Goal: Transaction & Acquisition: Purchase product/service

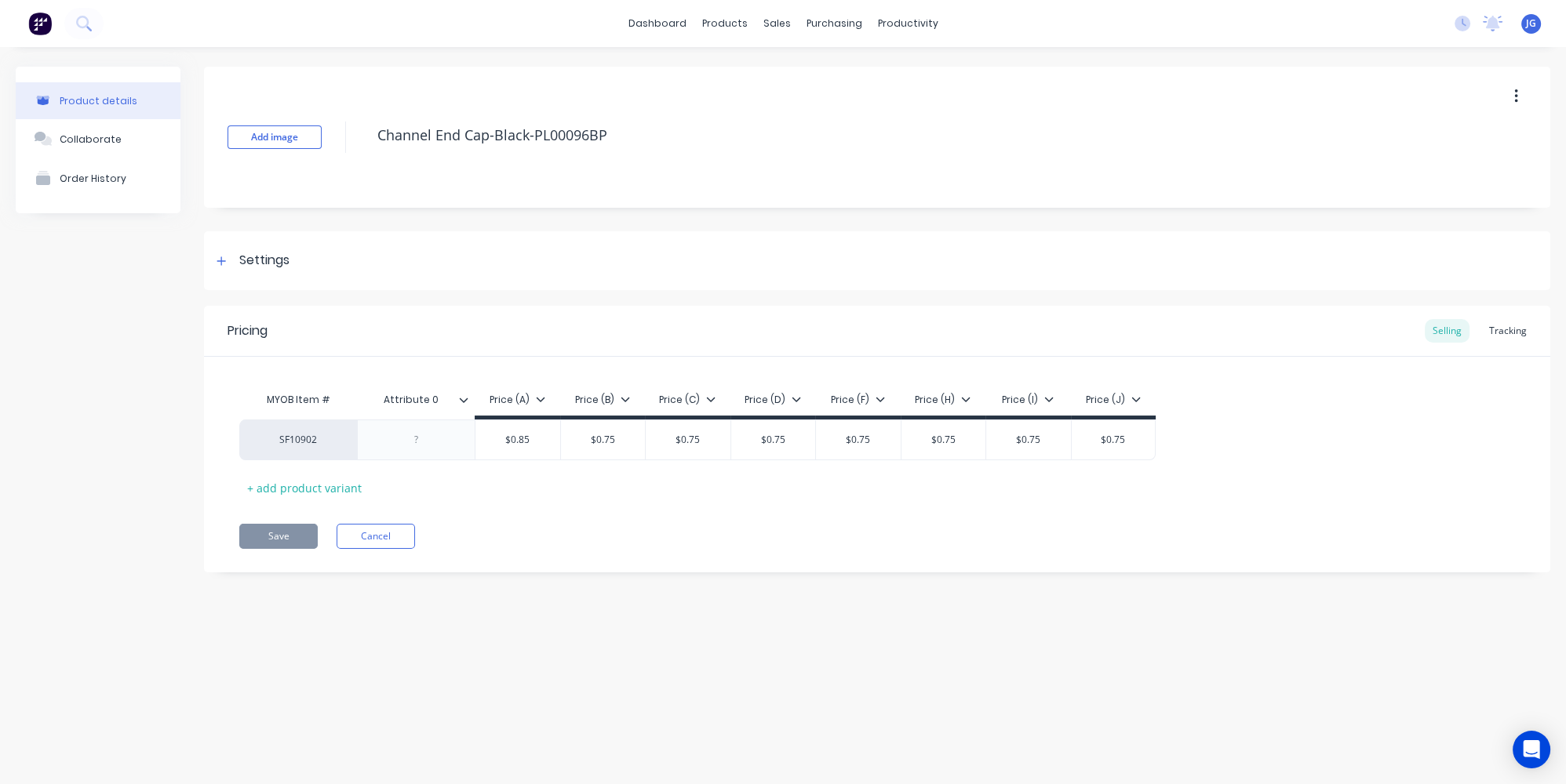
type textarea "x"
click at [806, 70] on div "Sales Orders" at bounding box center [834, 76] width 64 height 14
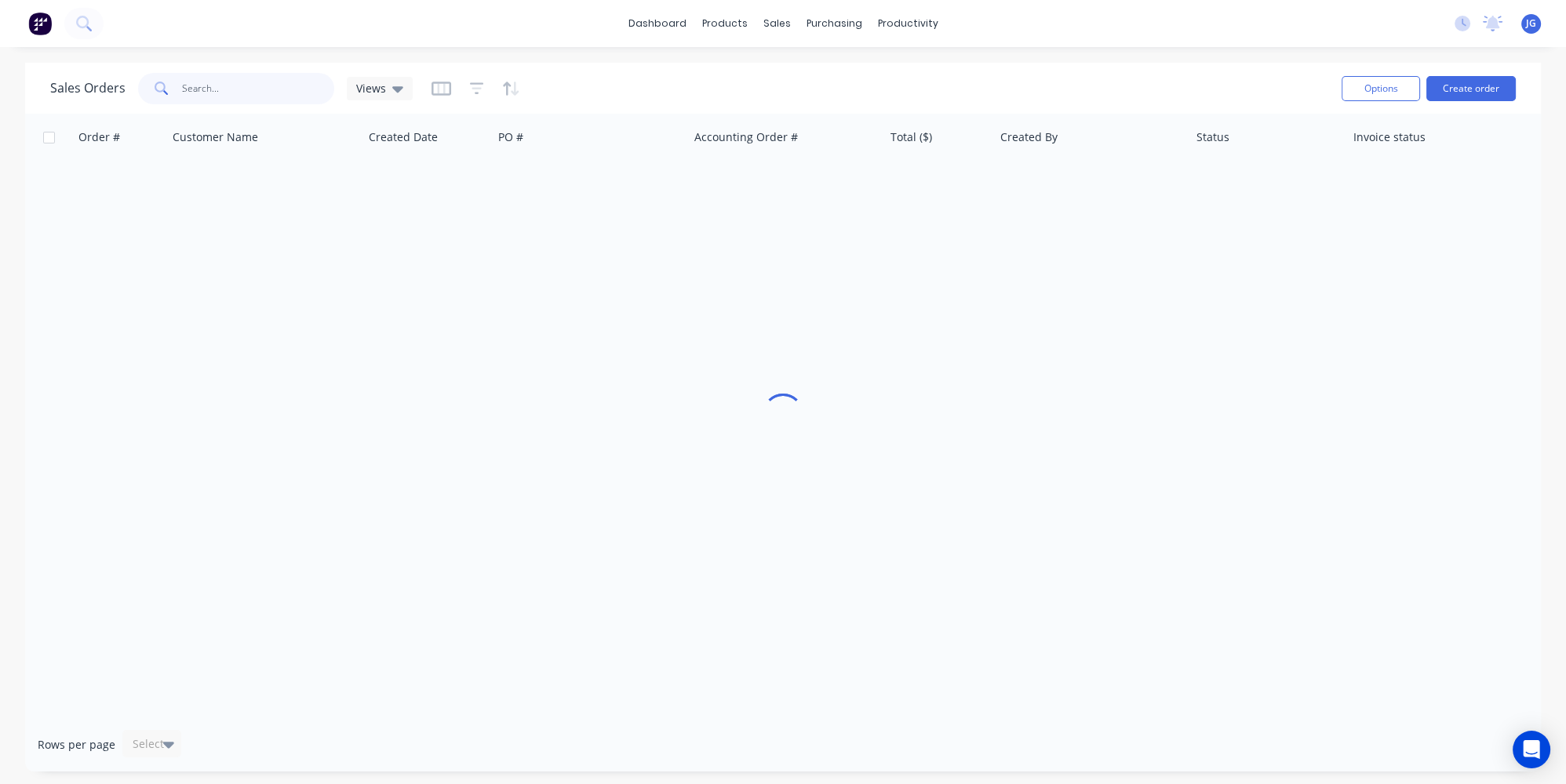
click at [241, 88] on input "text" at bounding box center [258, 88] width 153 height 32
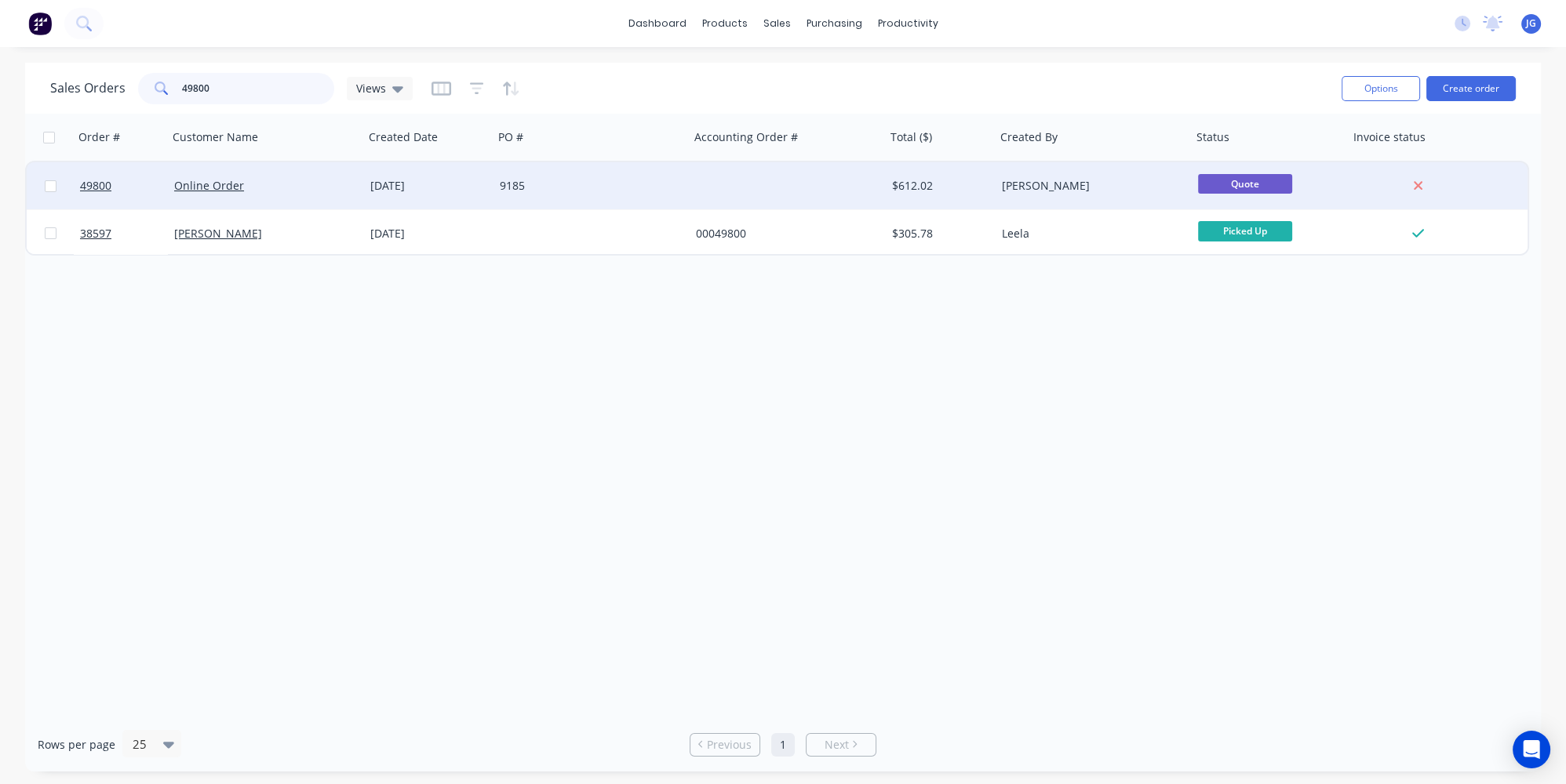
type input "49800"
click at [276, 180] on div "Online Order" at bounding box center [260, 185] width 174 height 15
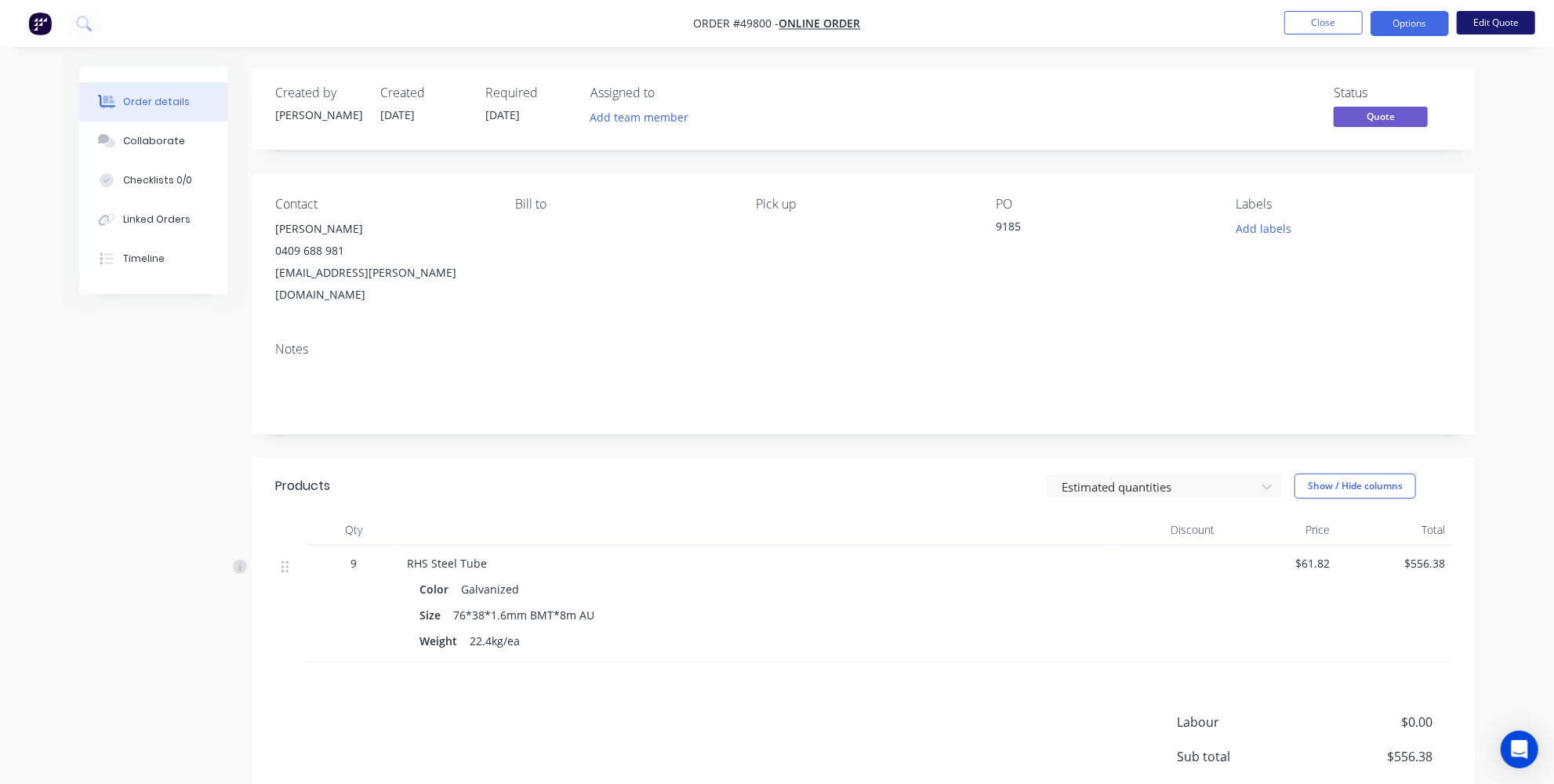
click at [1487, 27] on button "Edit Quote" at bounding box center [1495, 23] width 78 height 23
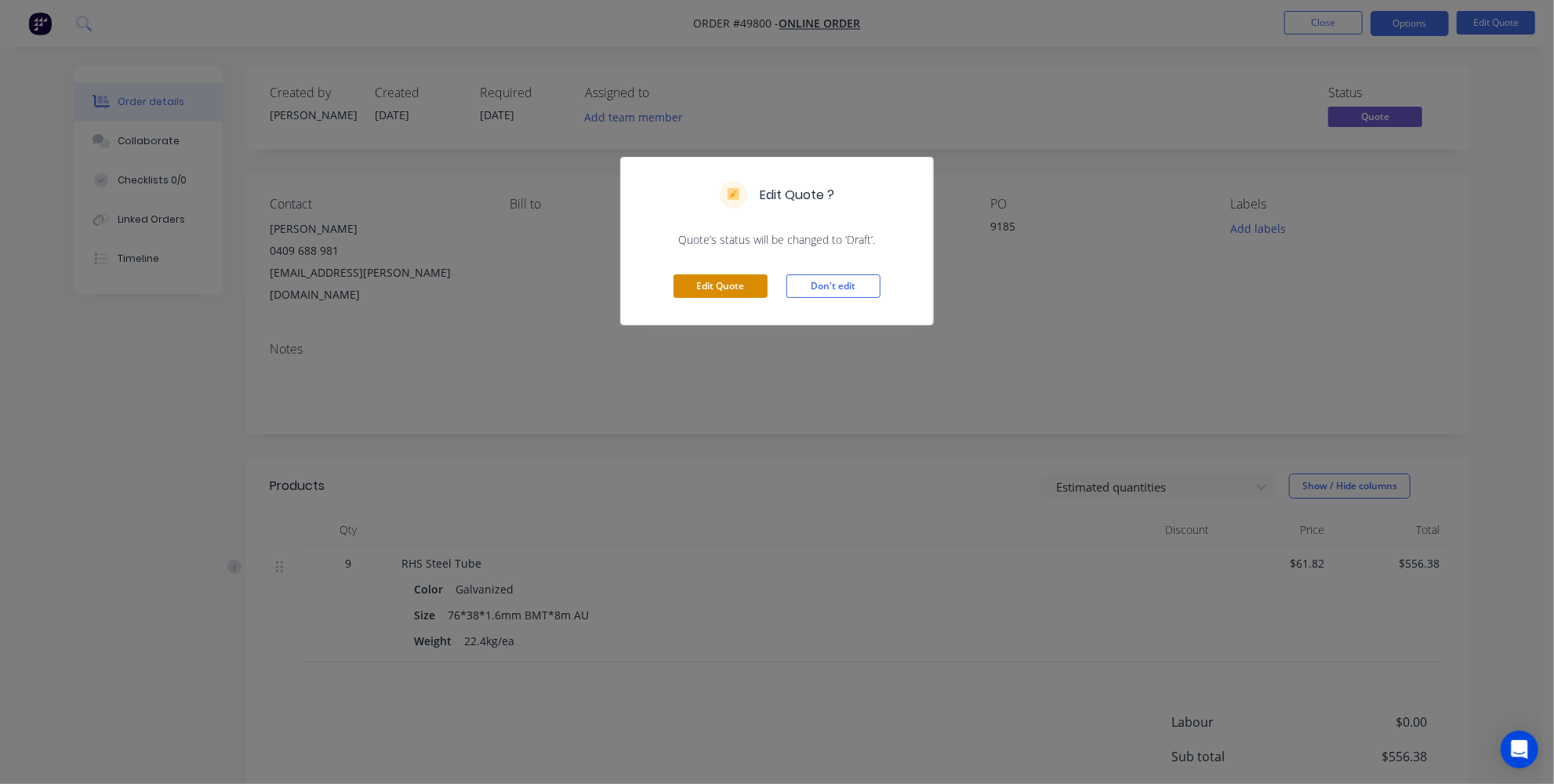
click at [716, 283] on button "Edit Quote" at bounding box center [720, 286] width 95 height 23
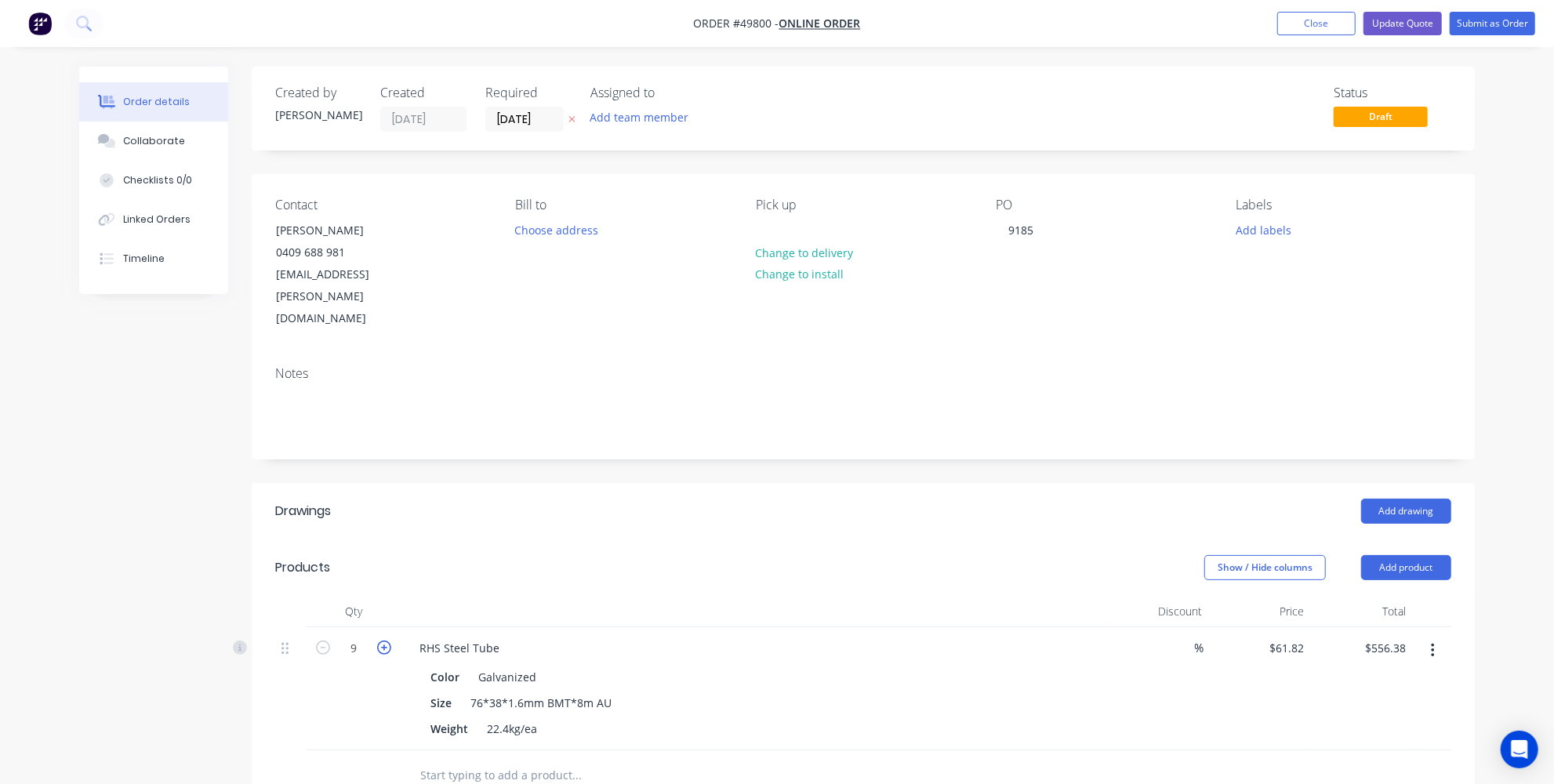
click at [390, 641] on icon "button" at bounding box center [384, 648] width 14 height 14
type input "10"
type input "$618.20"
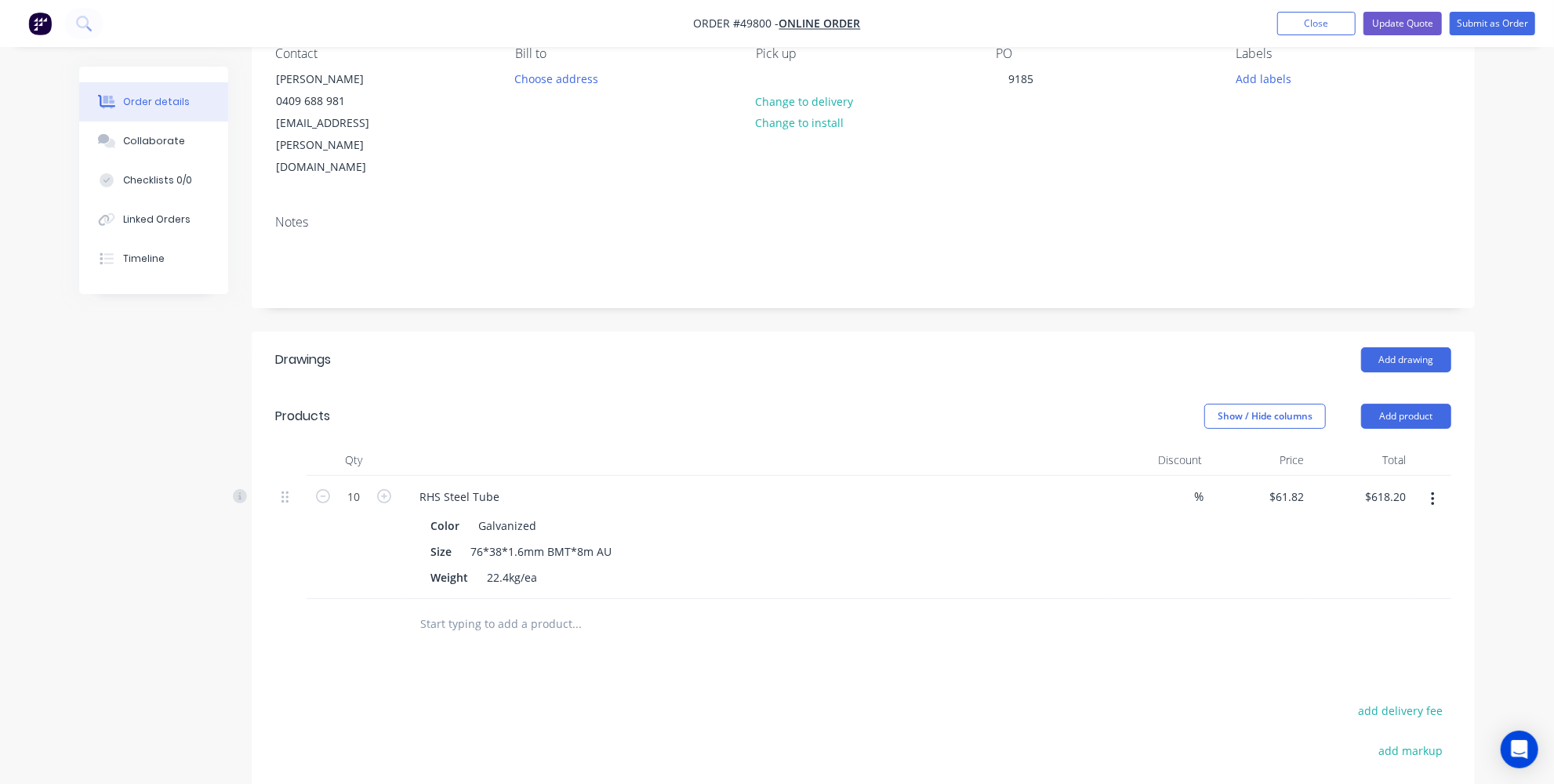
scroll to position [284, 0]
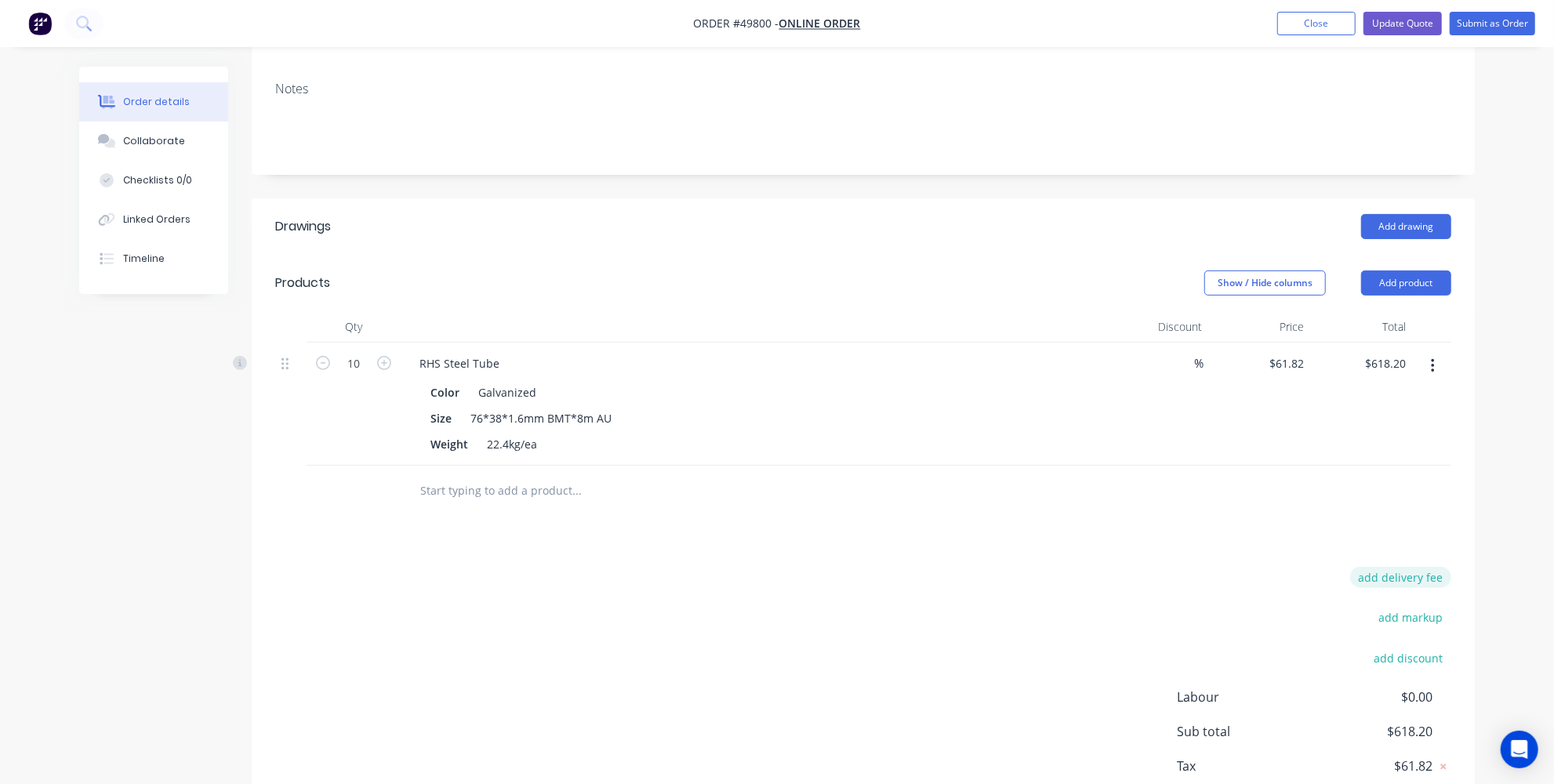
click at [1422, 567] on button "add delivery fee" at bounding box center [1401, 578] width 101 height 22
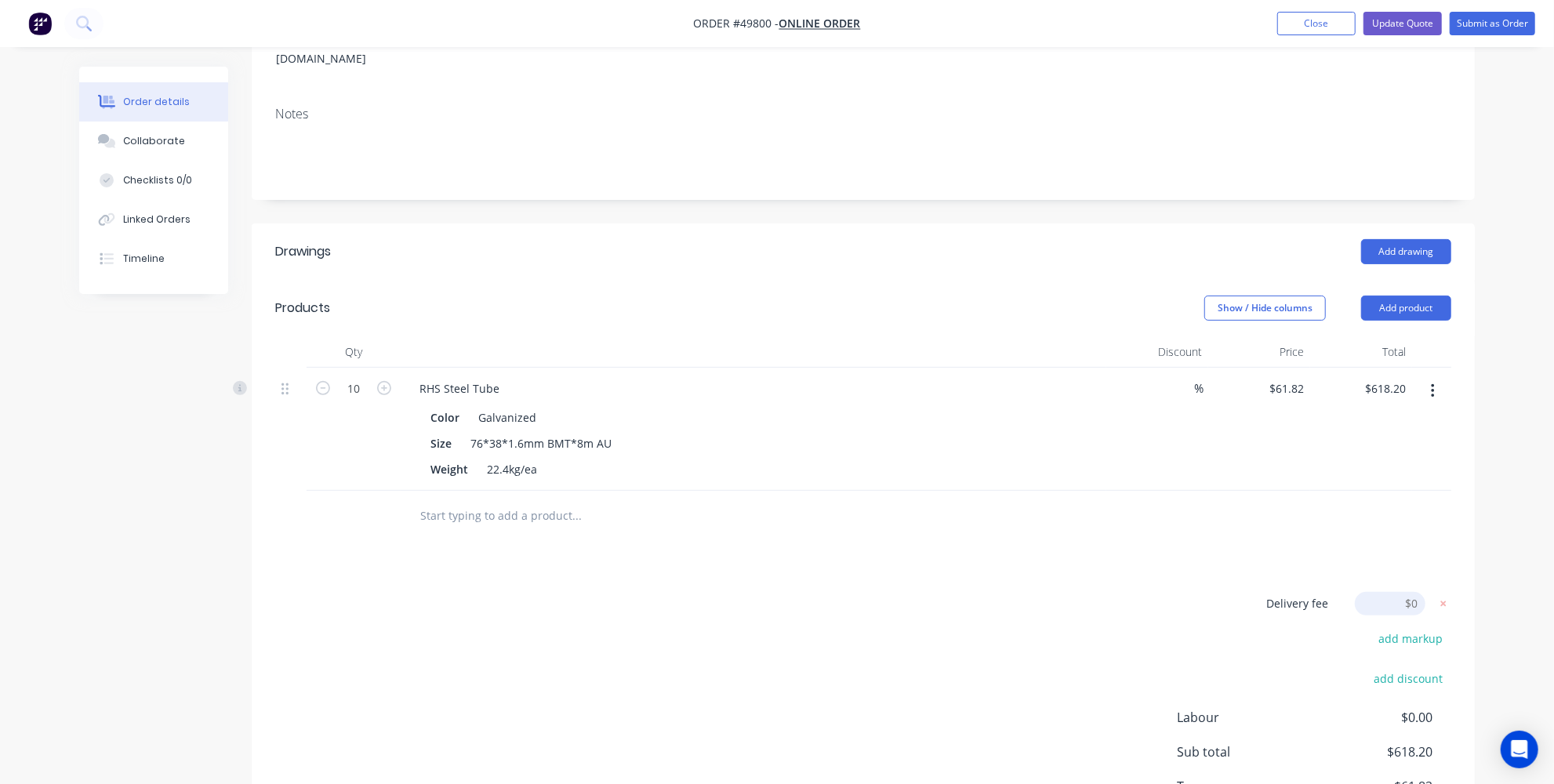
scroll to position [331, 0]
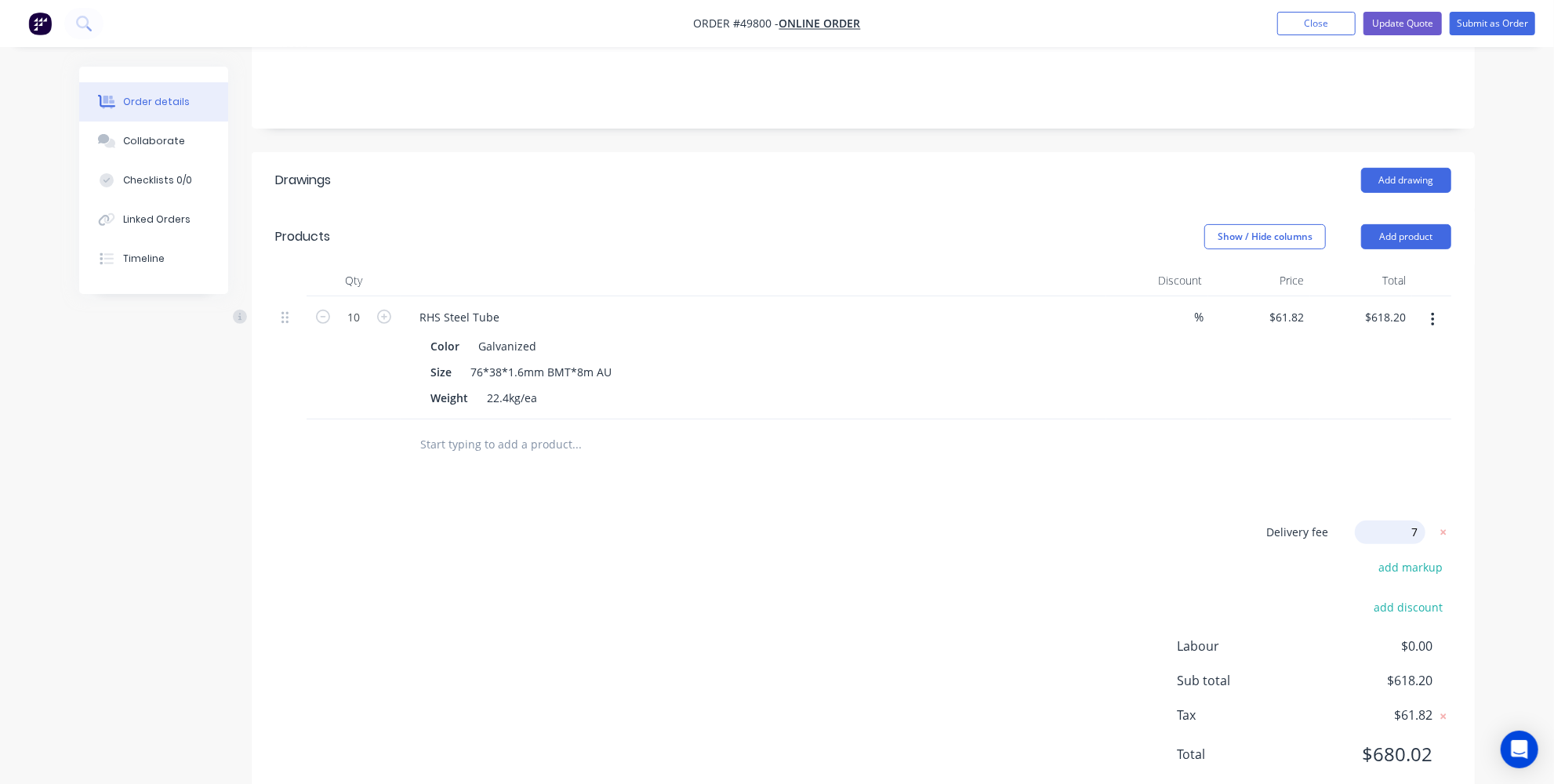
type input "75"
click at [1153, 526] on div "Delivery fee Delivery fee Delivery fee name (Optional) 75 75 $0 add markup add …" at bounding box center [863, 656] width 1177 height 265
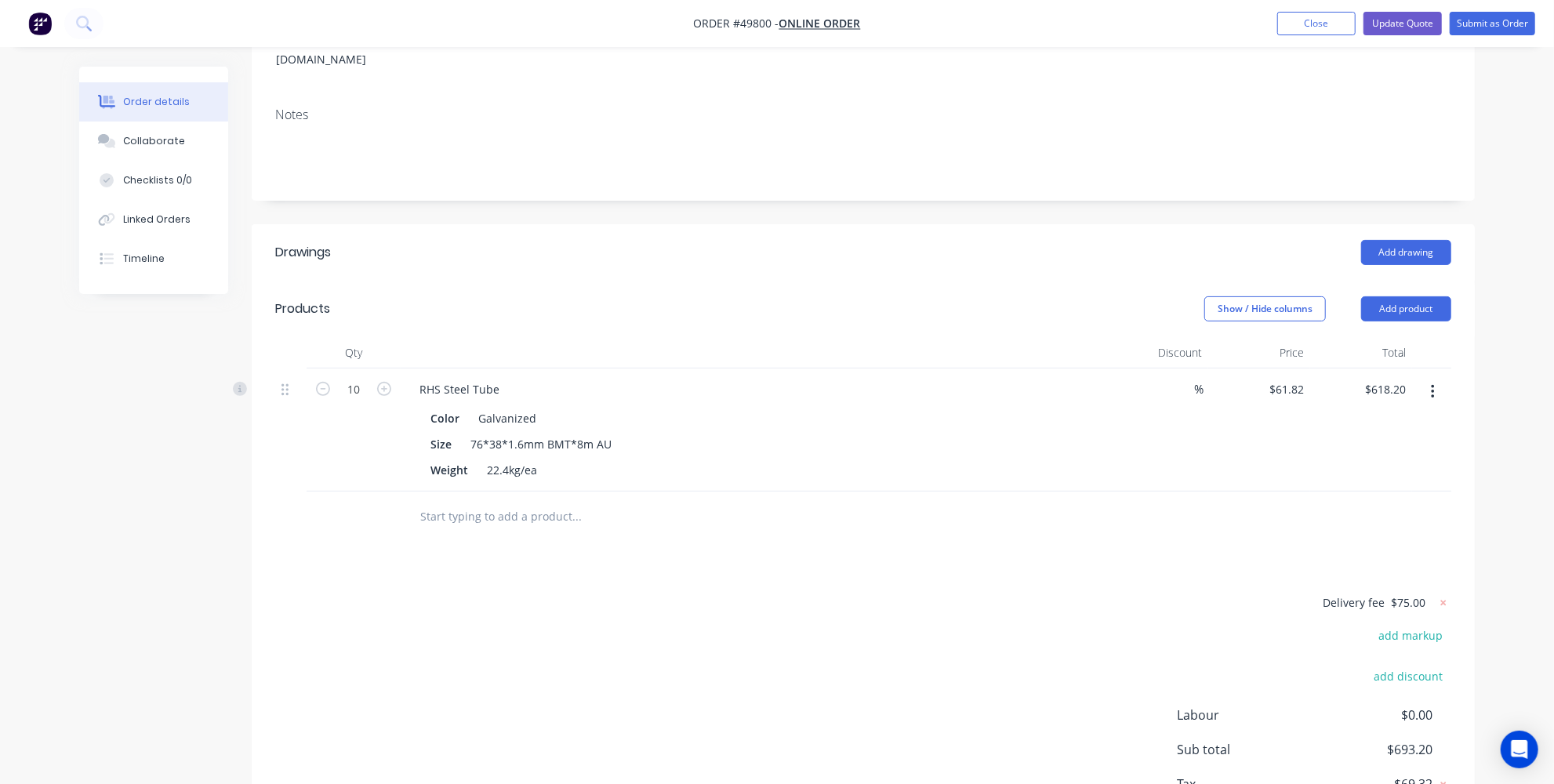
scroll to position [328, 0]
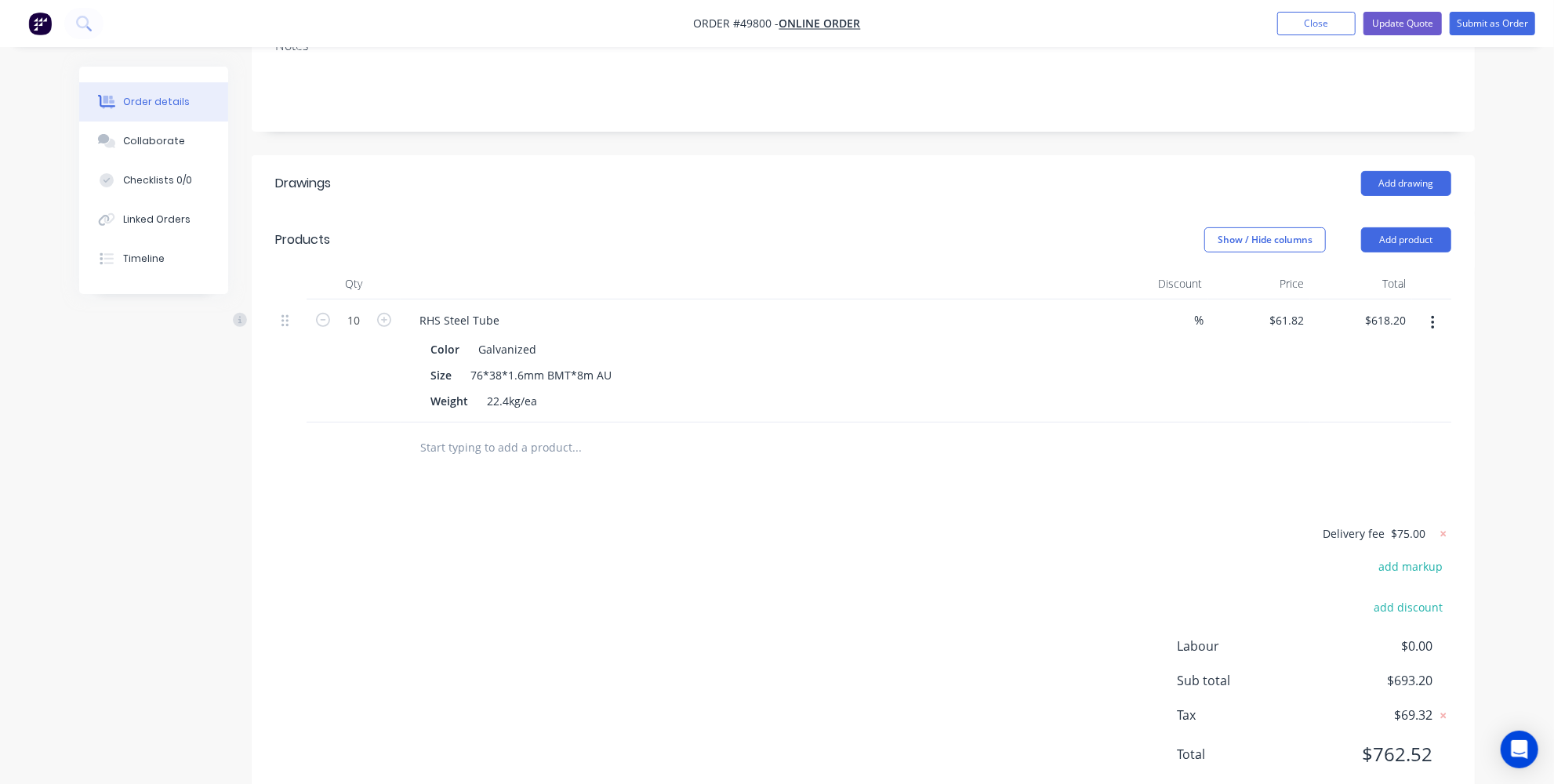
click at [751, 524] on div "Delivery fee $75.00 add markup add discount Labour $0.00 Sub total $693.20 Tax …" at bounding box center [863, 653] width 1177 height 260
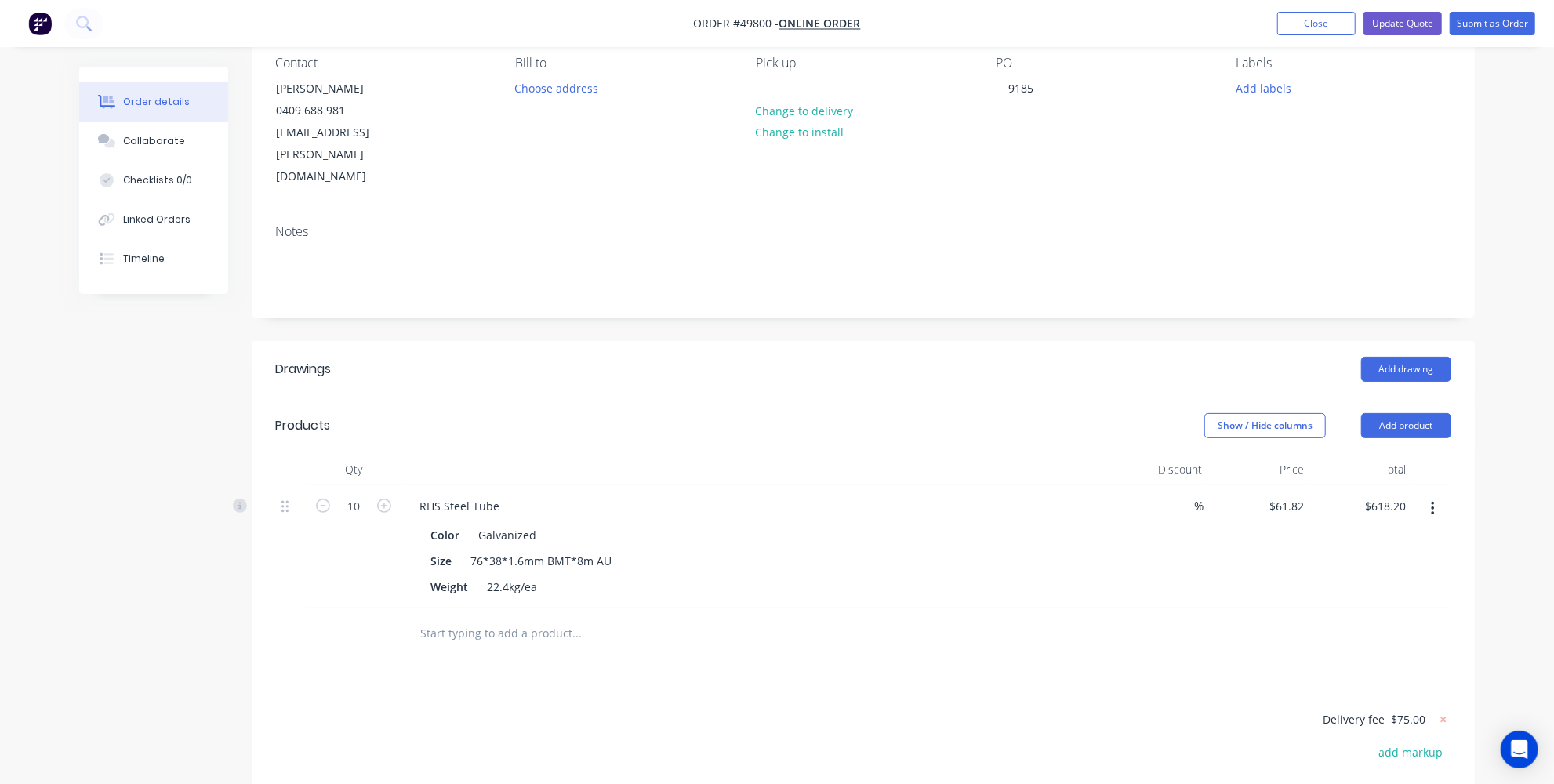
scroll to position [0, 0]
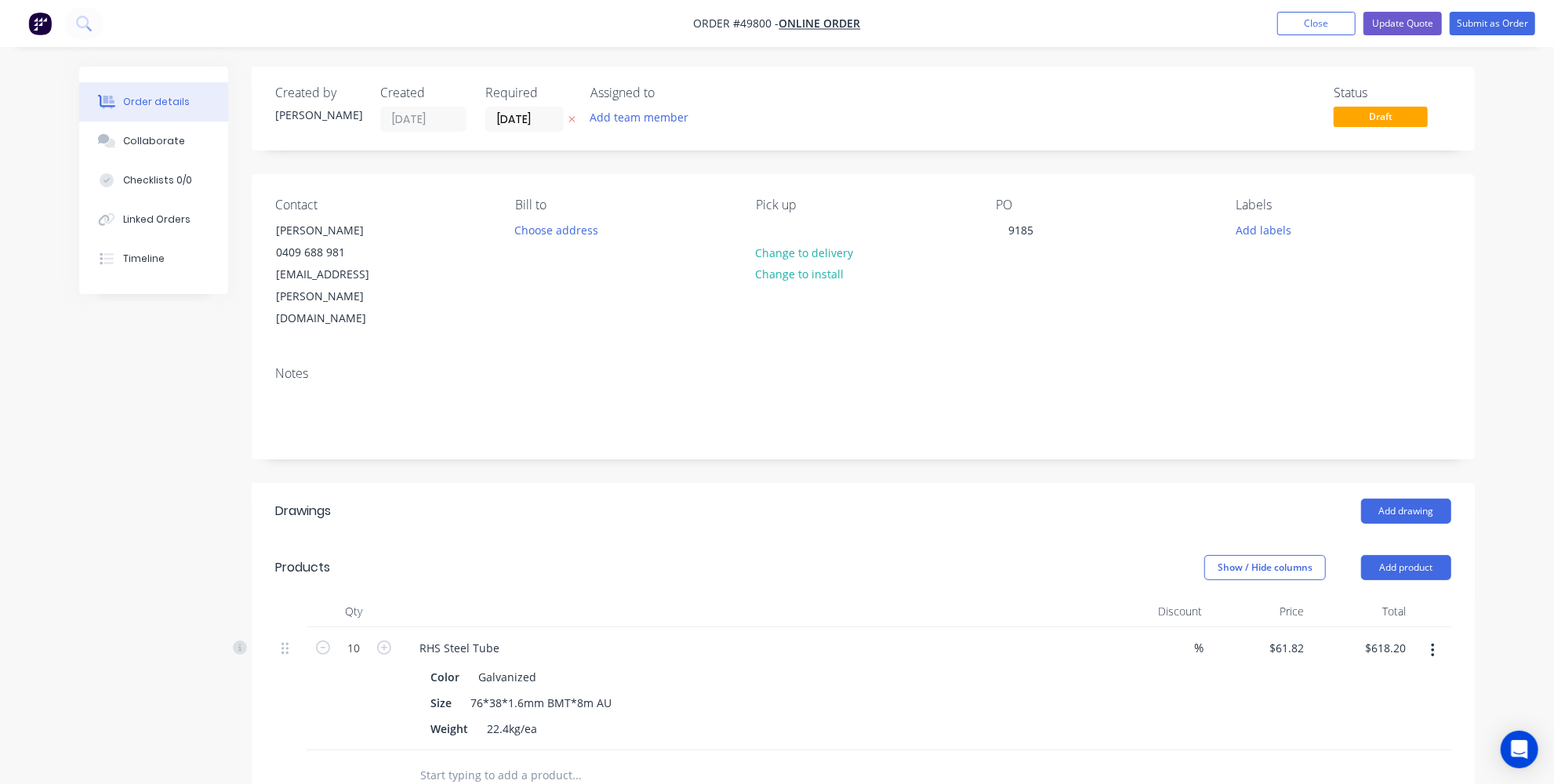
drag, startPoint x: 870, startPoint y: 536, endPoint x: 850, endPoint y: 538, distance: 20.1
click at [870, 539] on header "Products Show / Hide columns Add product" at bounding box center [863, 567] width 1224 height 57
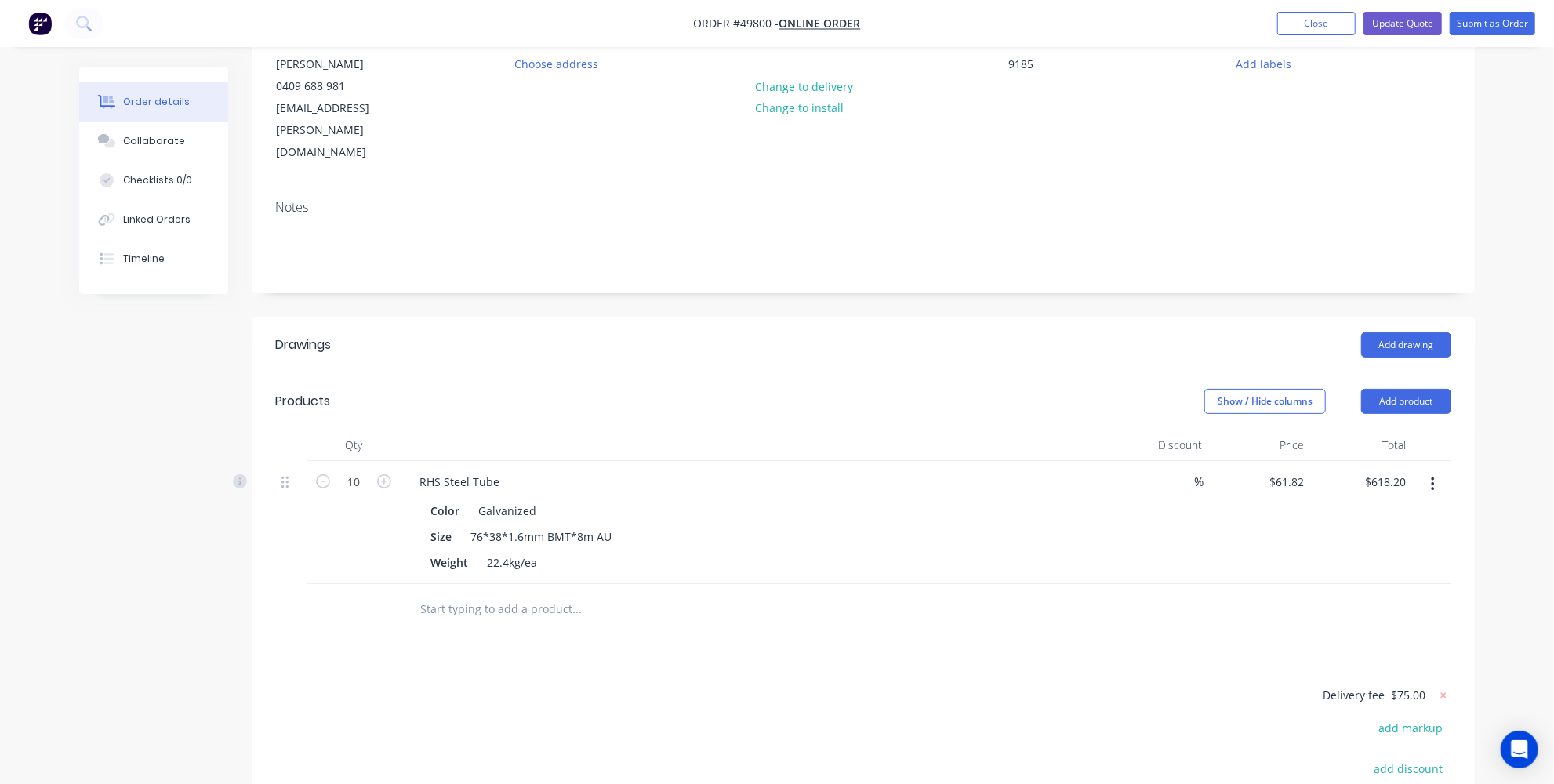
scroll to position [113, 0]
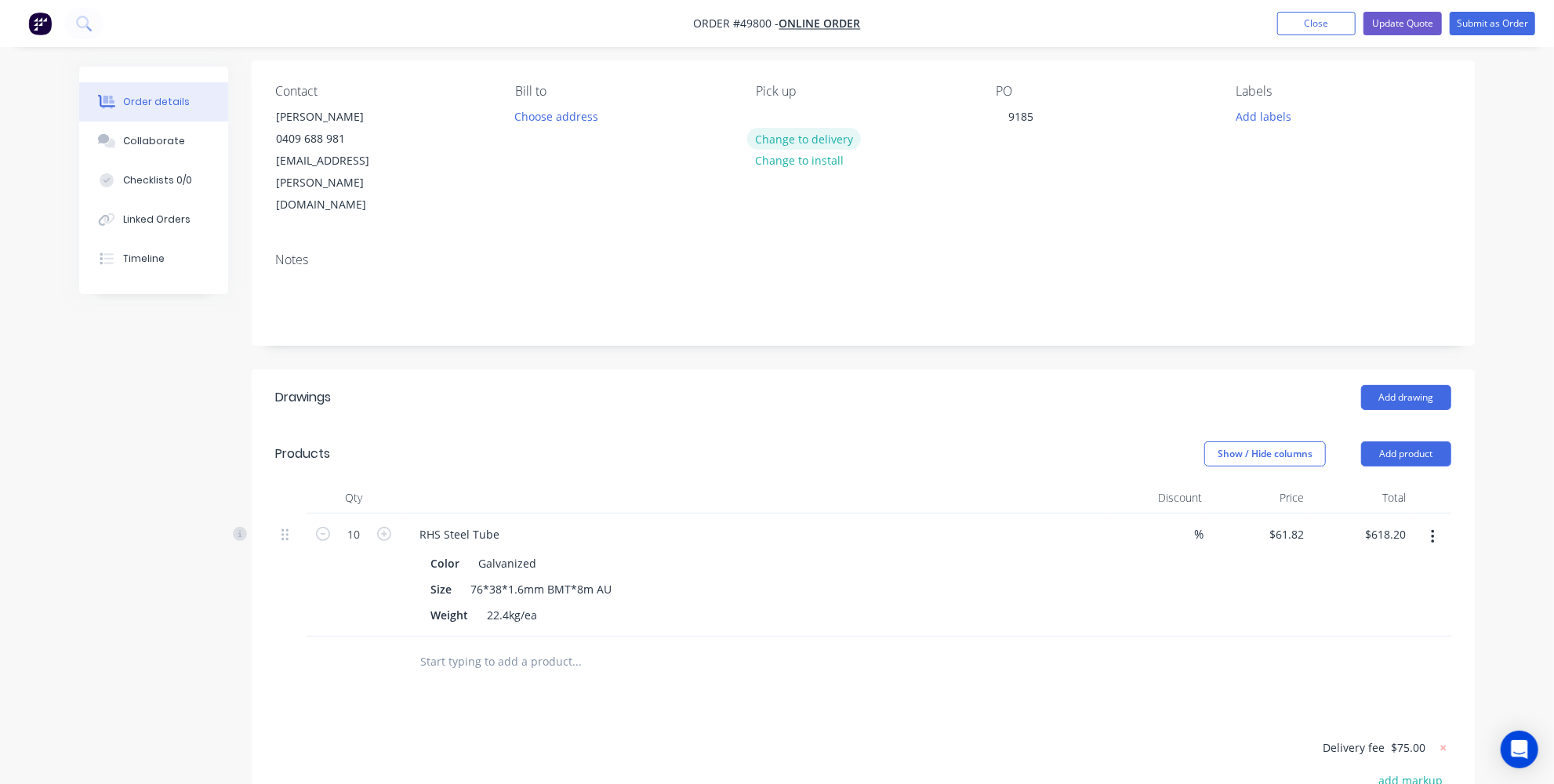
click at [827, 136] on button "Change to delivery" at bounding box center [804, 139] width 114 height 22
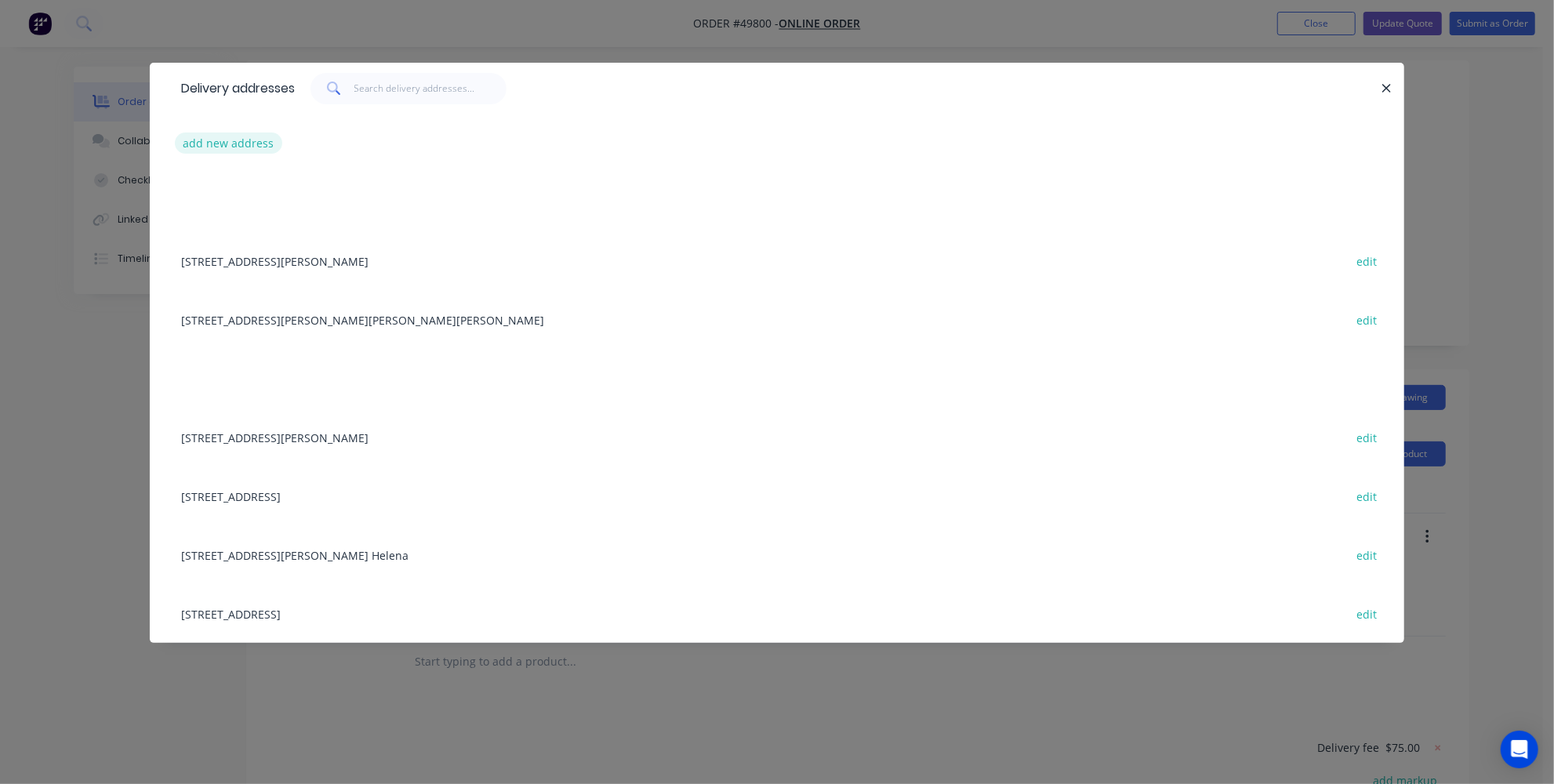
click at [195, 147] on button "add new address" at bounding box center [228, 143] width 107 height 22
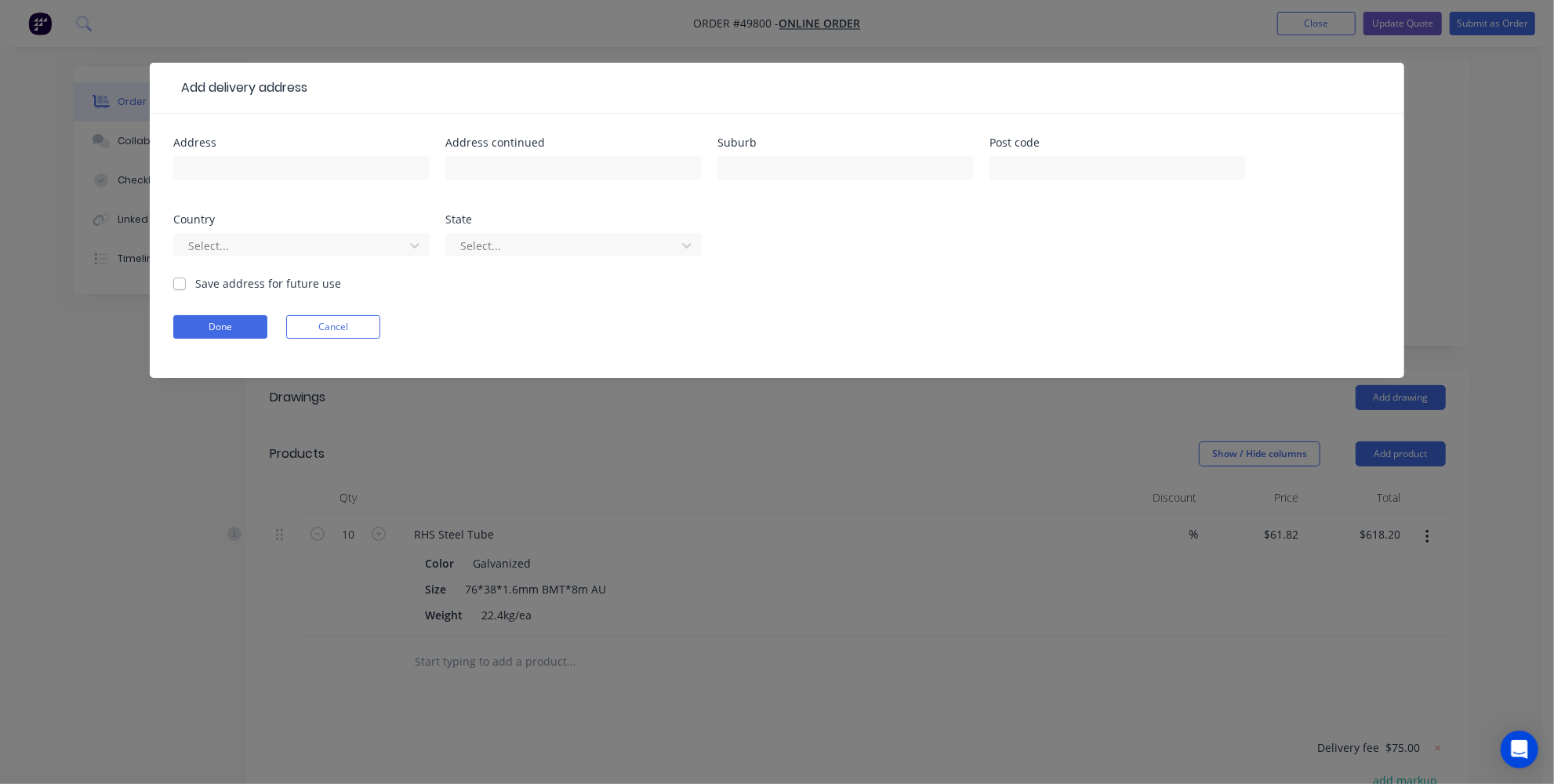
click at [255, 180] on div at bounding box center [302, 175] width 257 height 46
click at [258, 172] on input "text" at bounding box center [302, 167] width 257 height 23
paste input "89 Collis Rd"
type input "89 Collis Rd"
click at [873, 160] on input "text" at bounding box center [845, 167] width 257 height 23
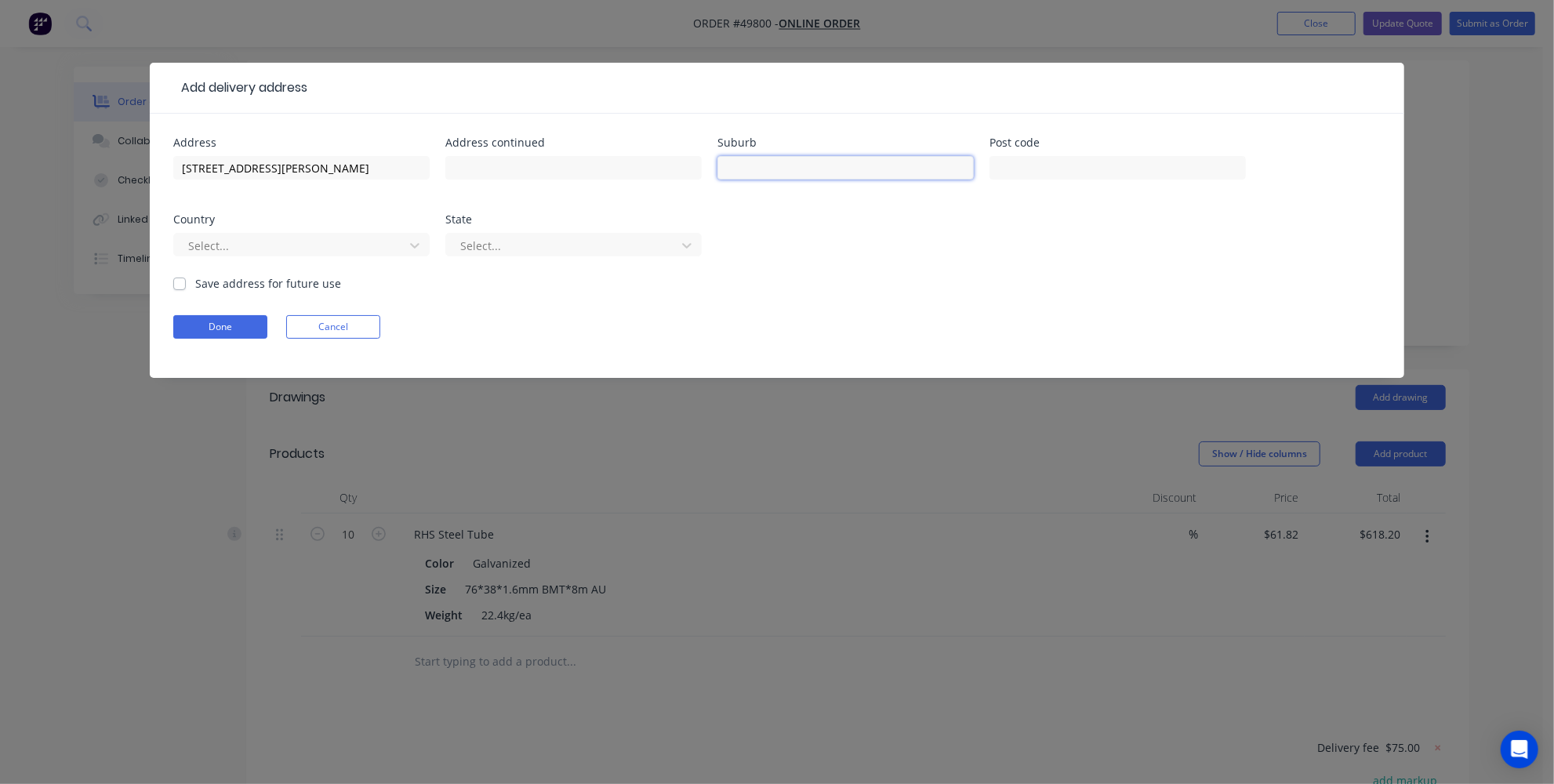
paste input "Wattleup"
type input "Wattleup"
click at [1141, 174] on input "text" at bounding box center [1117, 167] width 257 height 23
paste input "6166"
type input "6166"
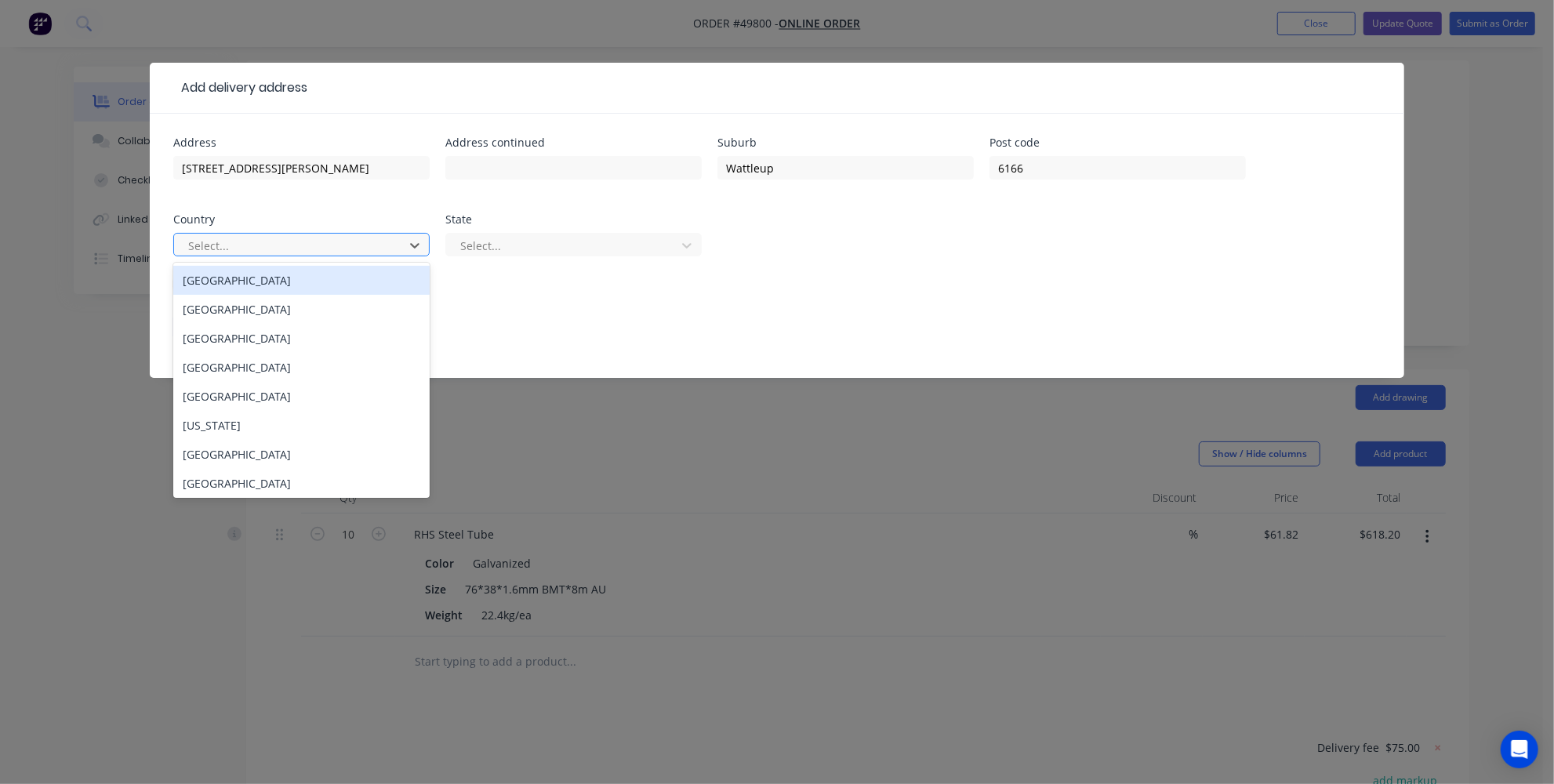
click at [357, 246] on div at bounding box center [291, 246] width 210 height 20
click at [317, 279] on div "Australia" at bounding box center [302, 280] width 257 height 29
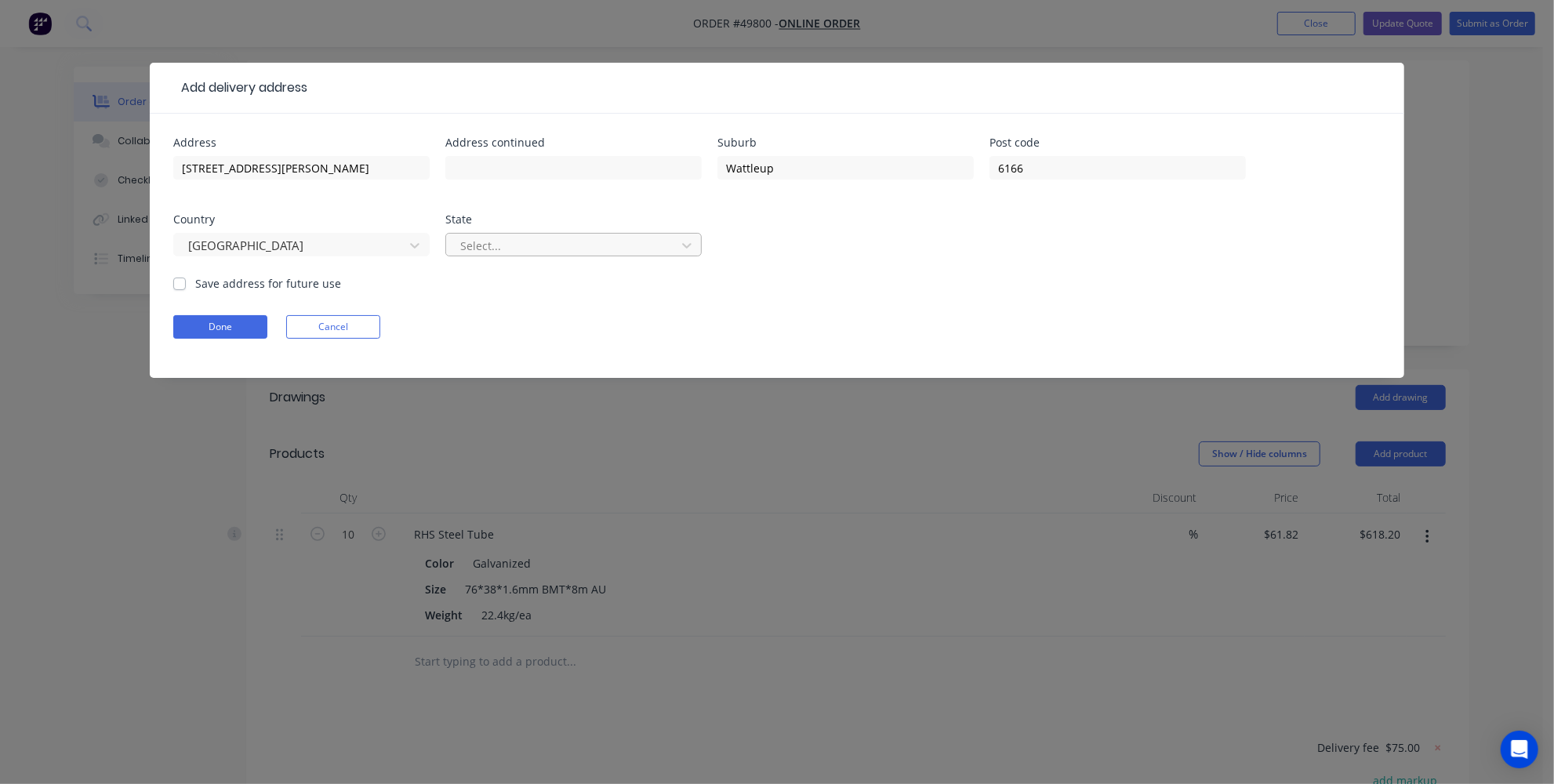
click at [460, 239] on input "text" at bounding box center [460, 246] width 3 height 16
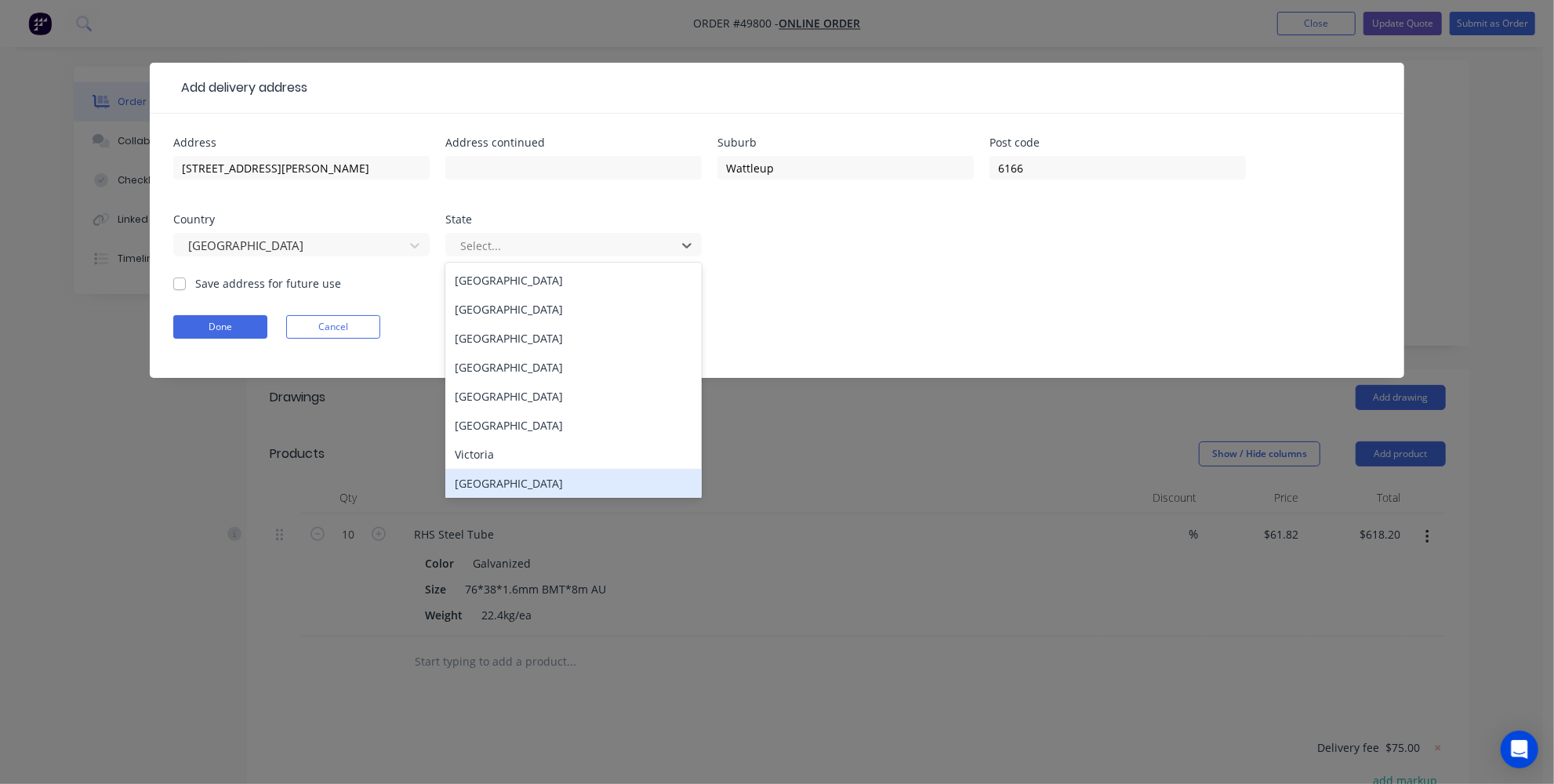
click at [482, 485] on div "Western Australia" at bounding box center [574, 483] width 257 height 29
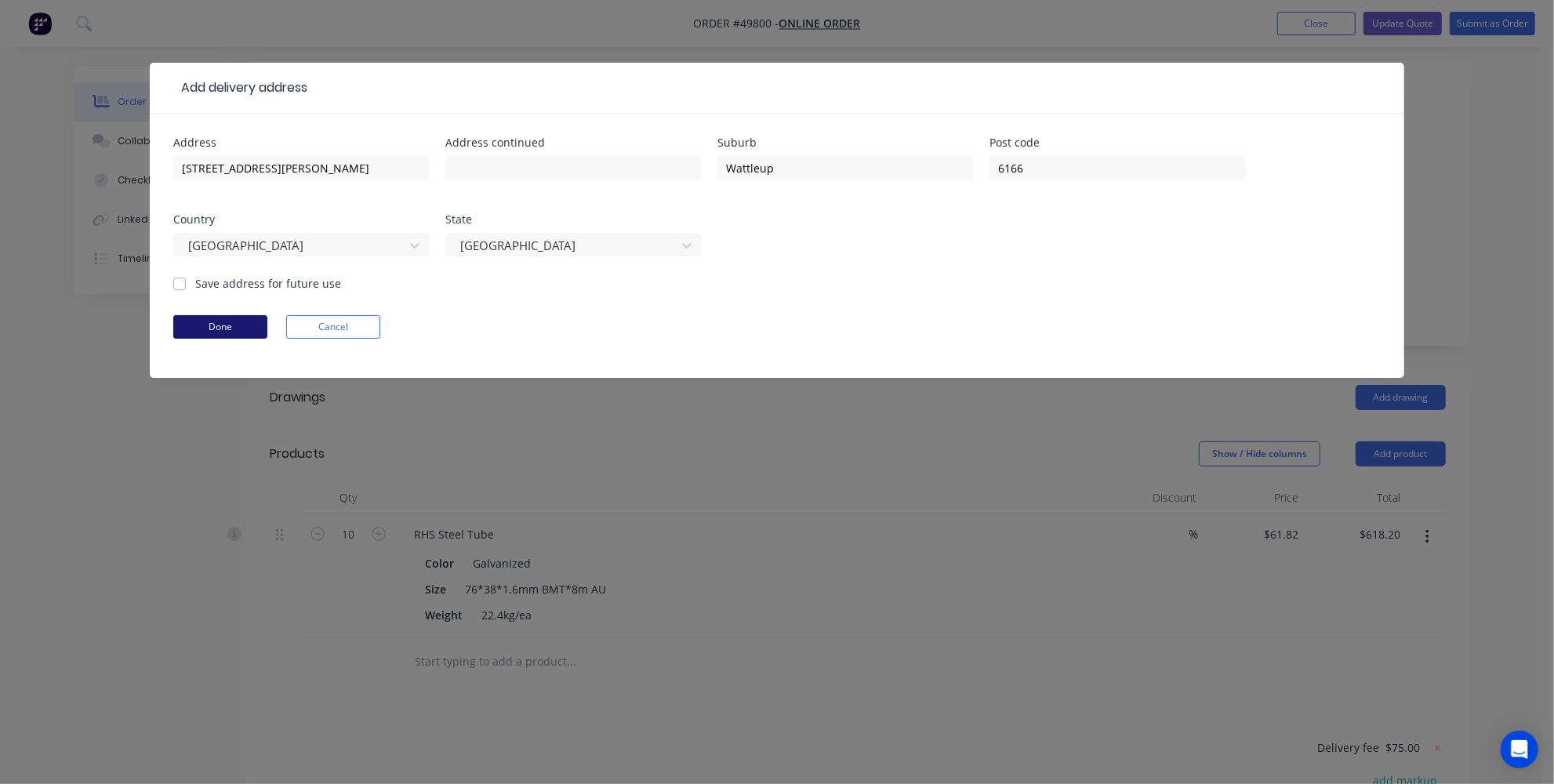
click at [239, 329] on button "Done" at bounding box center [221, 327] width 95 height 23
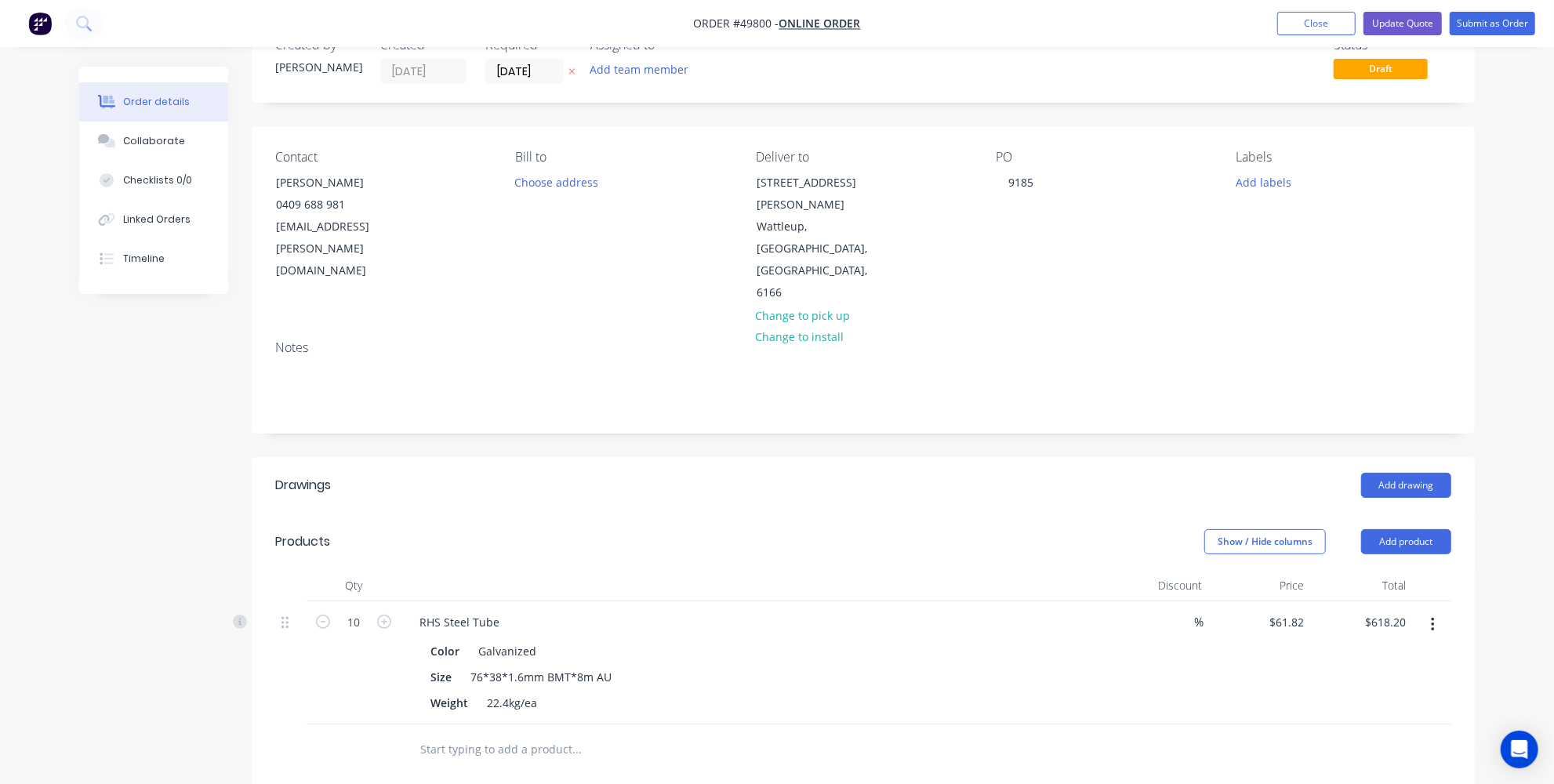
scroll to position [0, 0]
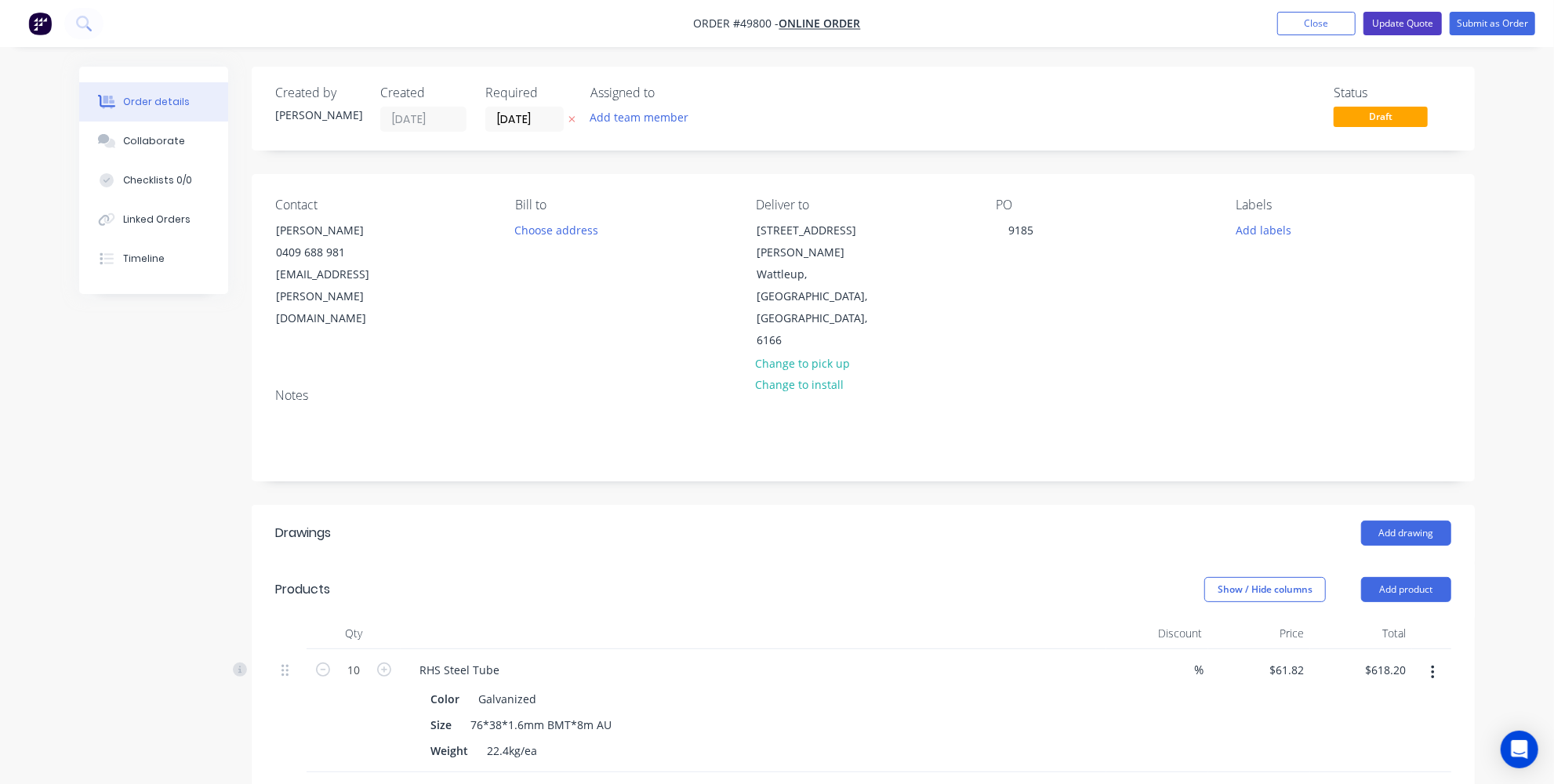
click at [1392, 32] on button "Update Quote" at bounding box center [1403, 23] width 78 height 23
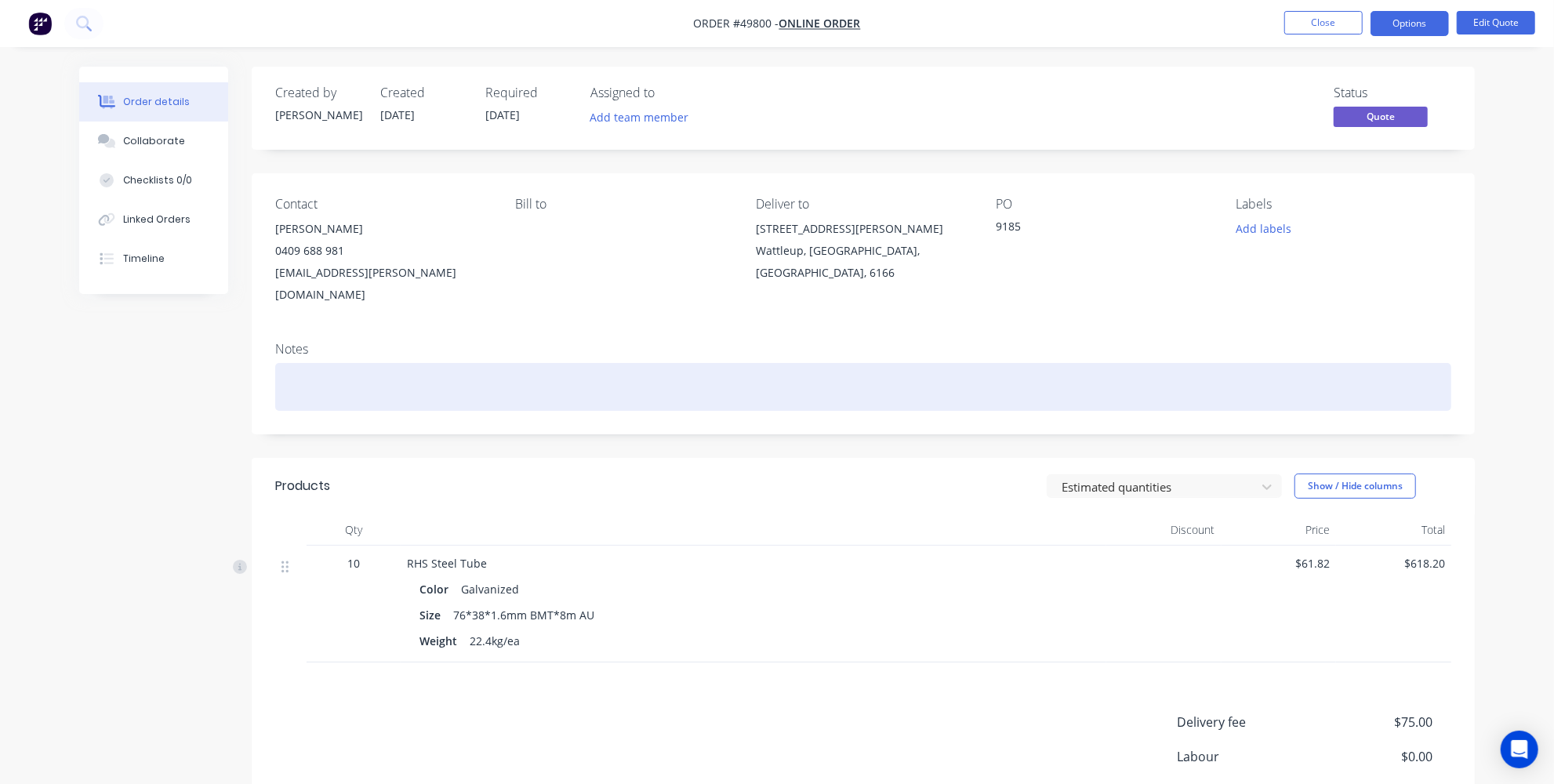
click at [574, 363] on div at bounding box center [863, 386] width 1177 height 48
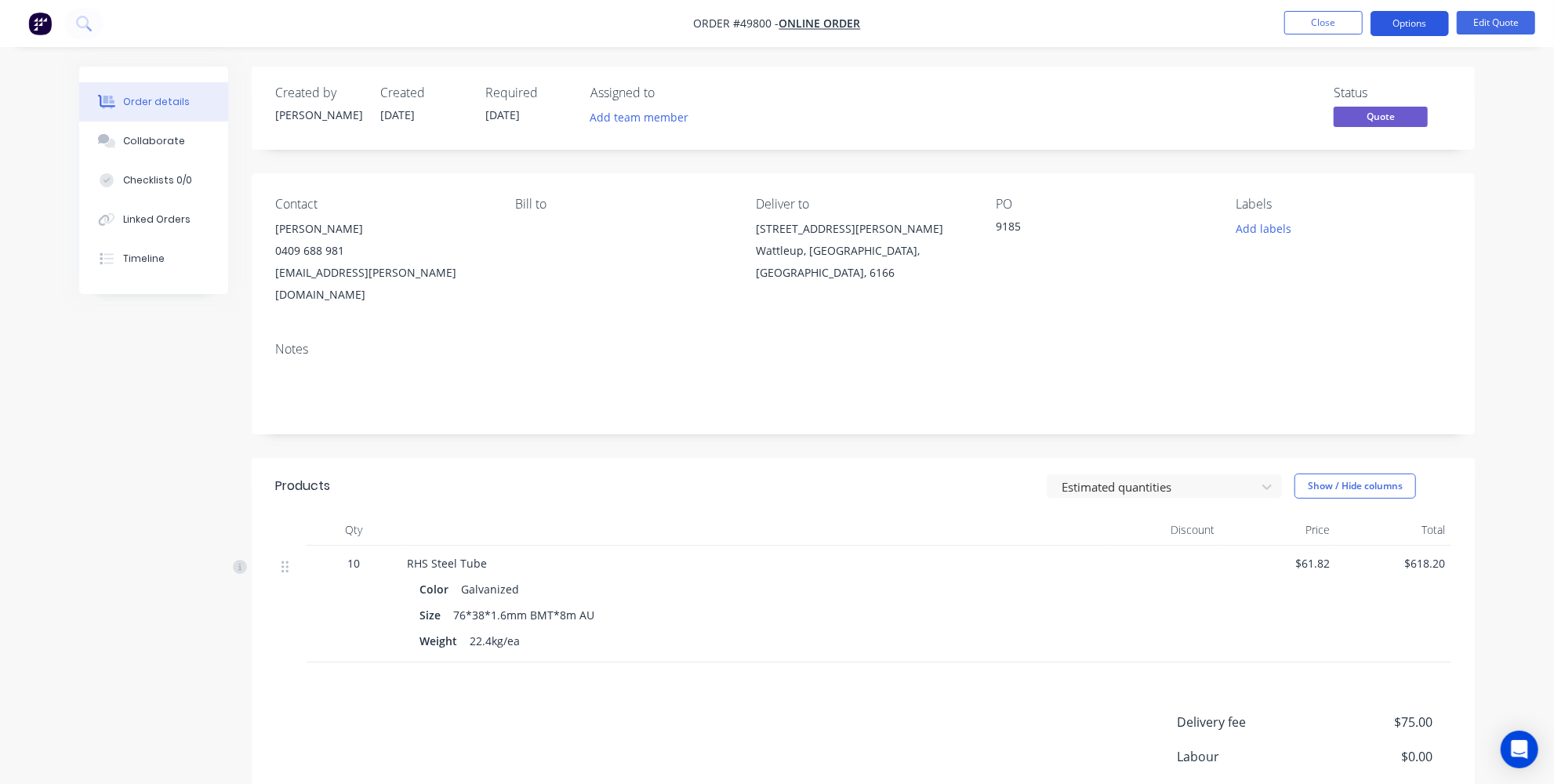
click at [1421, 26] on button "Options" at bounding box center [1410, 23] width 78 height 25
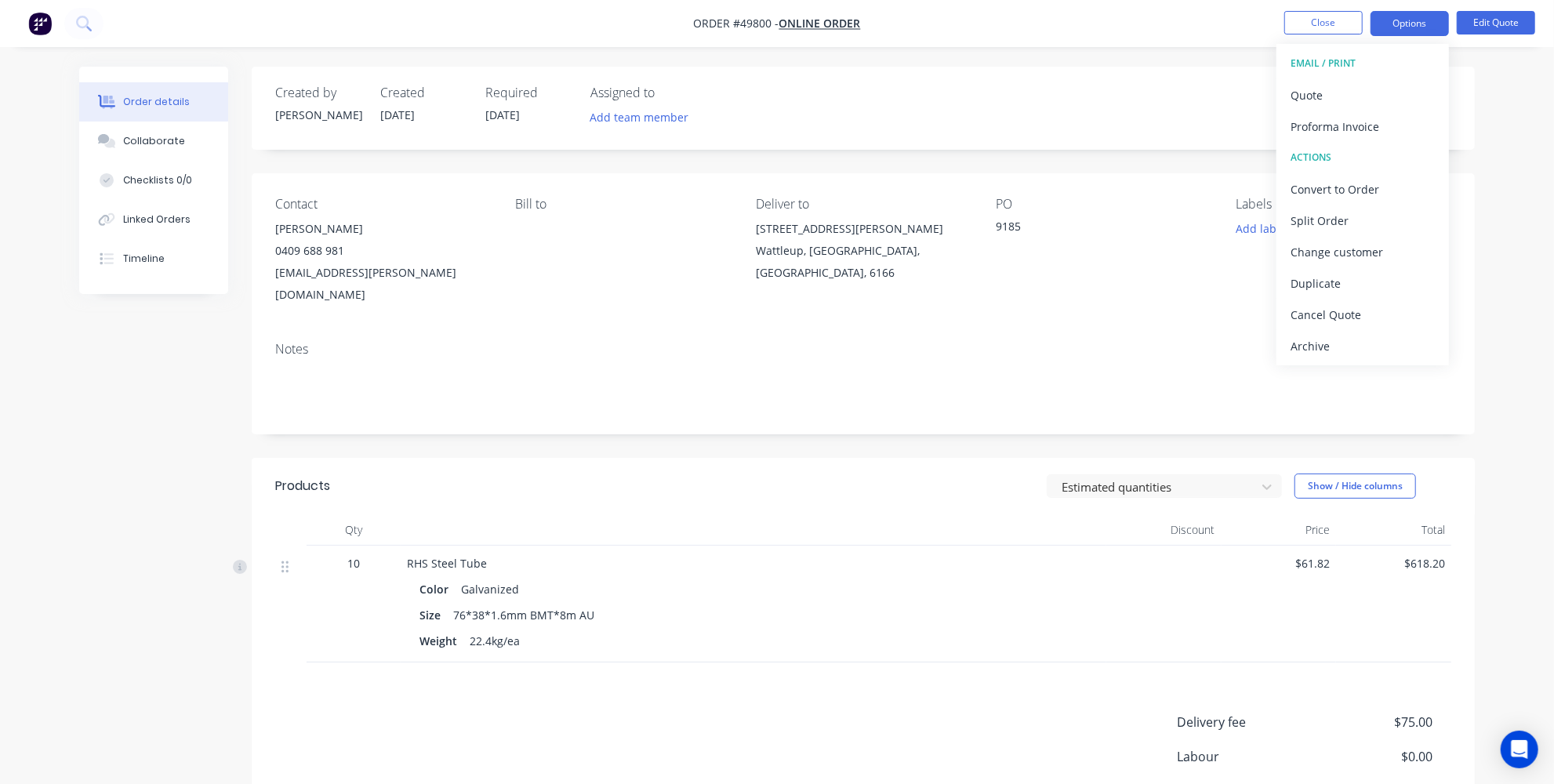
click at [1379, 713] on span "$75.00" at bounding box center [1374, 722] width 116 height 19
click at [1414, 713] on span "$75.00" at bounding box center [1374, 722] width 116 height 19
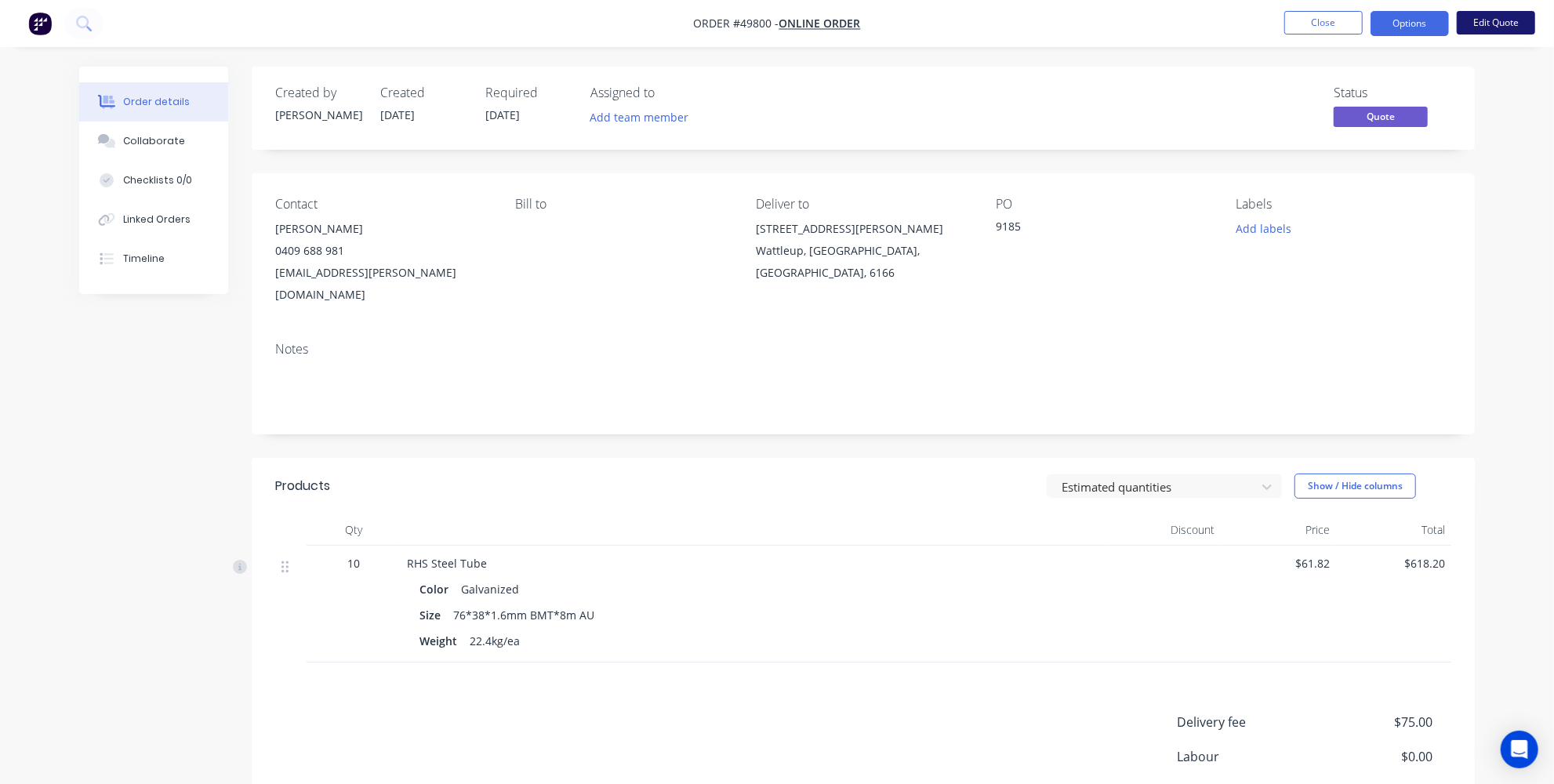
click at [1490, 23] on button "Edit Quote" at bounding box center [1495, 23] width 78 height 23
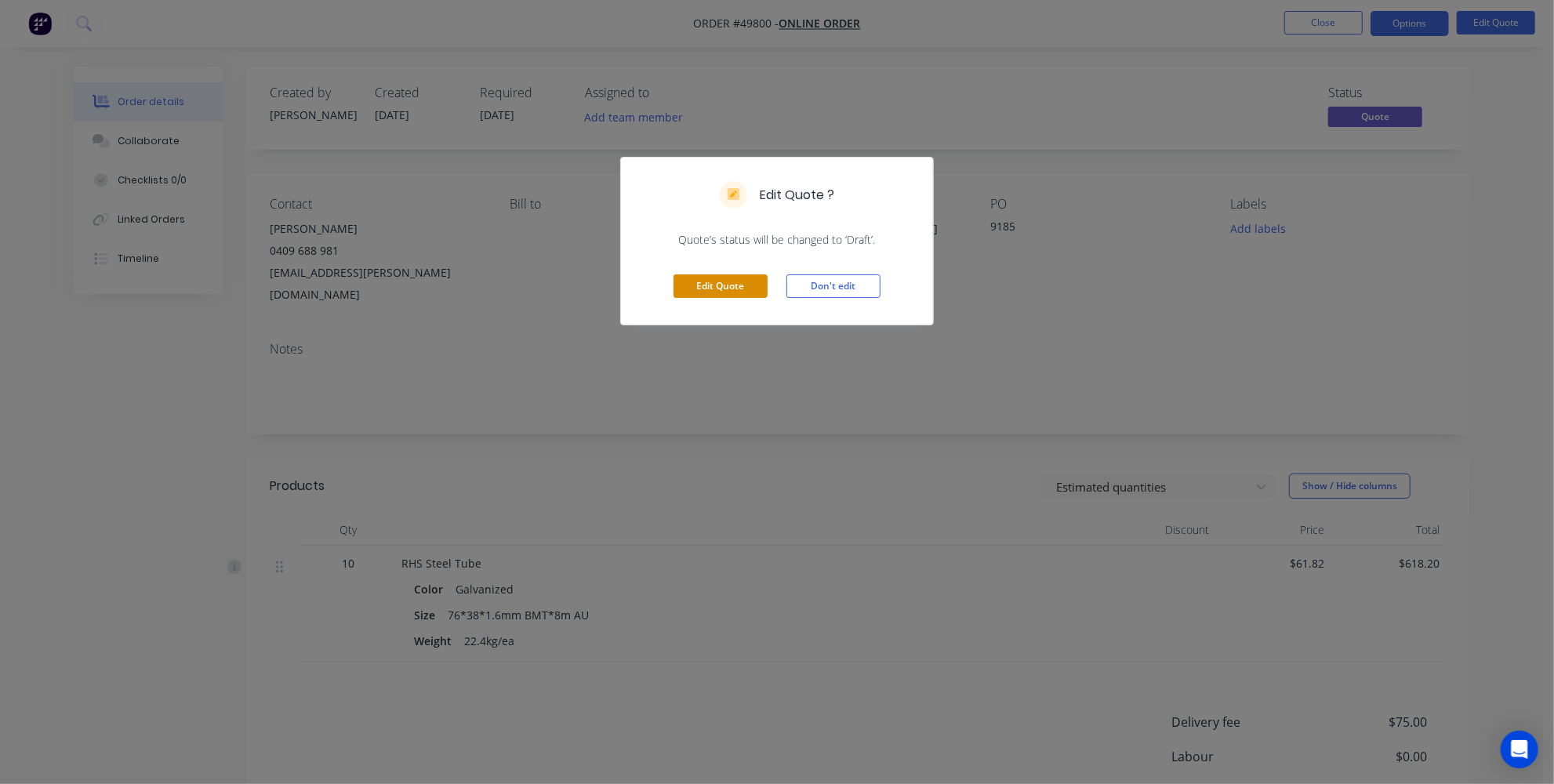
click at [727, 283] on button "Edit Quote" at bounding box center [720, 286] width 95 height 23
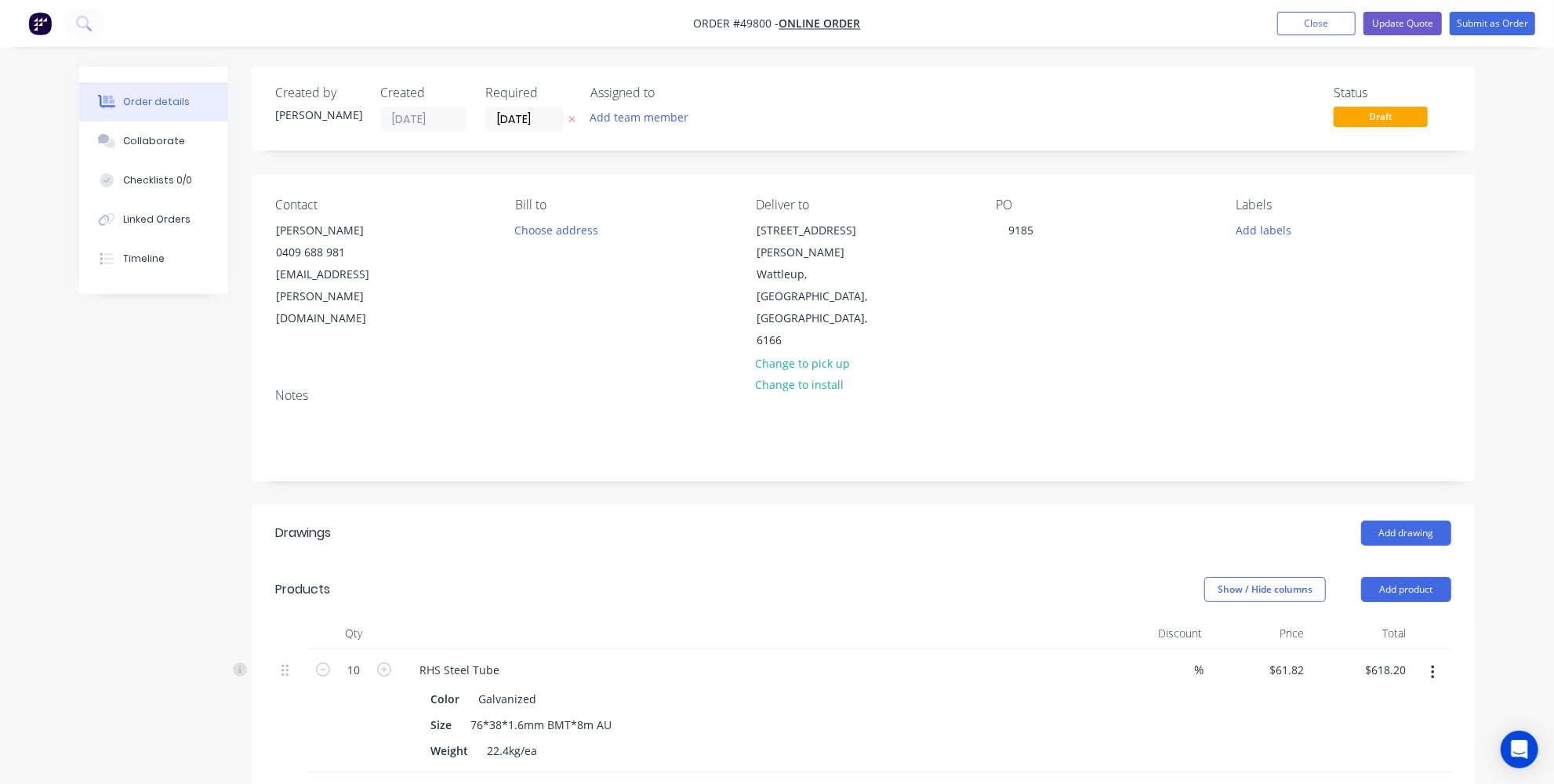
scroll to position [284, 0]
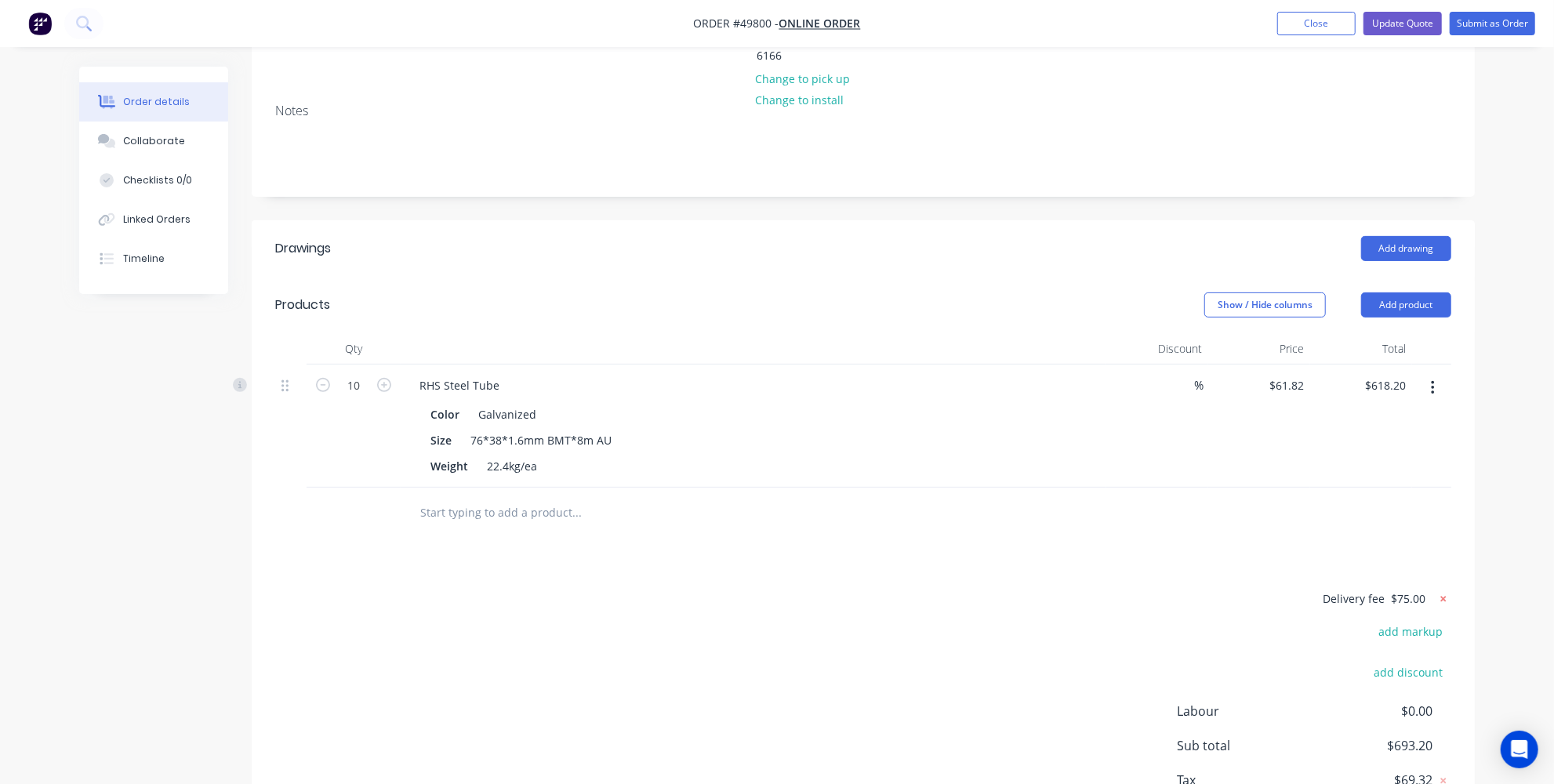
click at [1438, 591] on icon at bounding box center [1443, 599] width 15 height 15
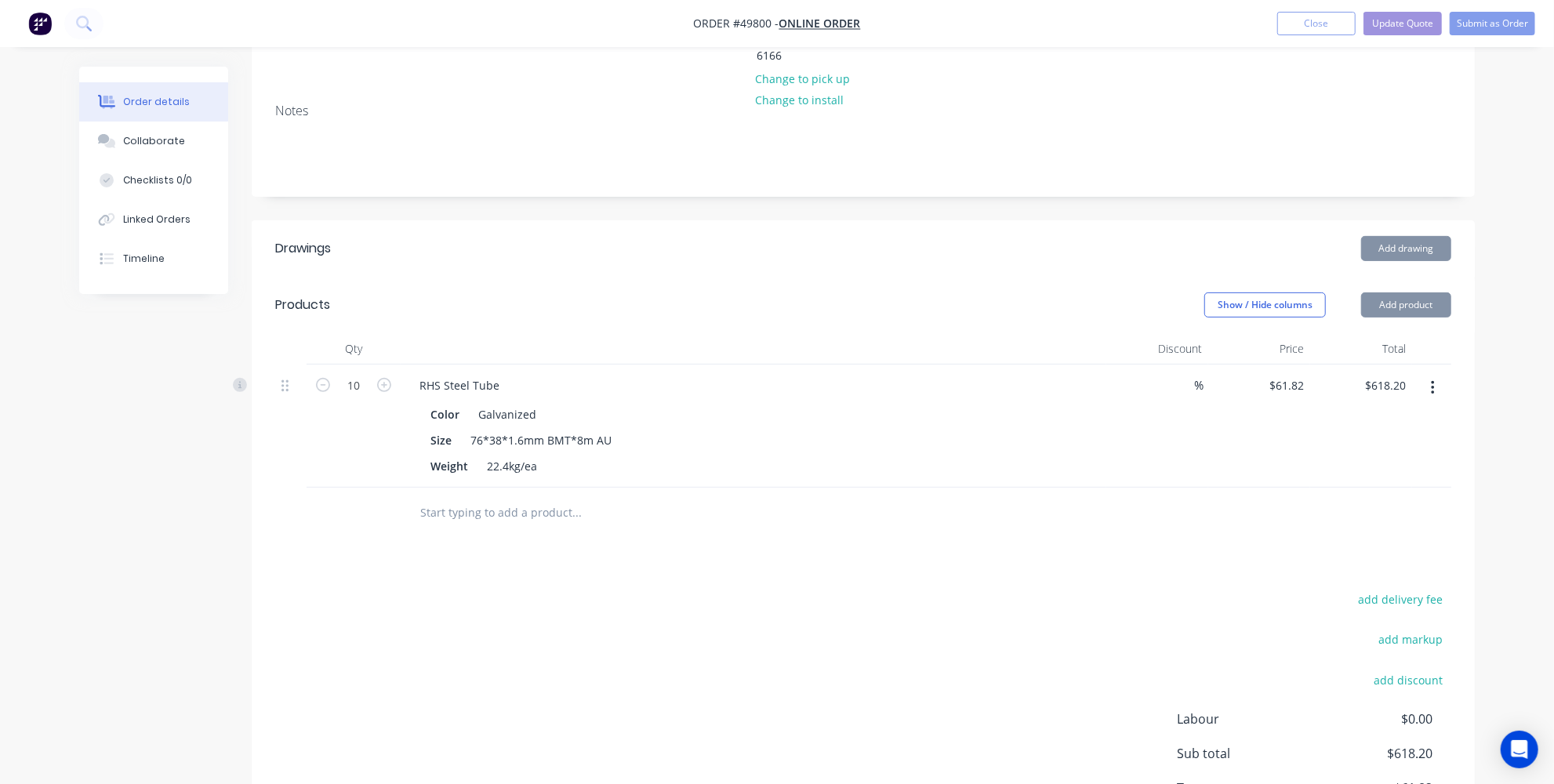
click at [1405, 589] on button "add delivery fee" at bounding box center [1401, 599] width 101 height 22
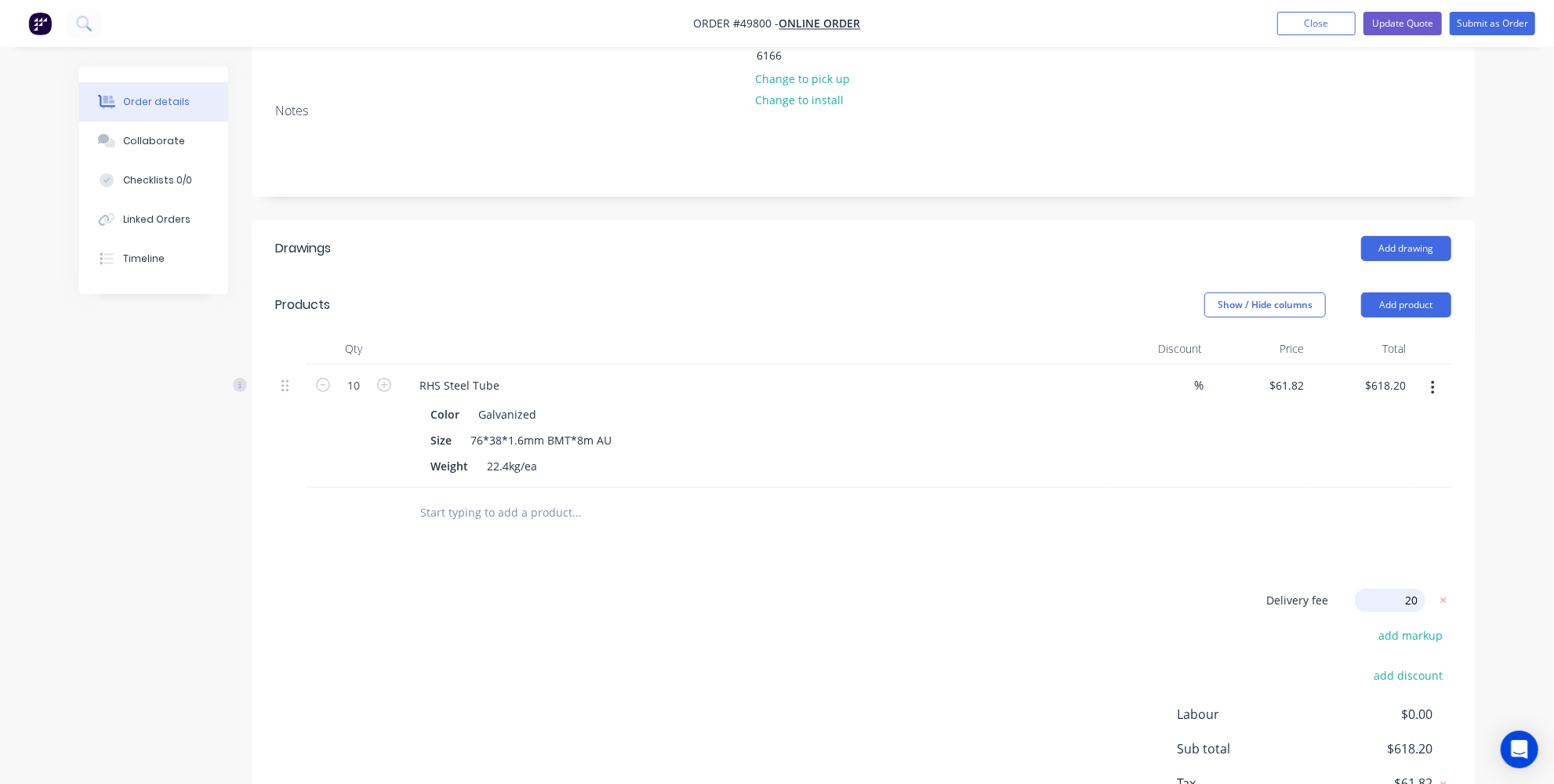
type input "200"
click at [1477, 477] on div "Order details Collaborate Checklists 0/0 Linked Orders Timeline Order details C…" at bounding box center [777, 340] width 1427 height 1117
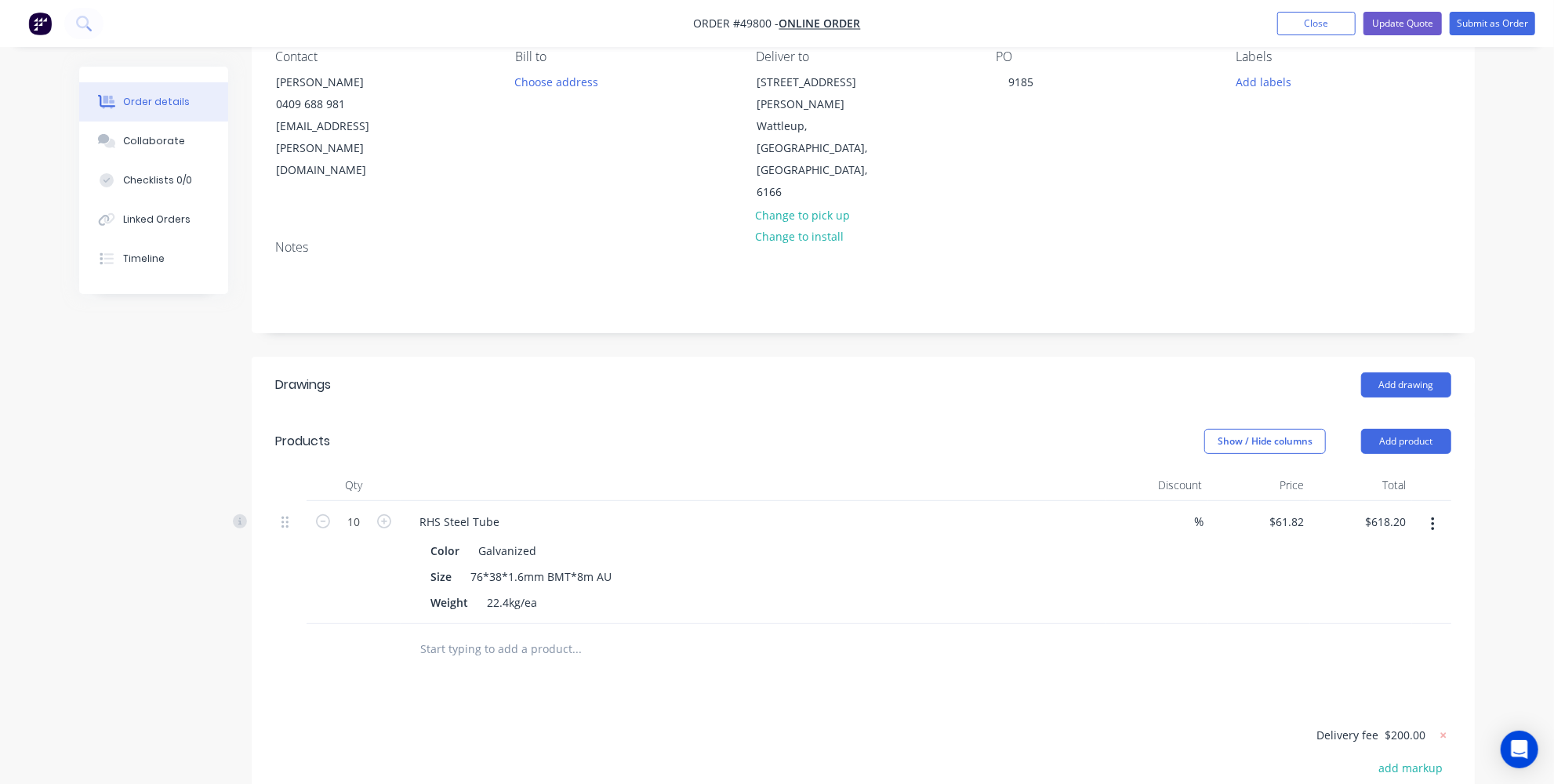
scroll to position [0, 0]
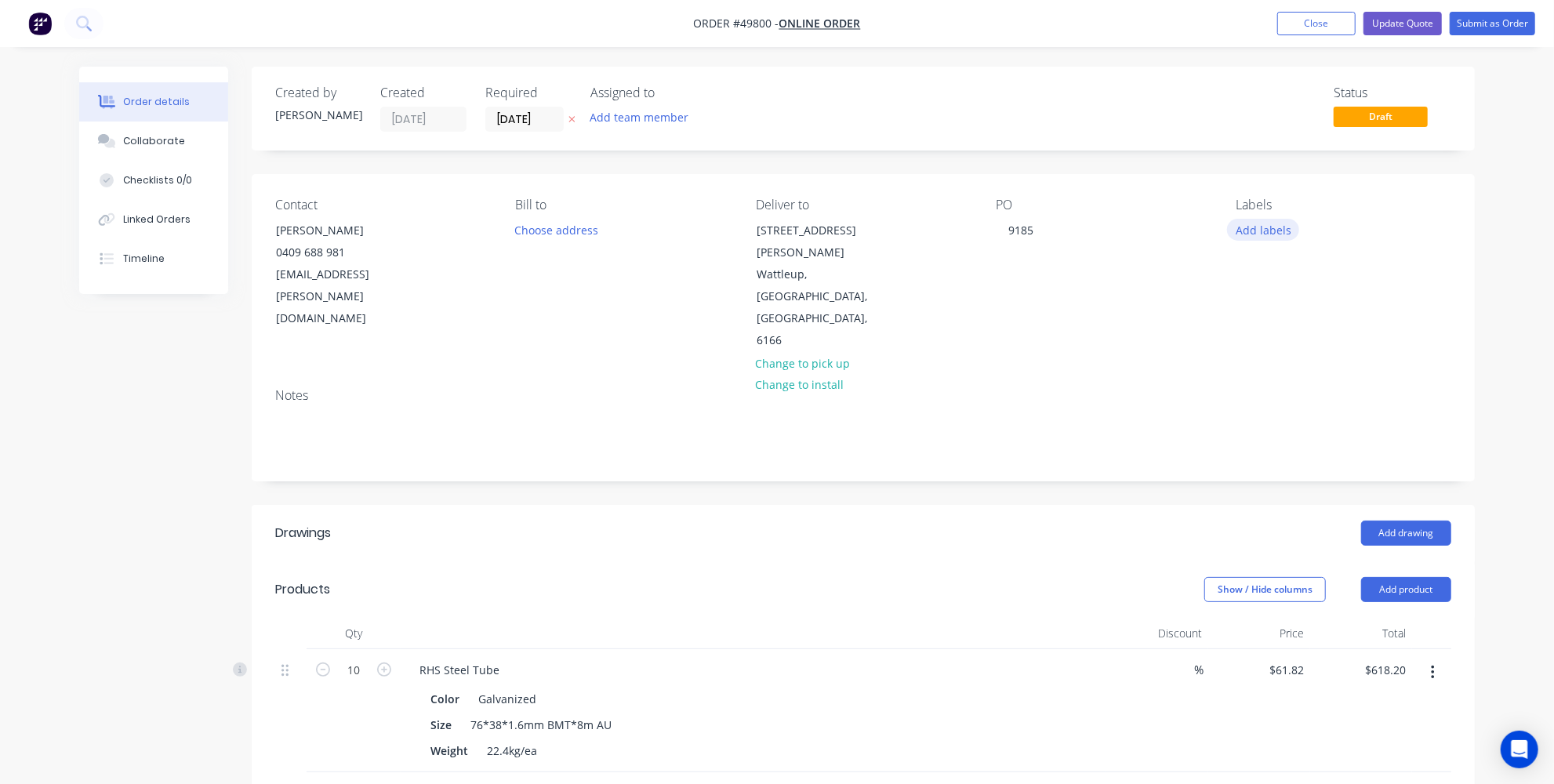
click at [1287, 230] on button "Add labels" at bounding box center [1263, 230] width 72 height 22
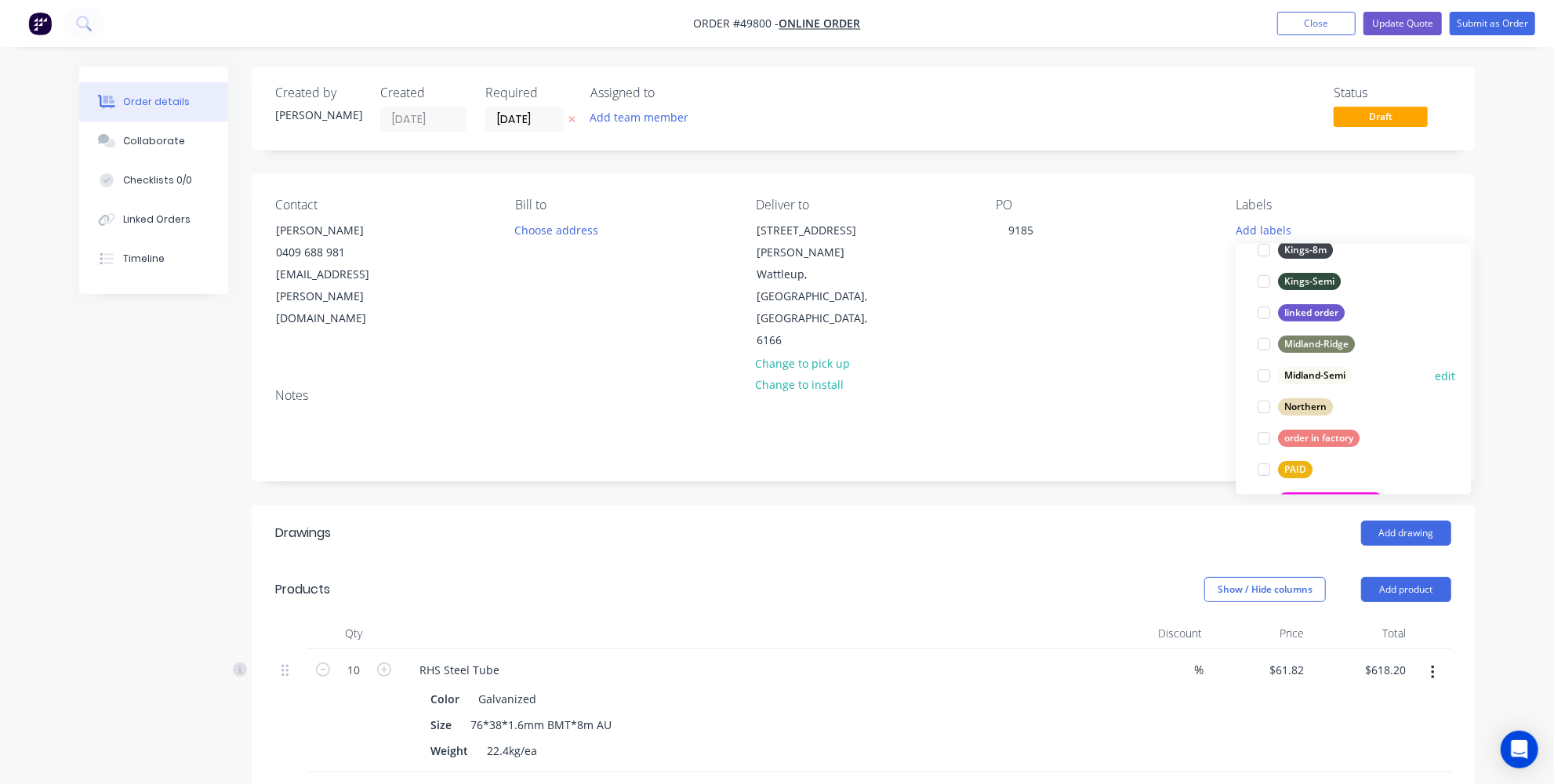
scroll to position [142, 0]
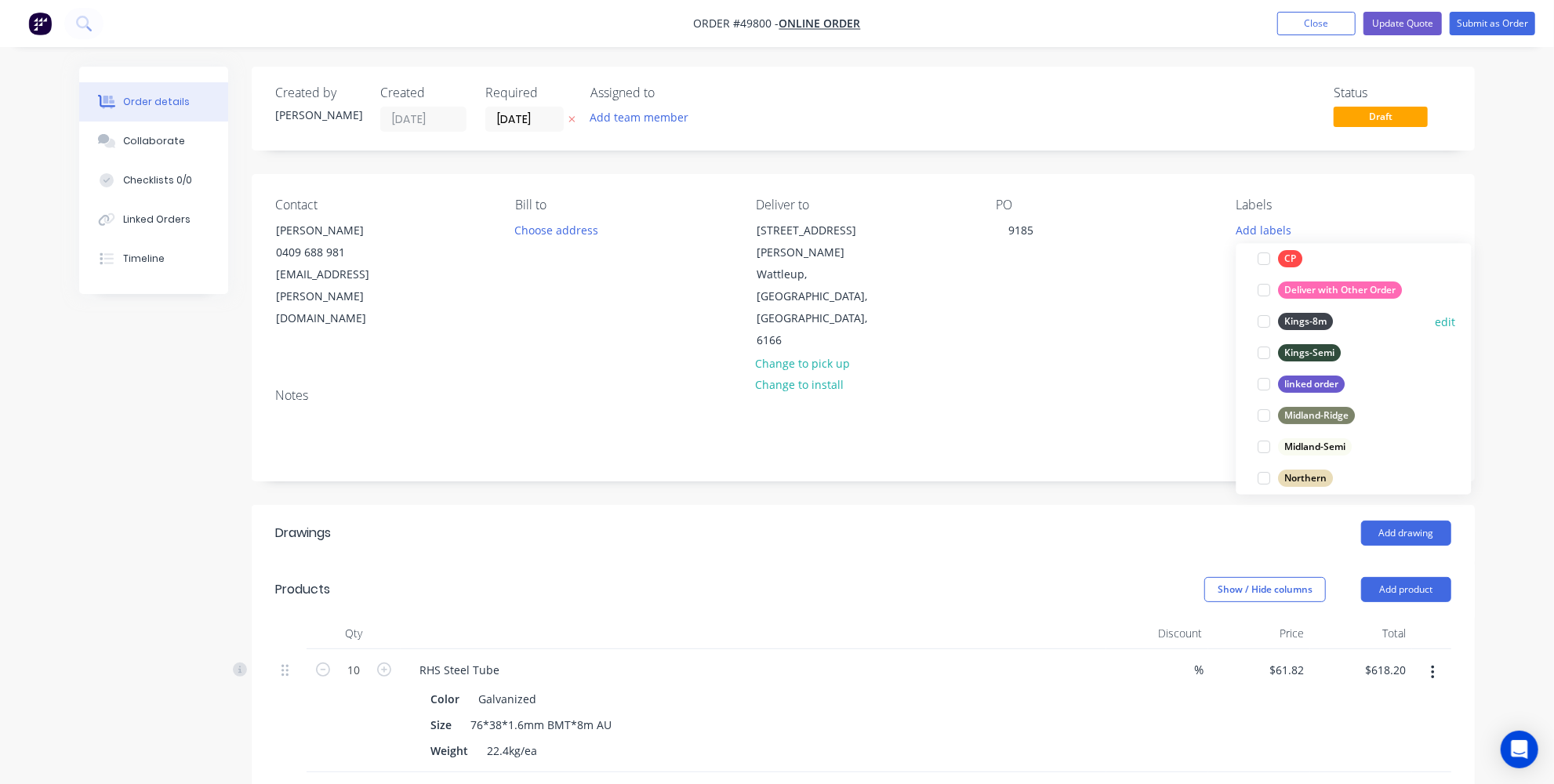
click at [1261, 317] on div at bounding box center [1265, 321] width 32 height 32
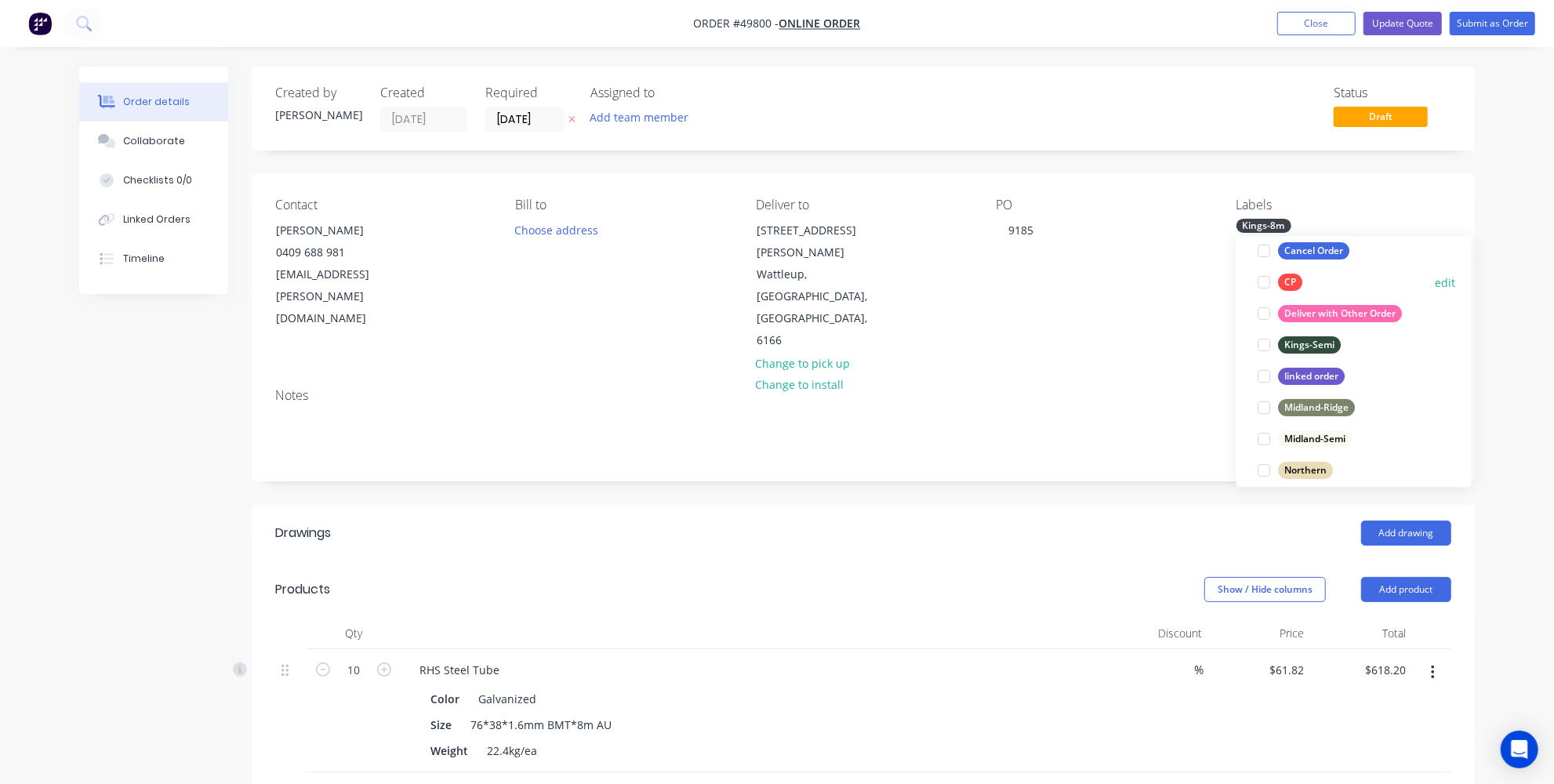
scroll to position [48, 0]
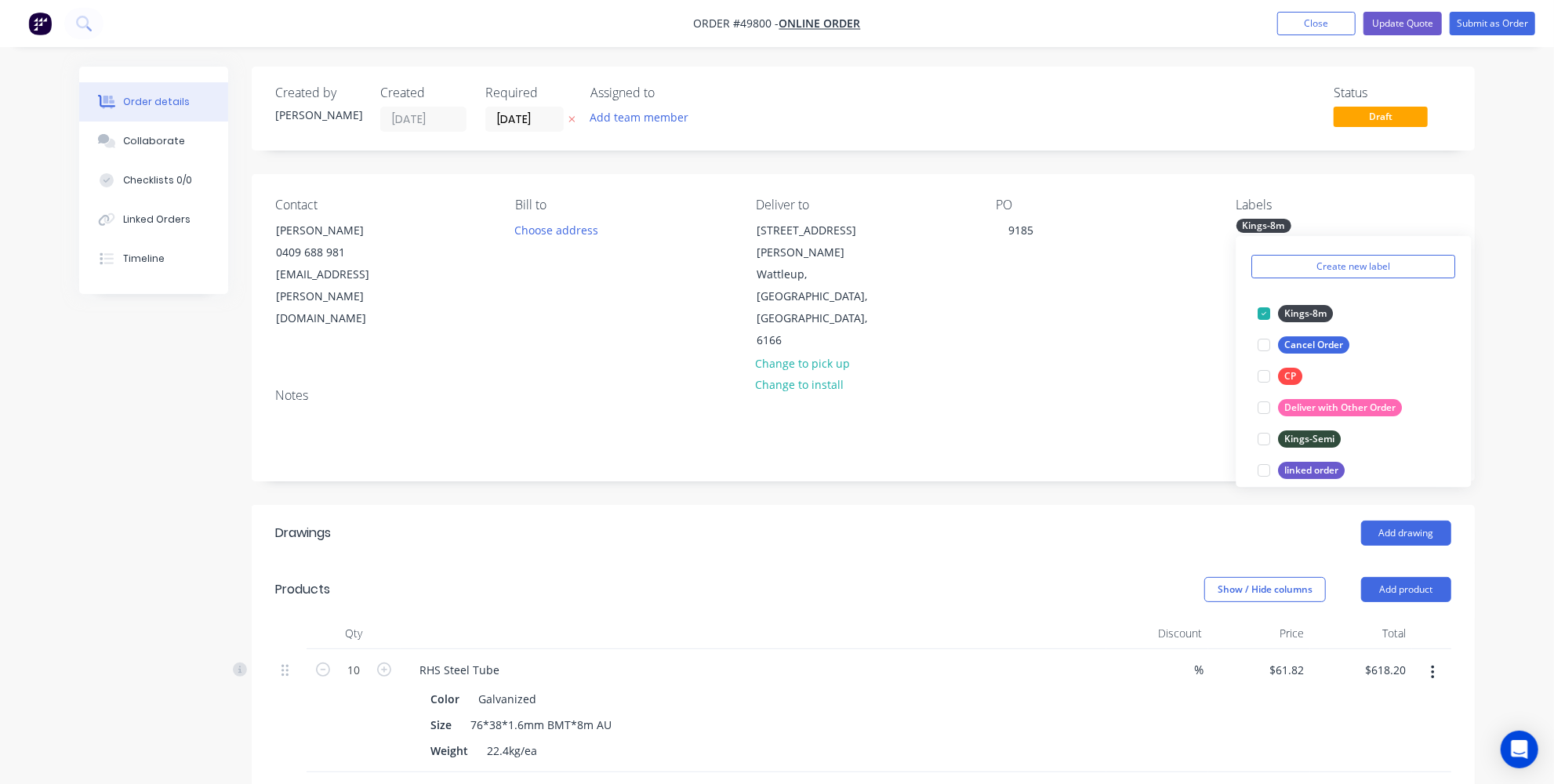
click at [1538, 320] on div "Order details Collaborate Checklists 0/0 Linked Orders Timeline Order details C…" at bounding box center [777, 590] width 1554 height 1181
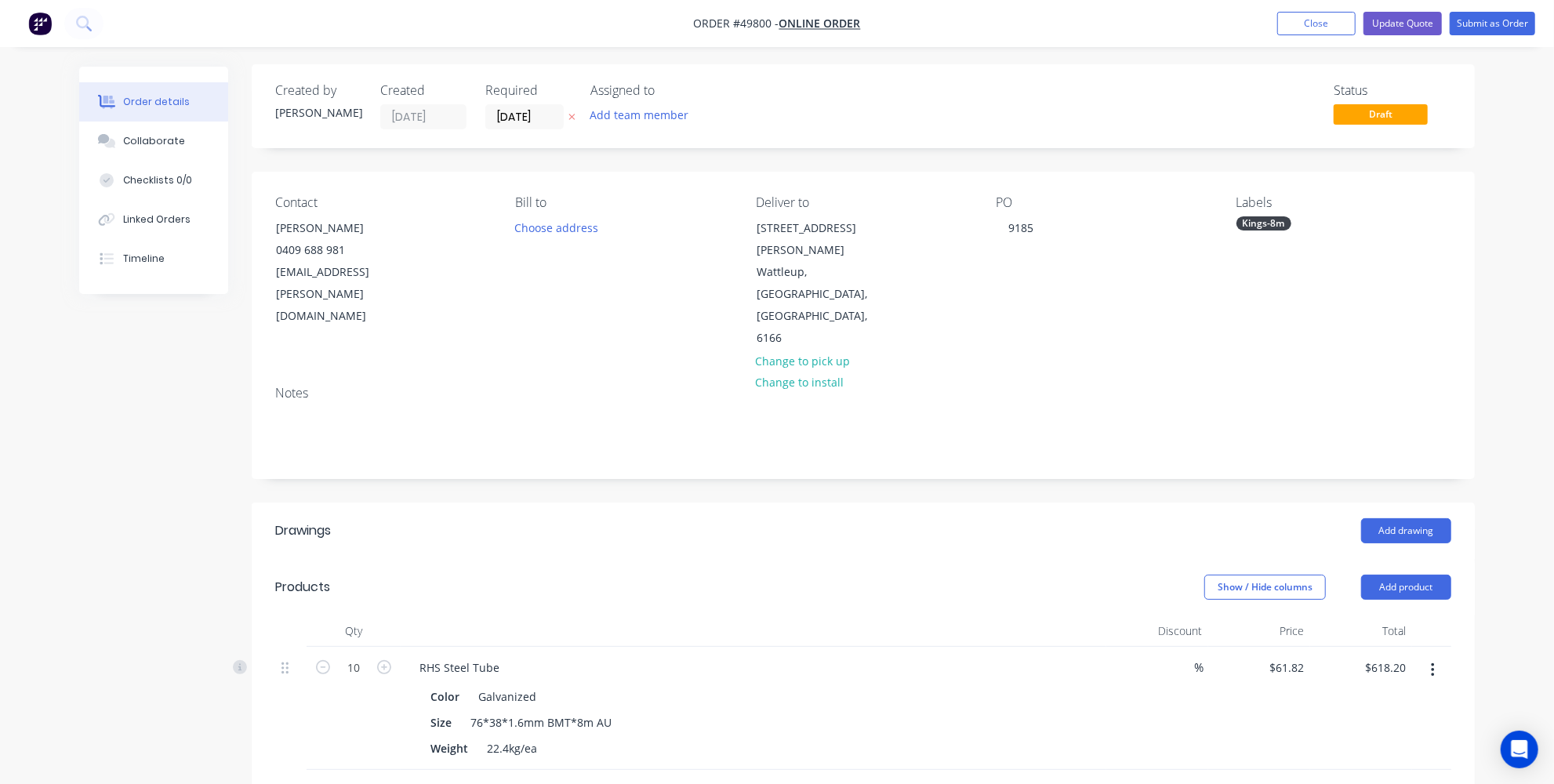
scroll to position [0, 0]
click at [1396, 25] on button "Update Quote" at bounding box center [1403, 23] width 78 height 23
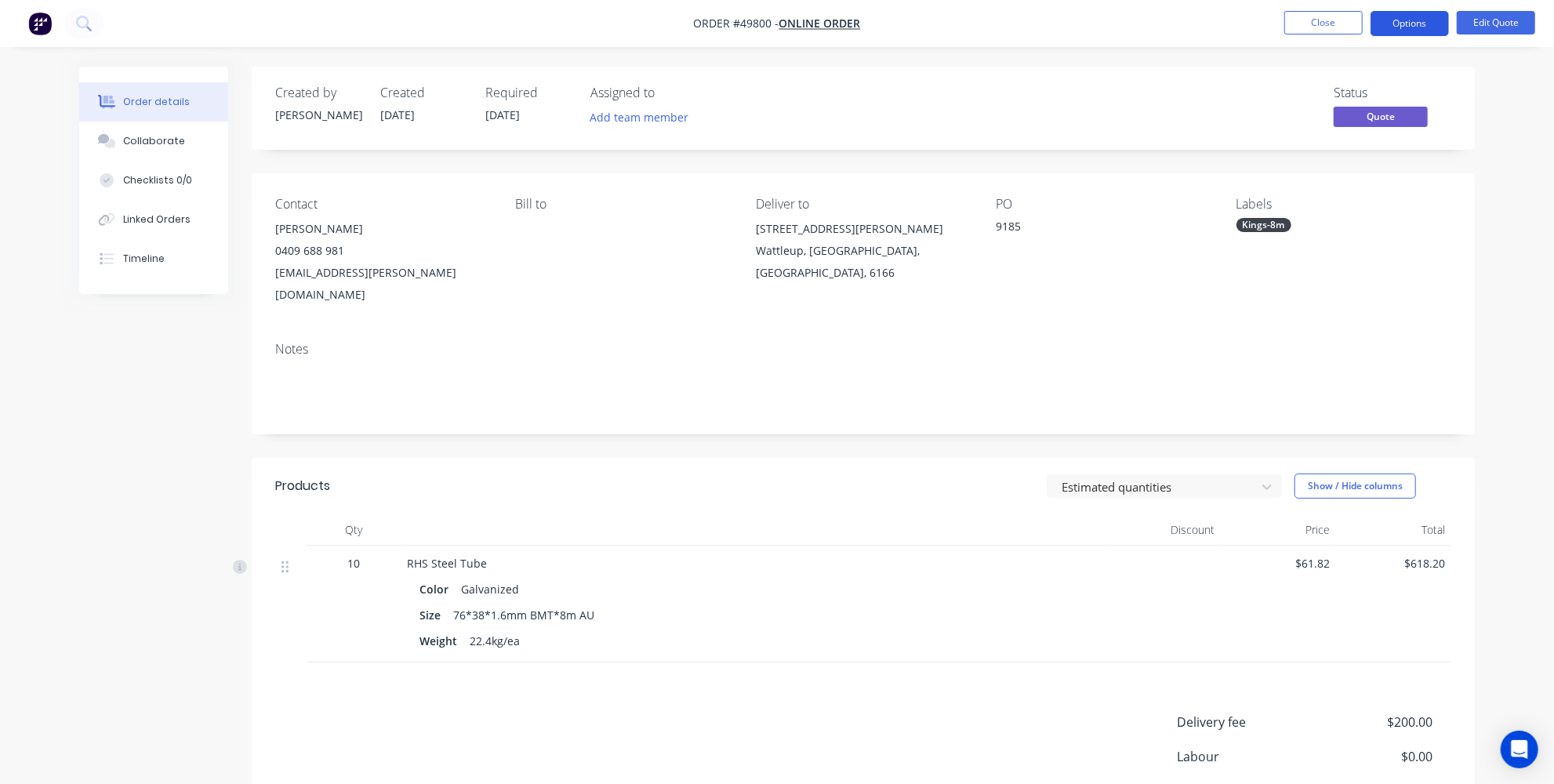
click at [1404, 21] on button "Options" at bounding box center [1410, 23] width 78 height 25
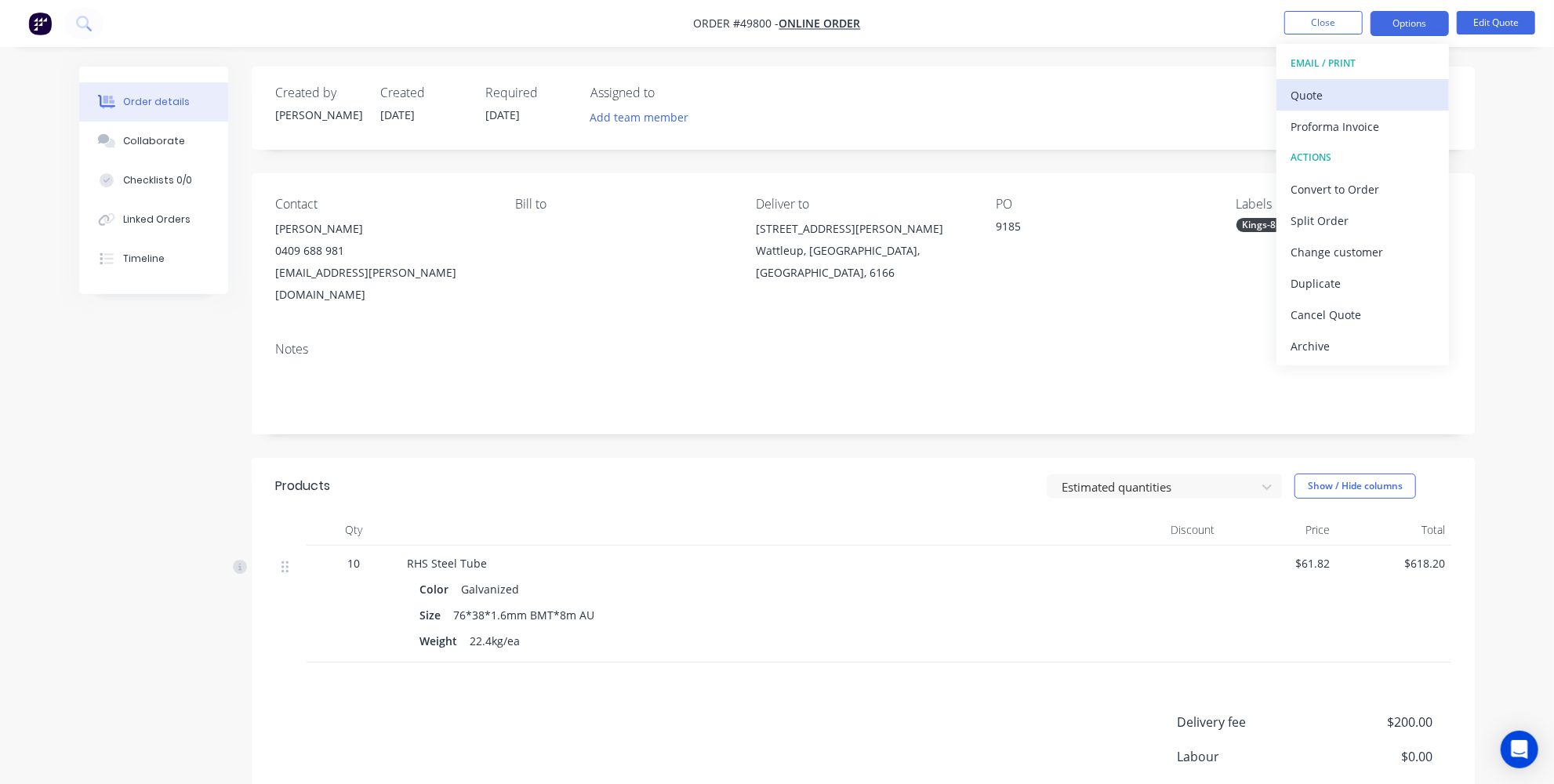
click at [1335, 89] on div "Quote" at bounding box center [1363, 95] width 144 height 23
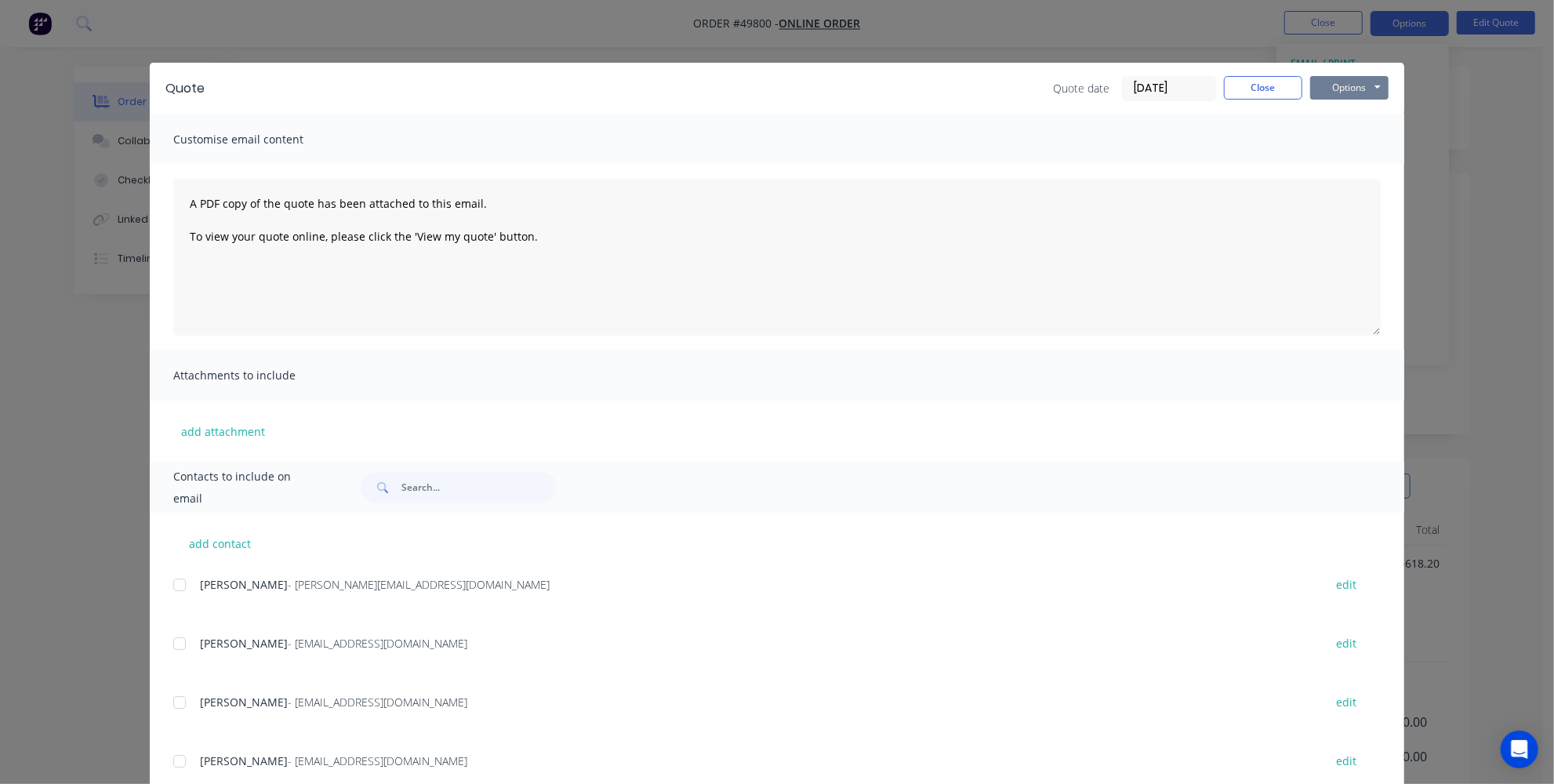
click at [1345, 80] on button "Options" at bounding box center [1350, 87] width 78 height 23
click at [929, 21] on div "Quote Quote date 30/09/25 Close Options Preview Print Email Customise email con…" at bounding box center [777, 392] width 1554 height 784
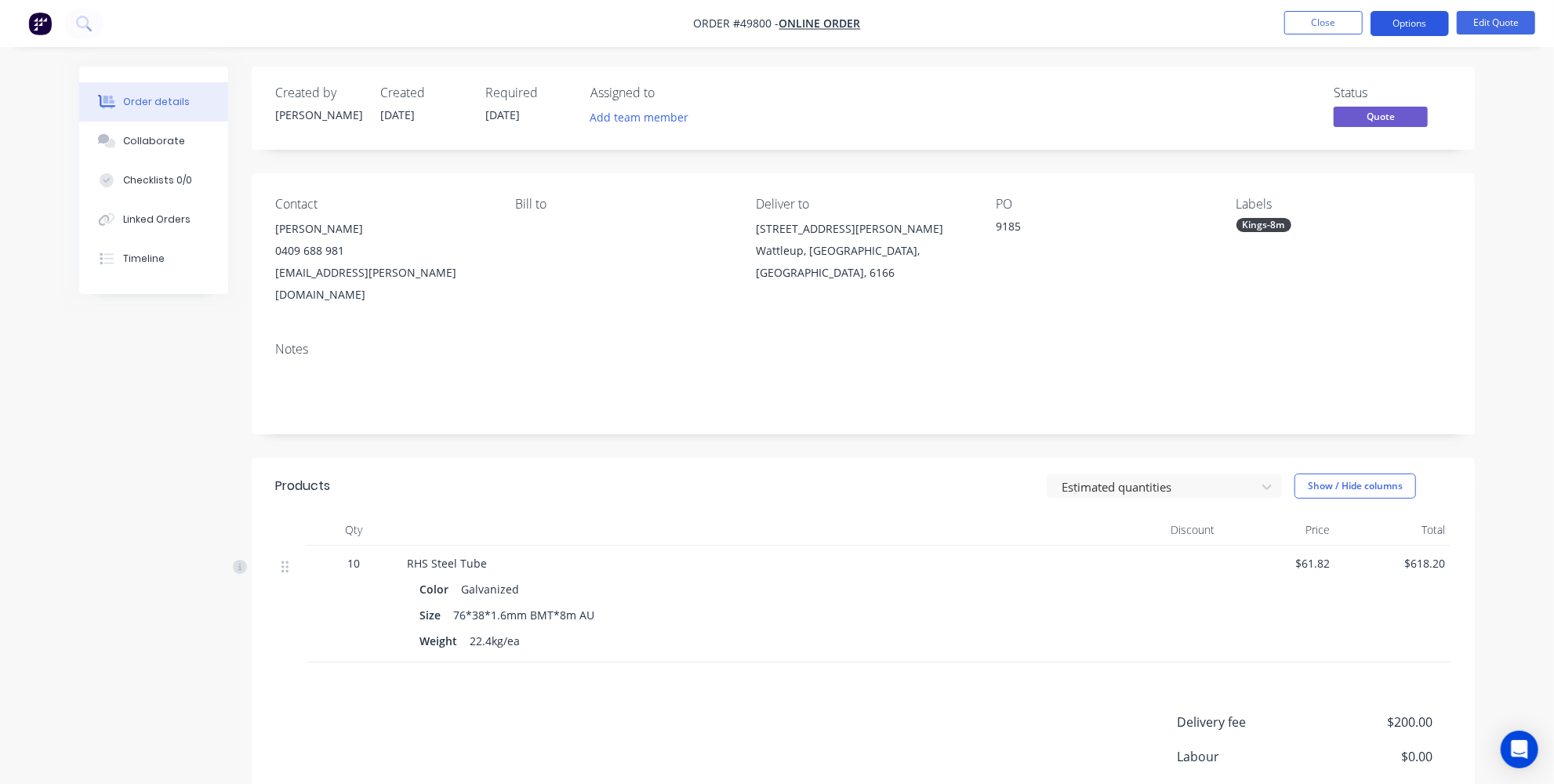
click at [1417, 22] on button "Options" at bounding box center [1410, 23] width 78 height 25
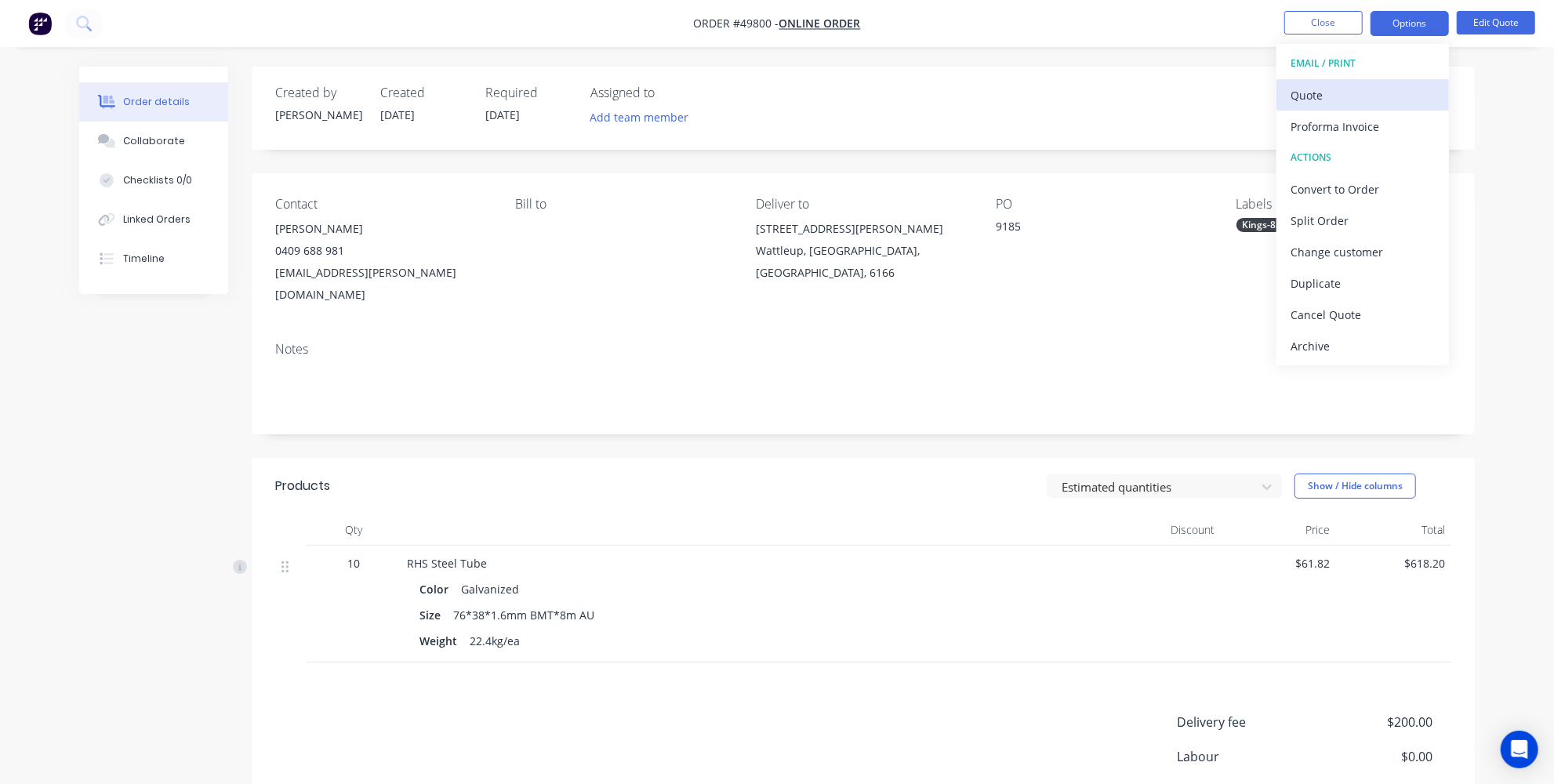
click at [1363, 87] on div "Quote" at bounding box center [1363, 95] width 144 height 23
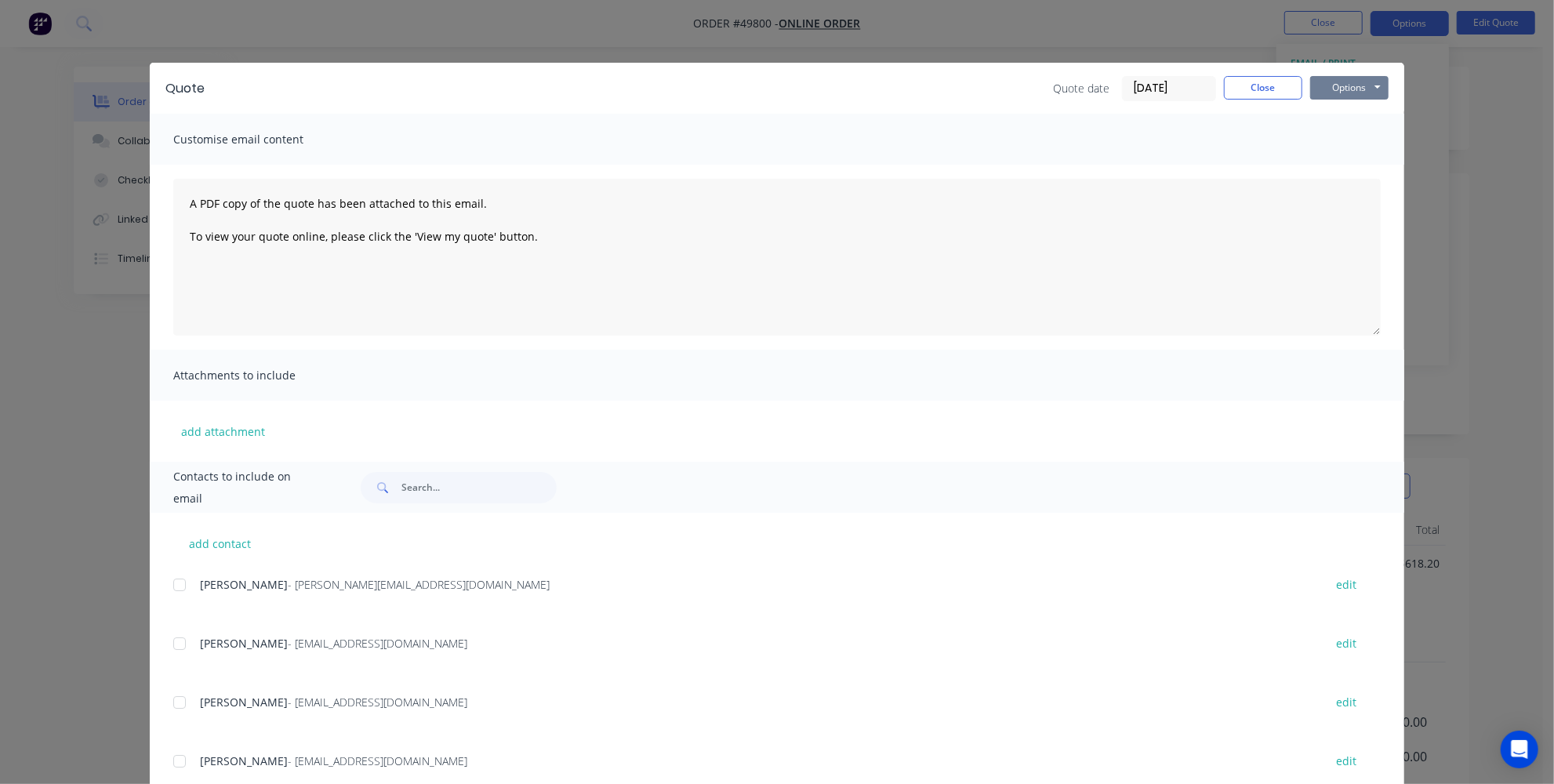
click at [1341, 86] on button "Options" at bounding box center [1350, 87] width 78 height 23
click at [365, 179] on textarea "A PDF copy of the quote has been attached to this email. To view your quote onl…" at bounding box center [777, 257] width 1207 height 157
click at [183, 202] on textarea "A PDF copy of the quote has been attached to this email. To view your quote onl…" at bounding box center [777, 257] width 1207 height 157
click at [471, 482] on input "text" at bounding box center [479, 487] width 155 height 32
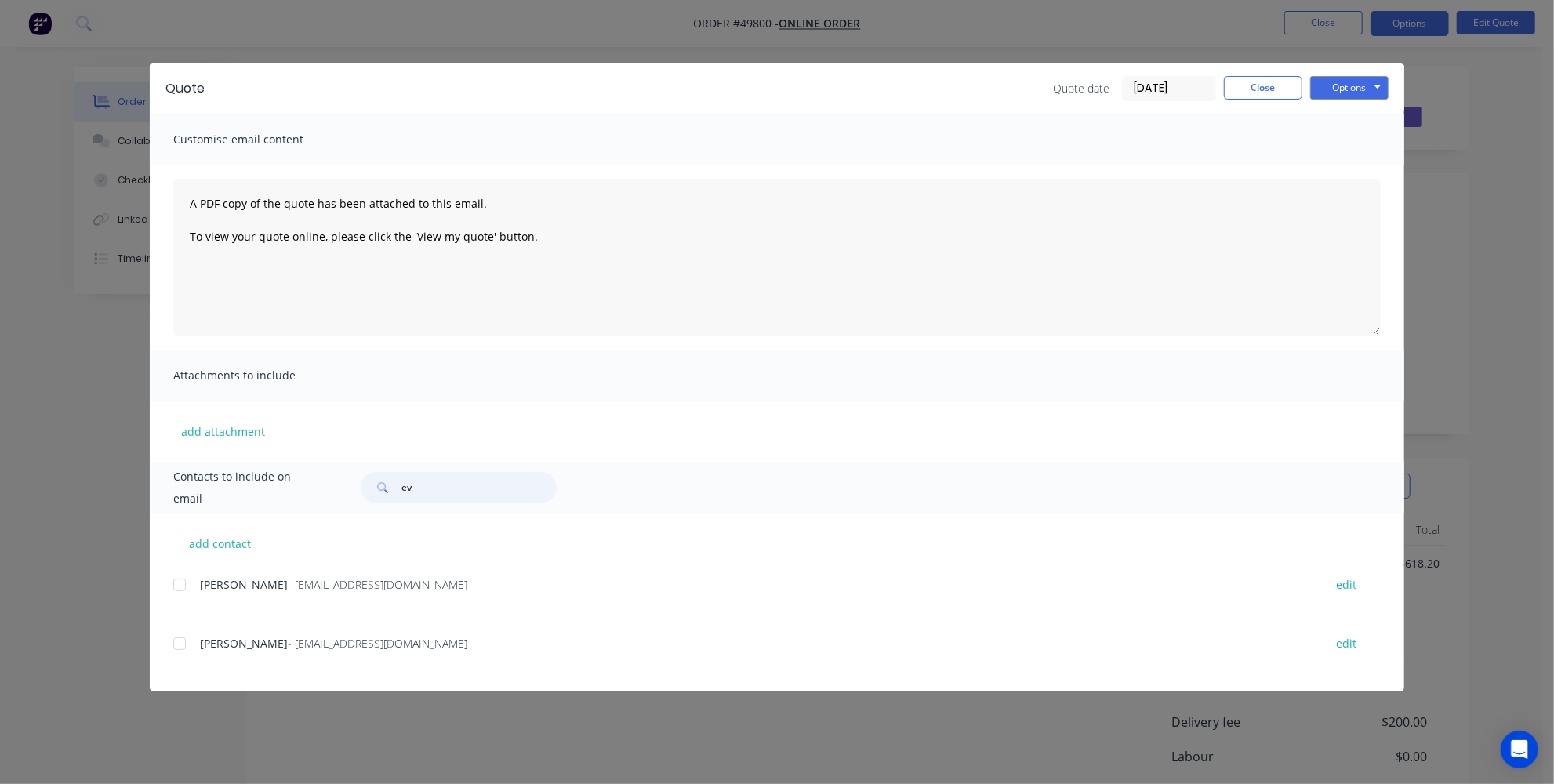
type input "e"
type input "i"
type input "ivane"
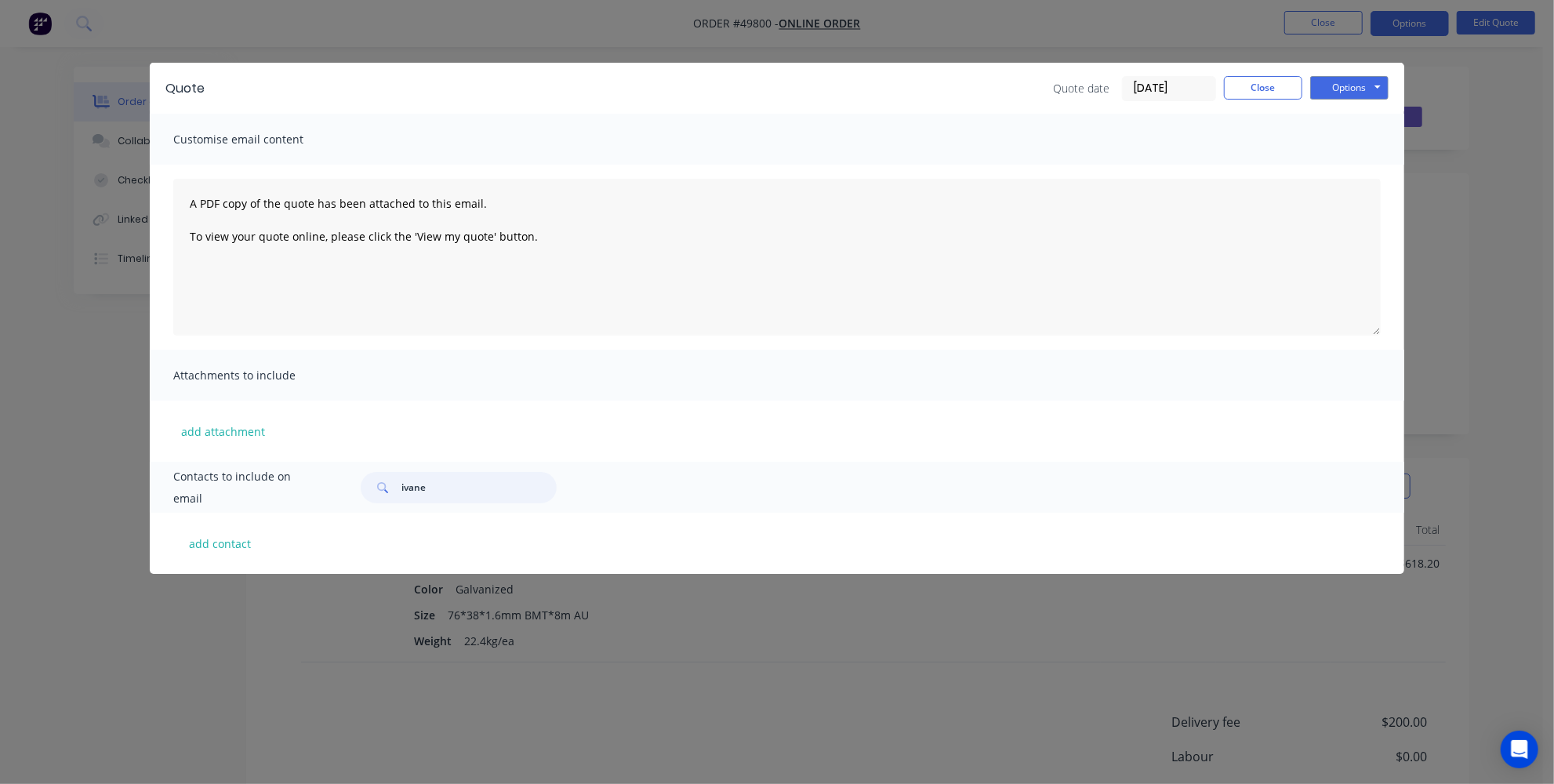
drag, startPoint x: 445, startPoint y: 485, endPoint x: 384, endPoint y: 485, distance: 61.0
click at [384, 485] on div "ivane" at bounding box center [459, 487] width 196 height 32
click at [131, 475] on div "Quote Quote date 30/09/25 Close Options Preview Print Email Customise email con…" at bounding box center [777, 392] width 1554 height 784
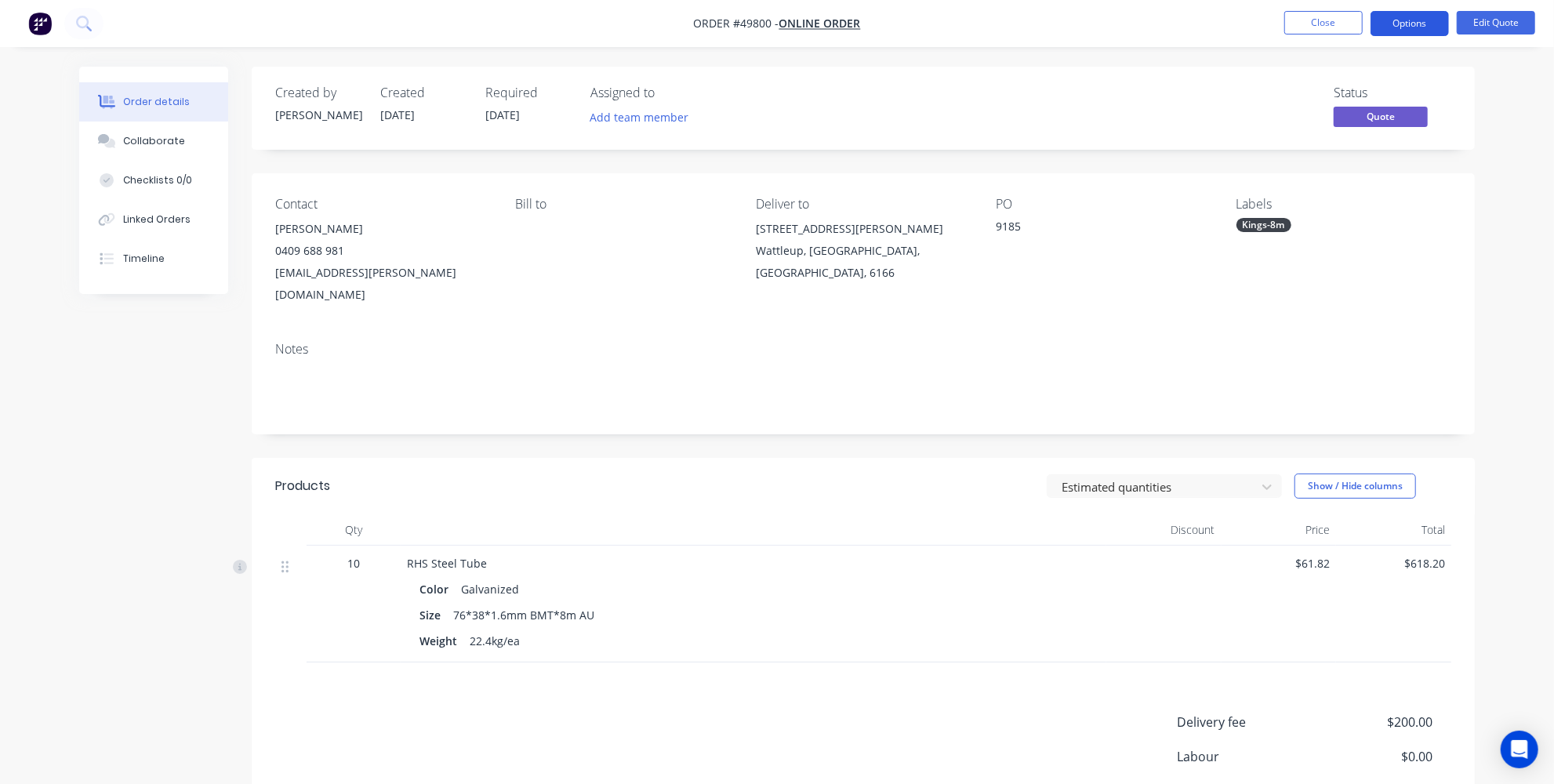
click at [1417, 27] on button "Options" at bounding box center [1410, 23] width 78 height 25
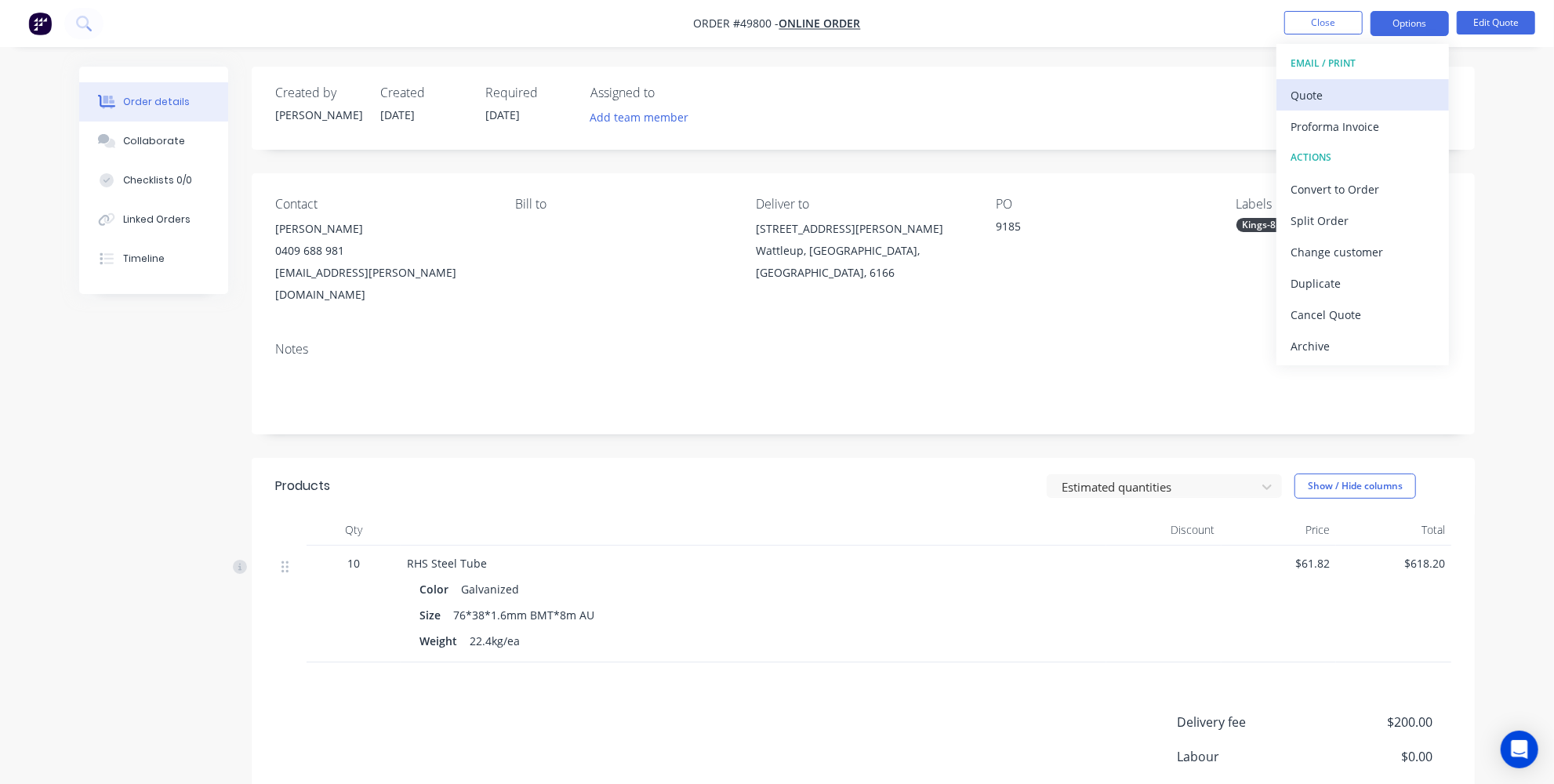
click at [1353, 93] on div "Quote" at bounding box center [1363, 95] width 144 height 23
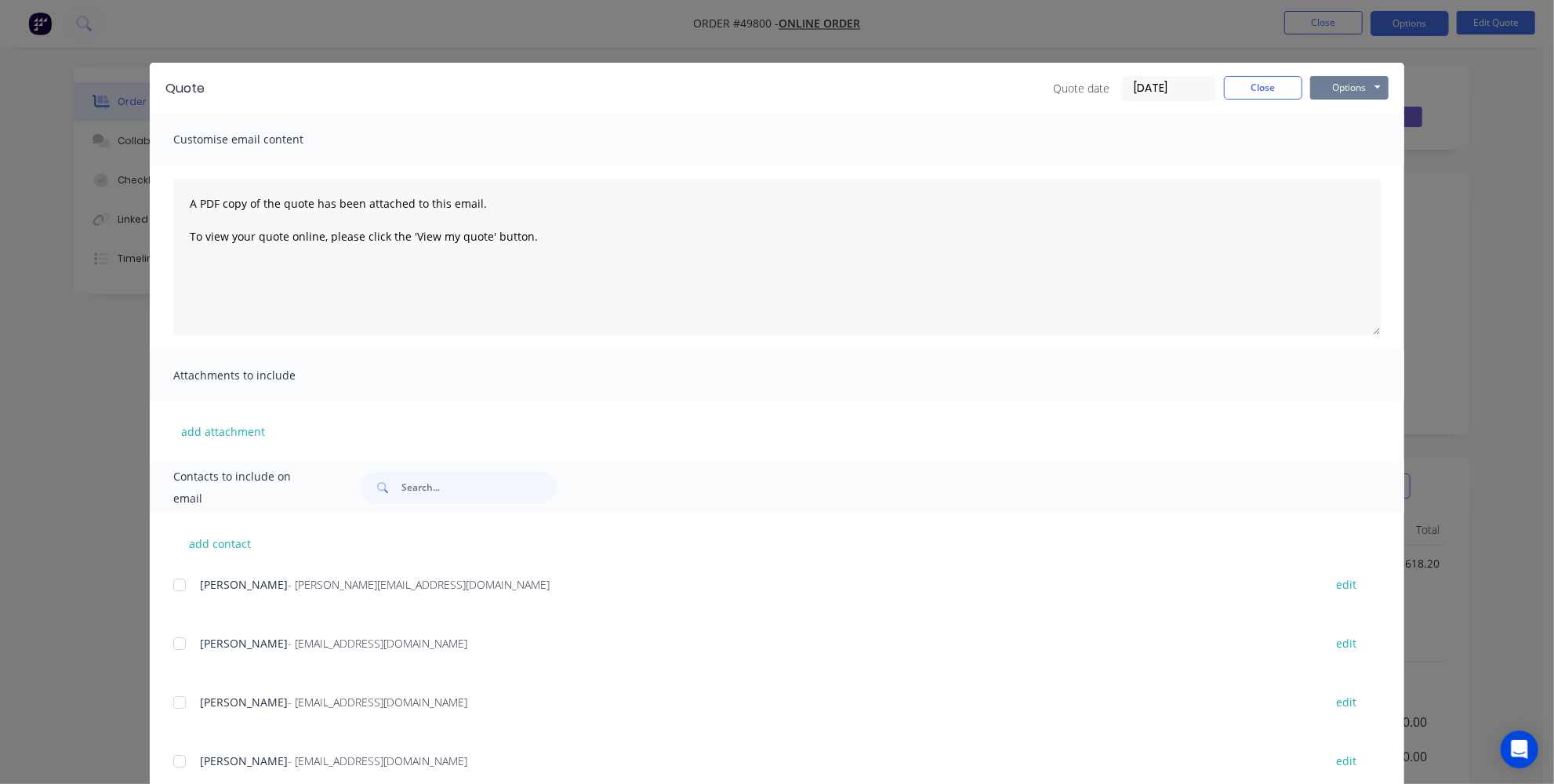
click at [1347, 90] on button "Options" at bounding box center [1350, 87] width 78 height 23
click at [410, 494] on input "text" at bounding box center [479, 487] width 155 height 32
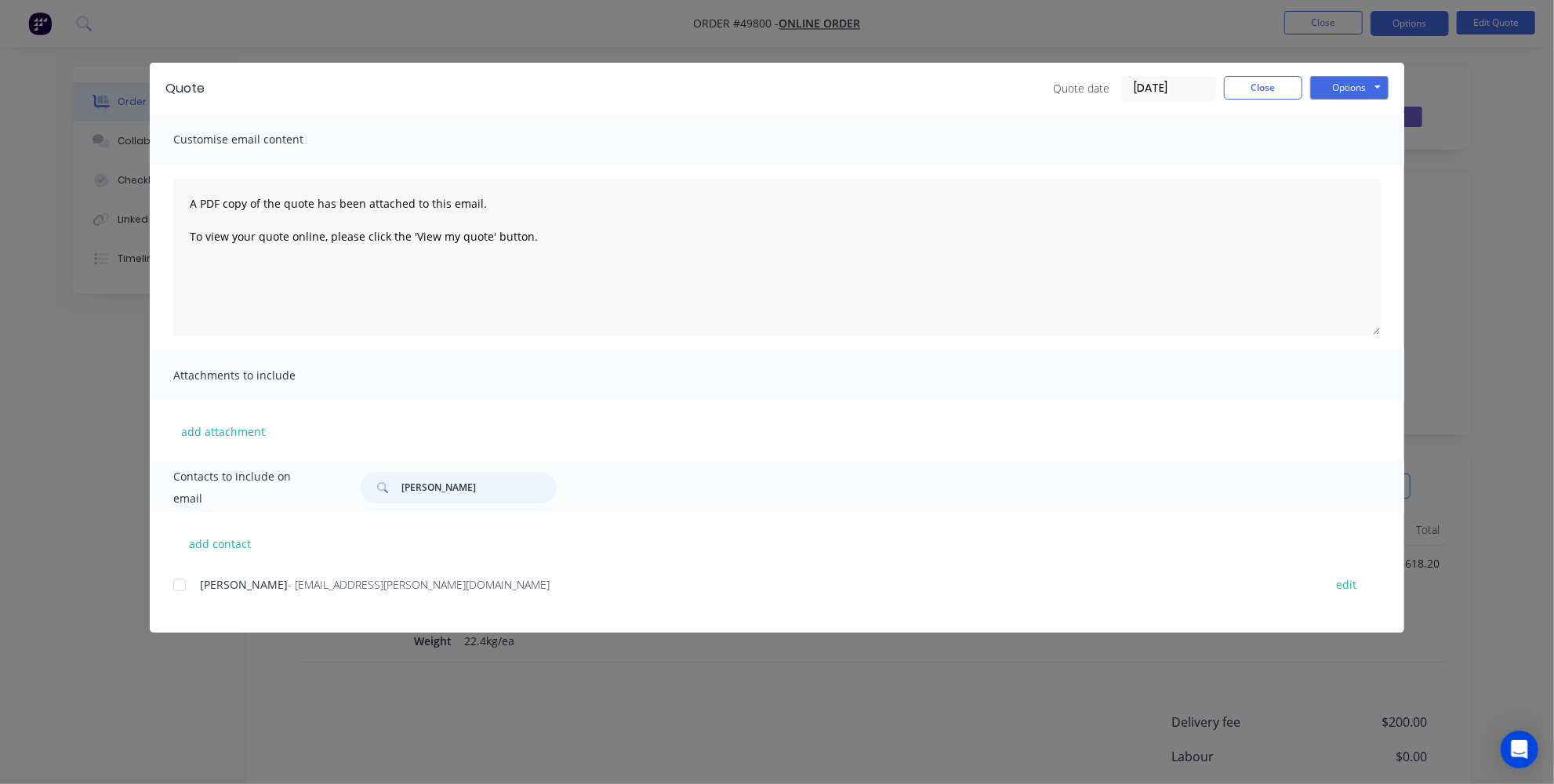
click at [185, 585] on div at bounding box center [179, 584] width 32 height 32
type input "ivan"
click at [187, 197] on textarea "A PDF copy of the quote has been attached to this email. To view your quote onl…" at bounding box center [777, 257] width 1207 height 157
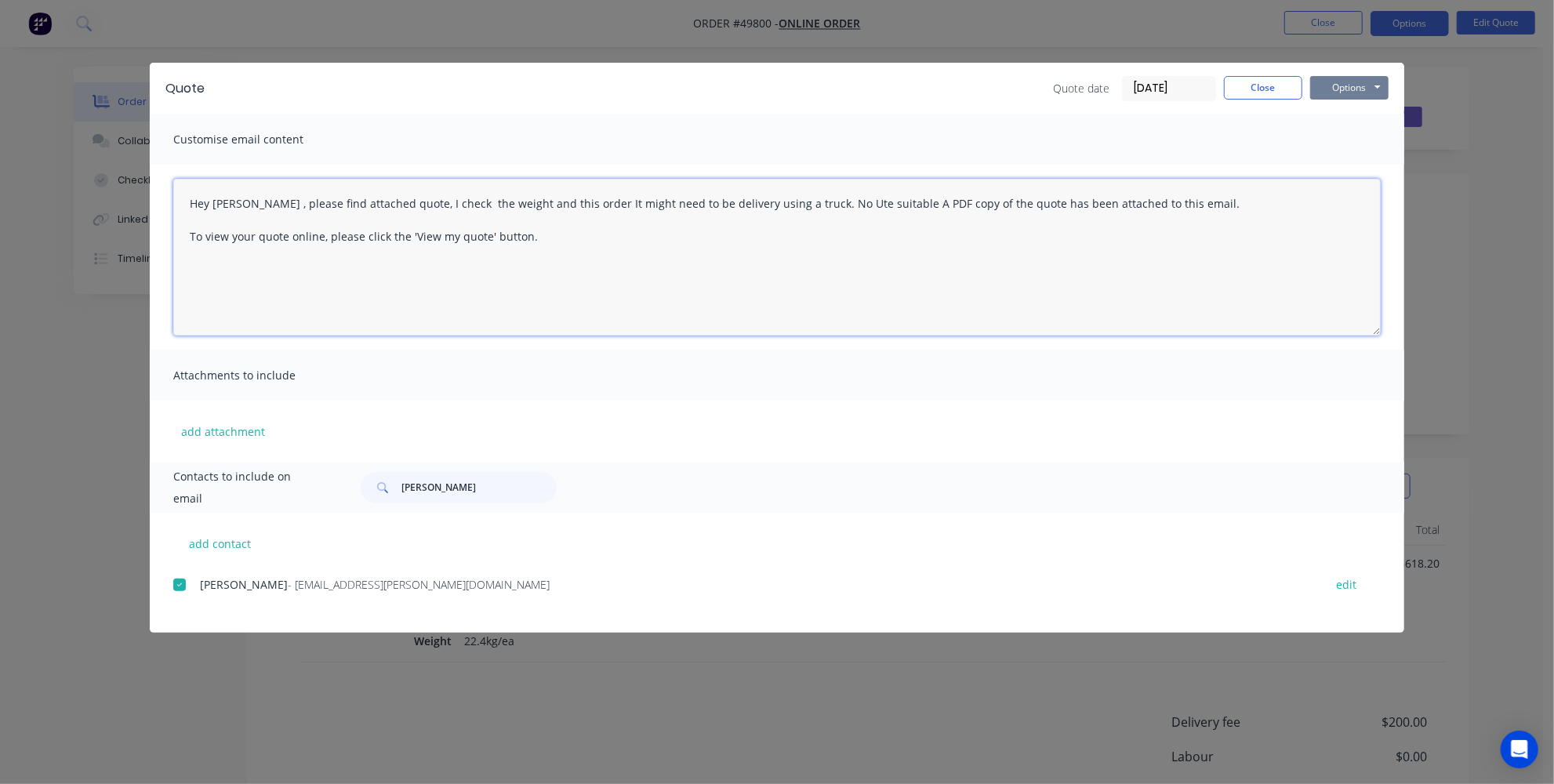
type textarea "Hey Ivanm , please find attached quote, I check the weight and this order It mi…"
click at [1352, 83] on button "Options" at bounding box center [1350, 87] width 78 height 23
click at [1342, 162] on button "Email" at bounding box center [1360, 167] width 100 height 26
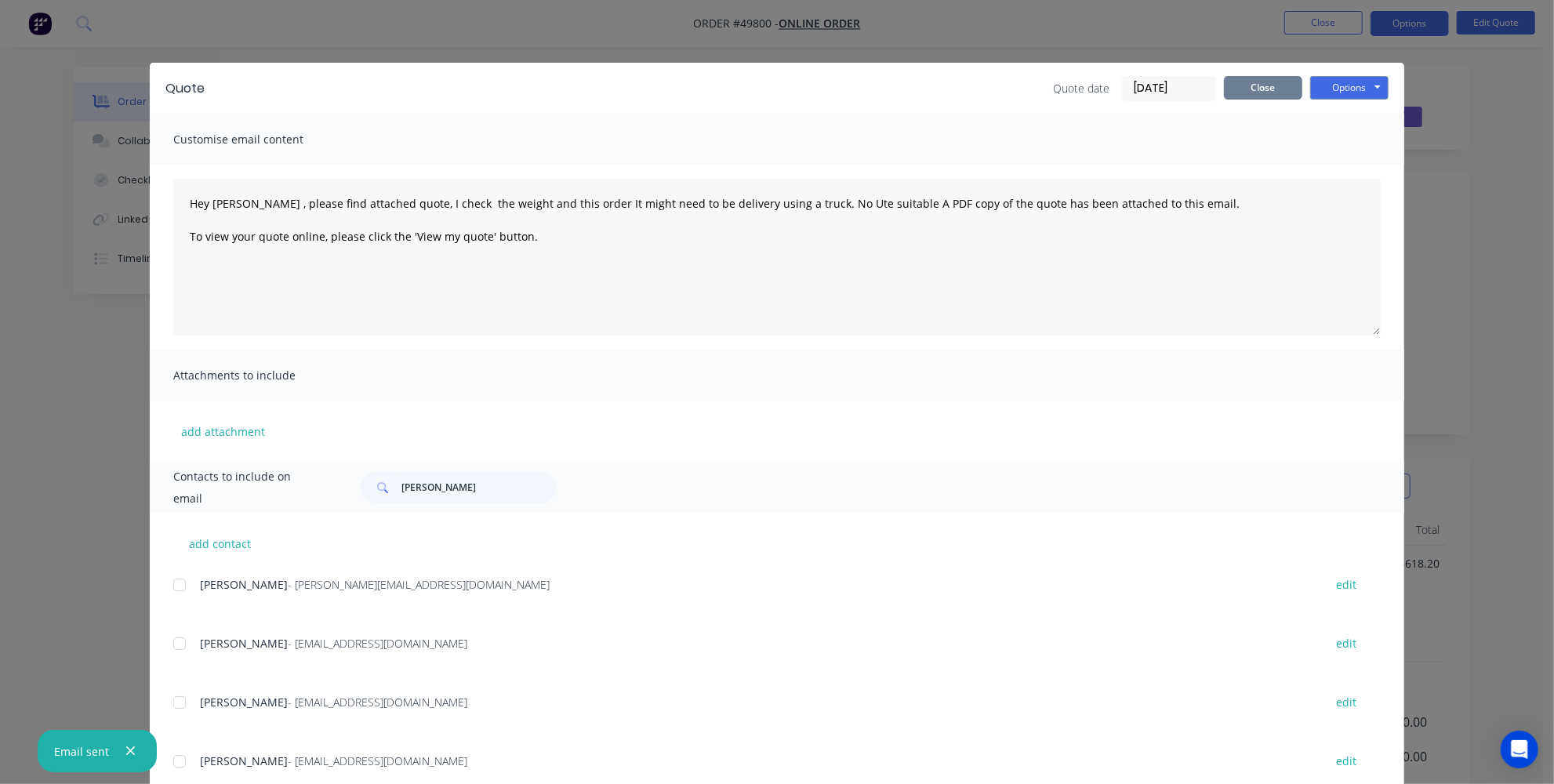
click at [1253, 97] on button "Close" at bounding box center [1263, 87] width 78 height 23
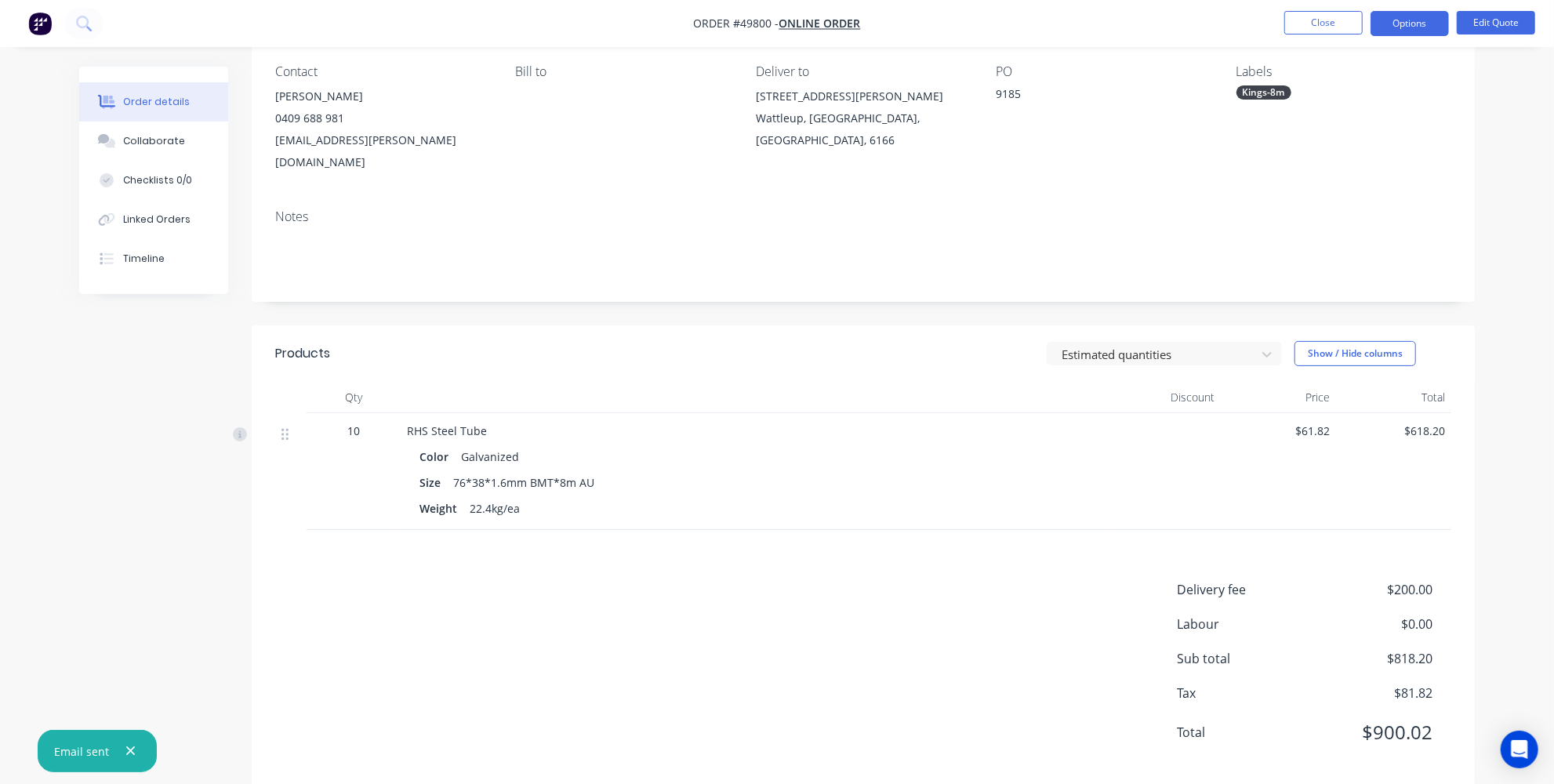
scroll to position [135, 0]
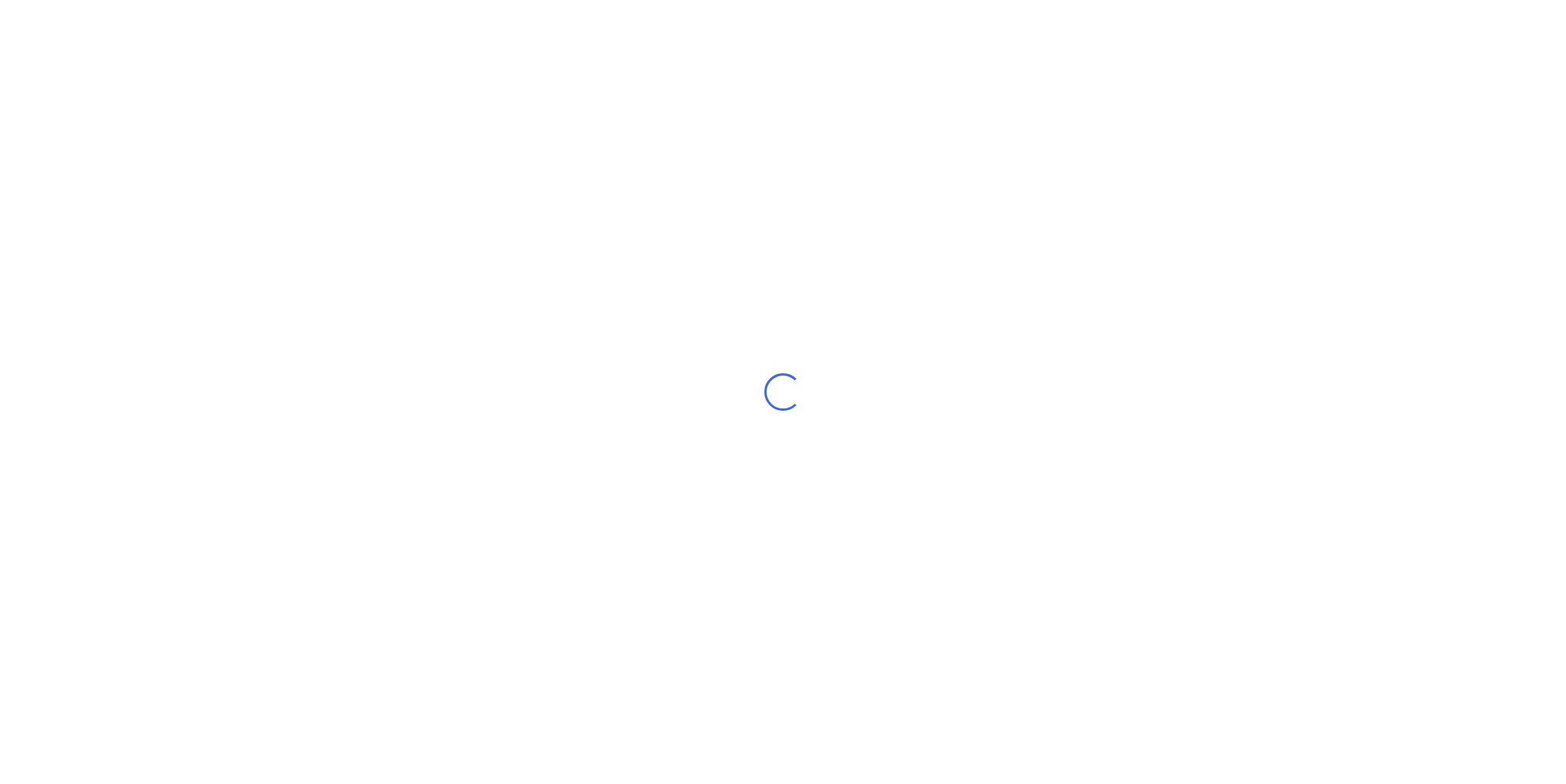
click at [1454, 661] on div "Loading..." at bounding box center [783, 392] width 1566 height 784
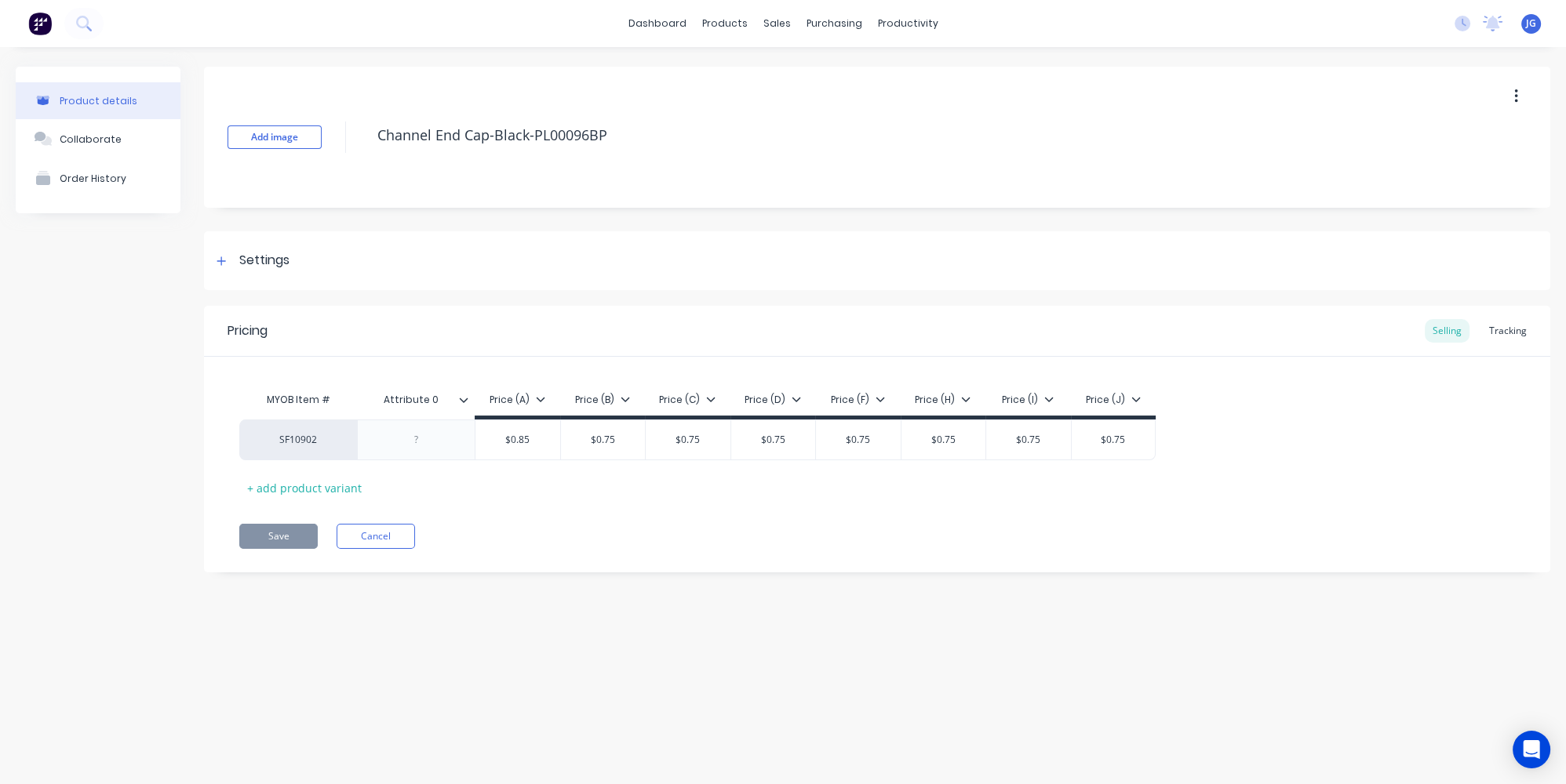
type textarea "x"
click at [727, 35] on div "dashboard products sales purchasing productivity dashboard products Product Cat…" at bounding box center [783, 23] width 1566 height 47
click at [727, 25] on div "products" at bounding box center [725, 23] width 61 height 23
click at [738, 69] on div at bounding box center [729, 76] width 23 height 14
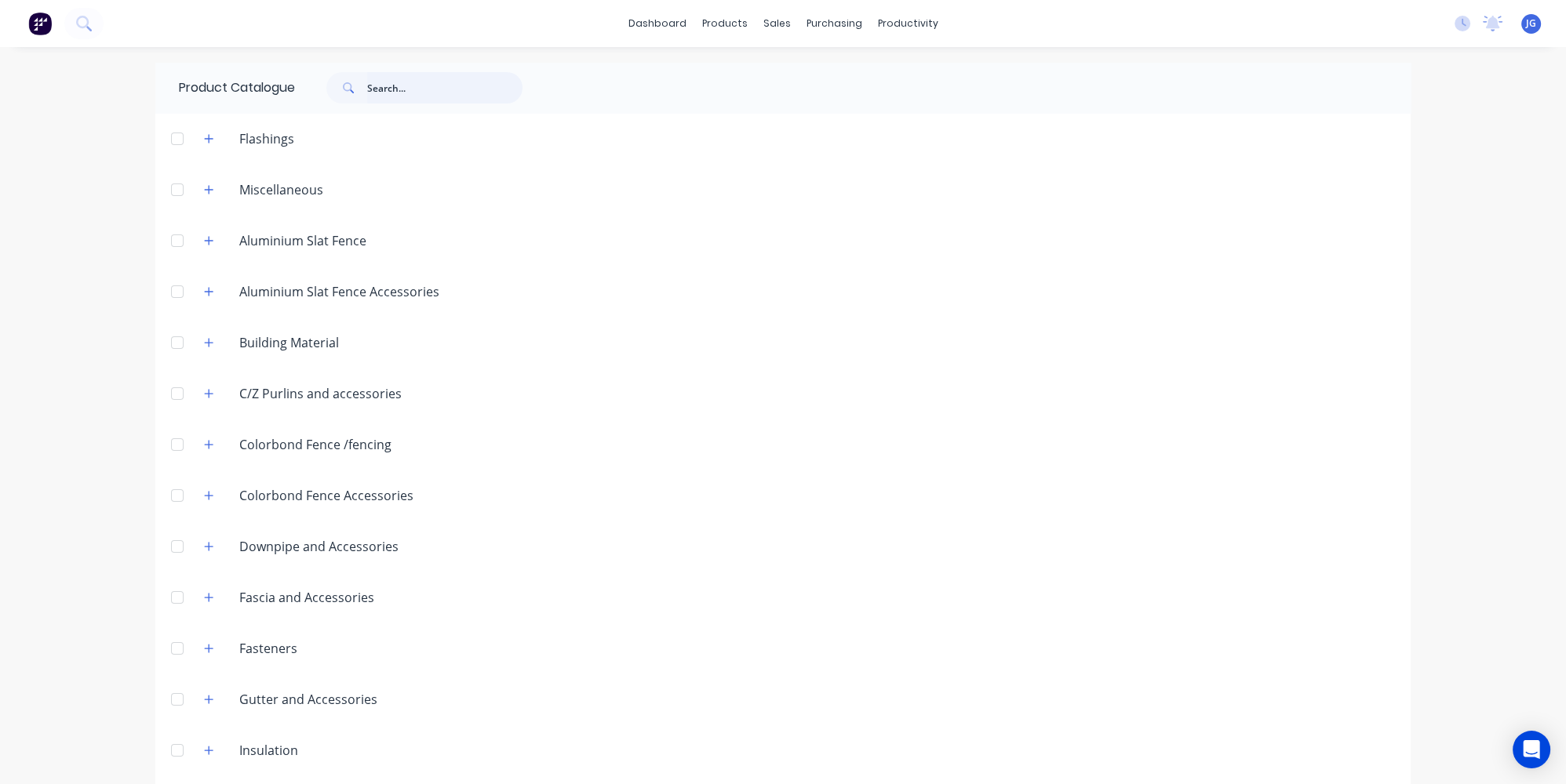
click at [475, 72] on input "text" at bounding box center [445, 87] width 155 height 32
type input "6"
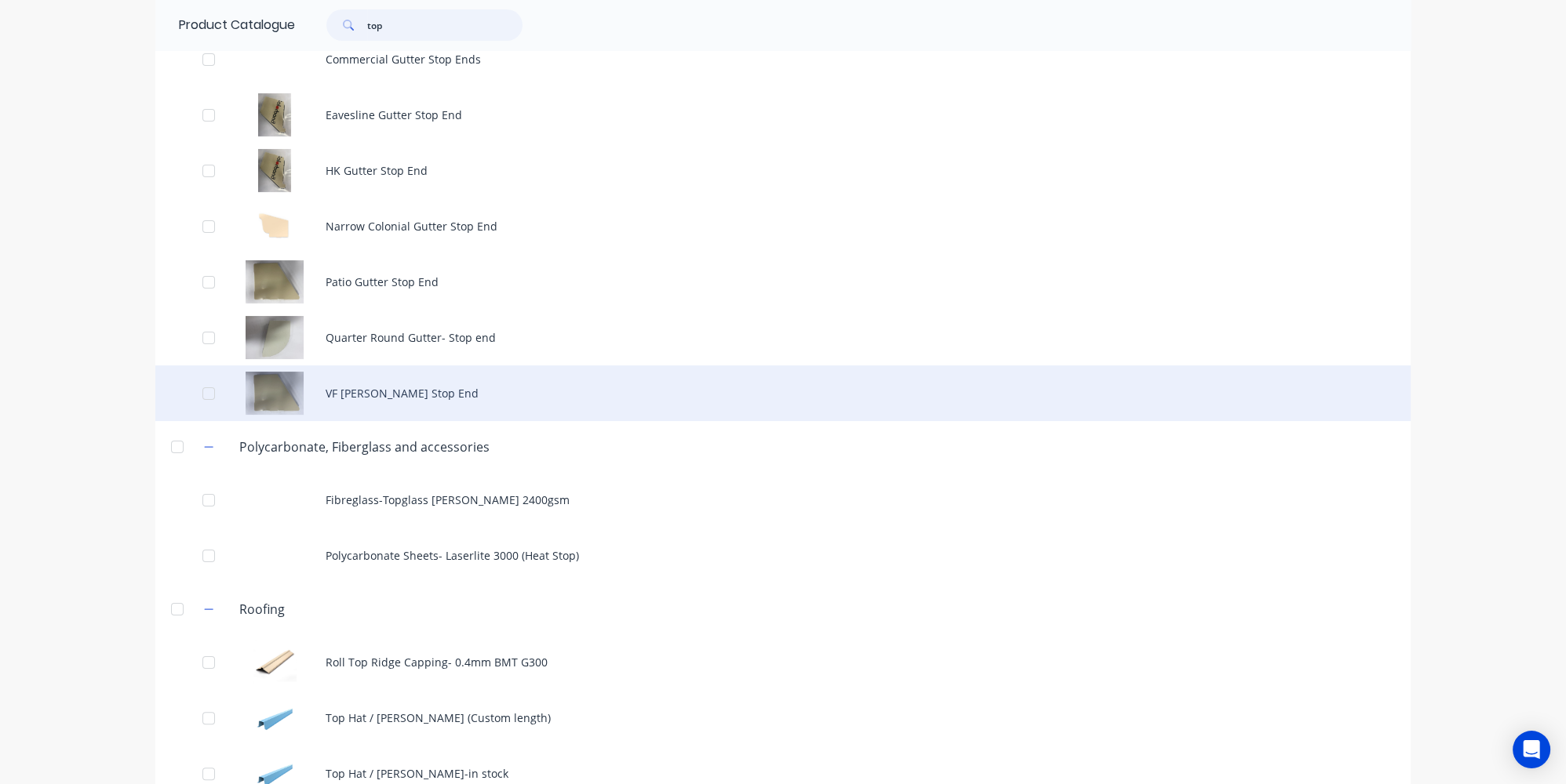
scroll to position [591, 0]
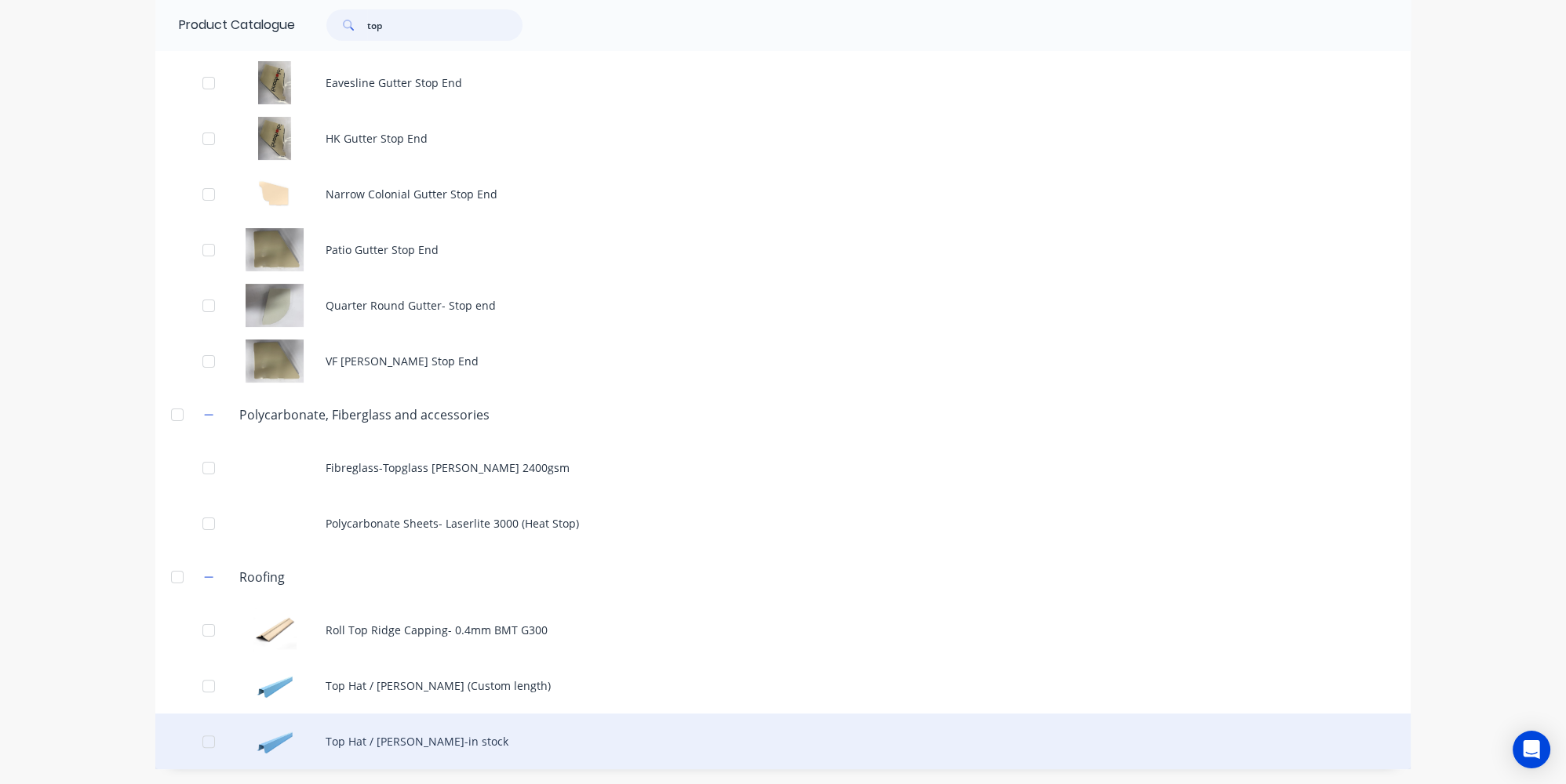
type input "top"
click at [360, 737] on div "Top Hat / [PERSON_NAME]-in stock" at bounding box center [783, 742] width 1255 height 56
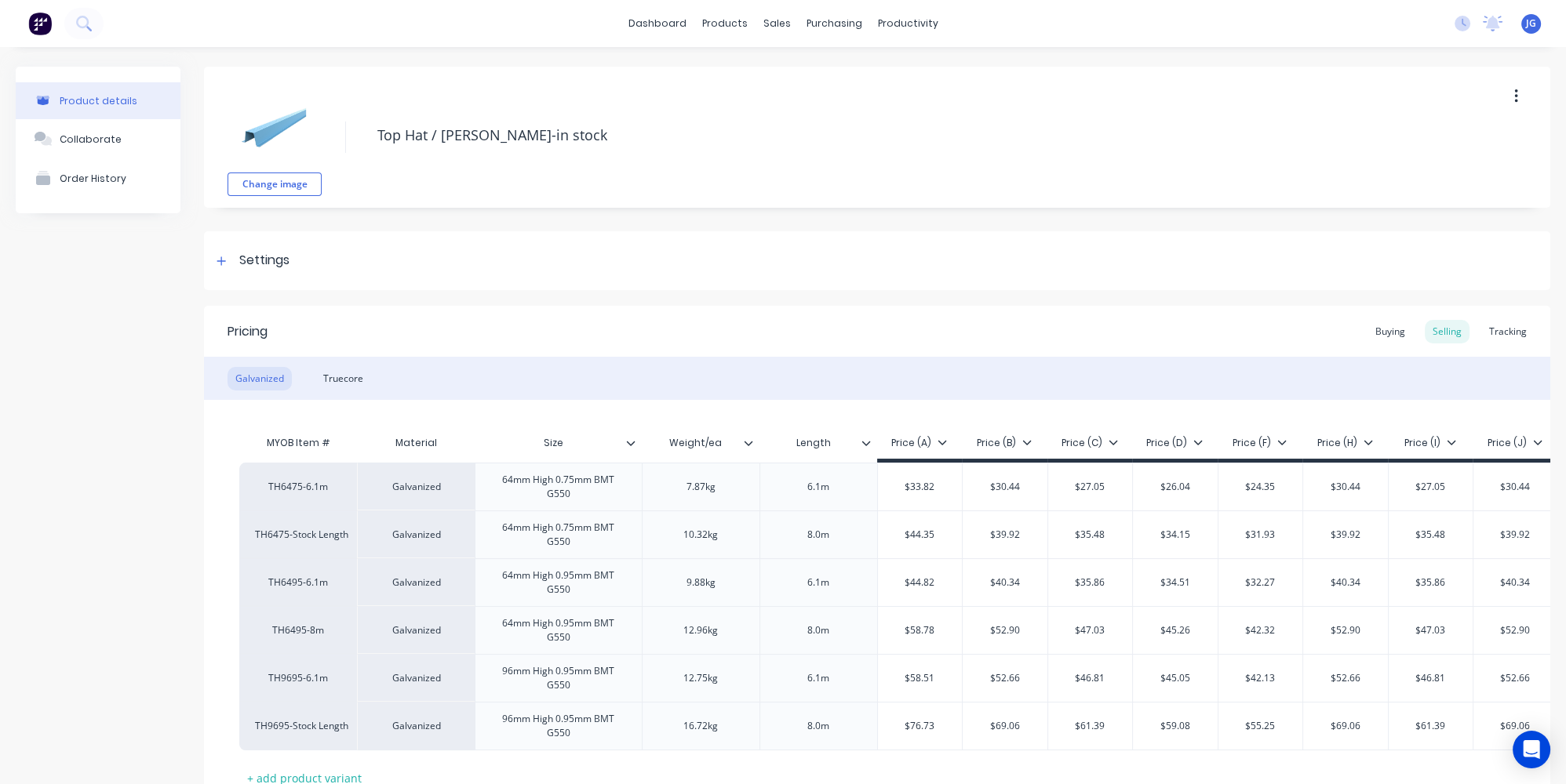
type textarea "x"
click at [350, 374] on div "Truecore" at bounding box center [343, 379] width 56 height 23
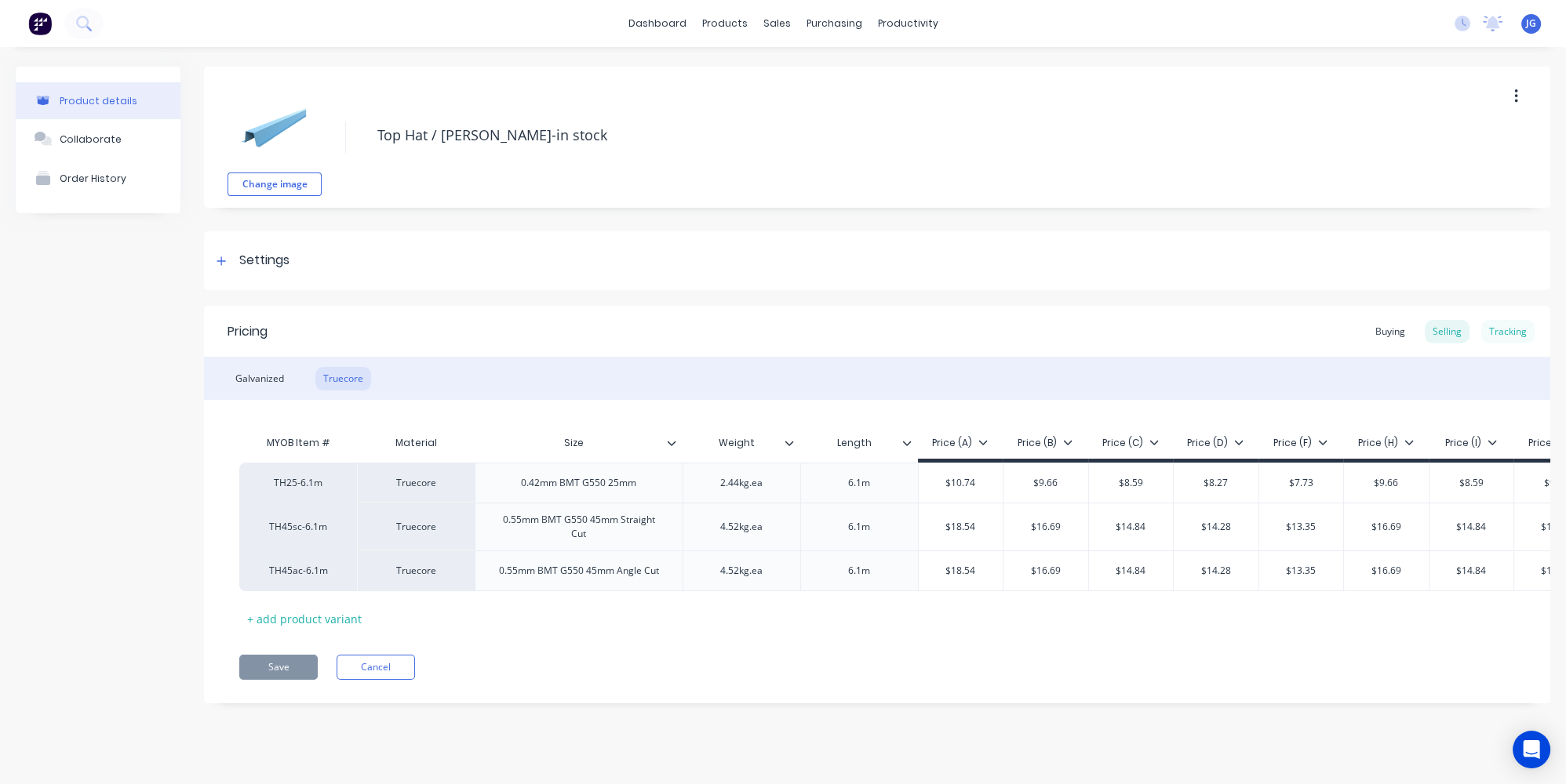
click at [1508, 336] on div "Tracking" at bounding box center [1507, 331] width 53 height 23
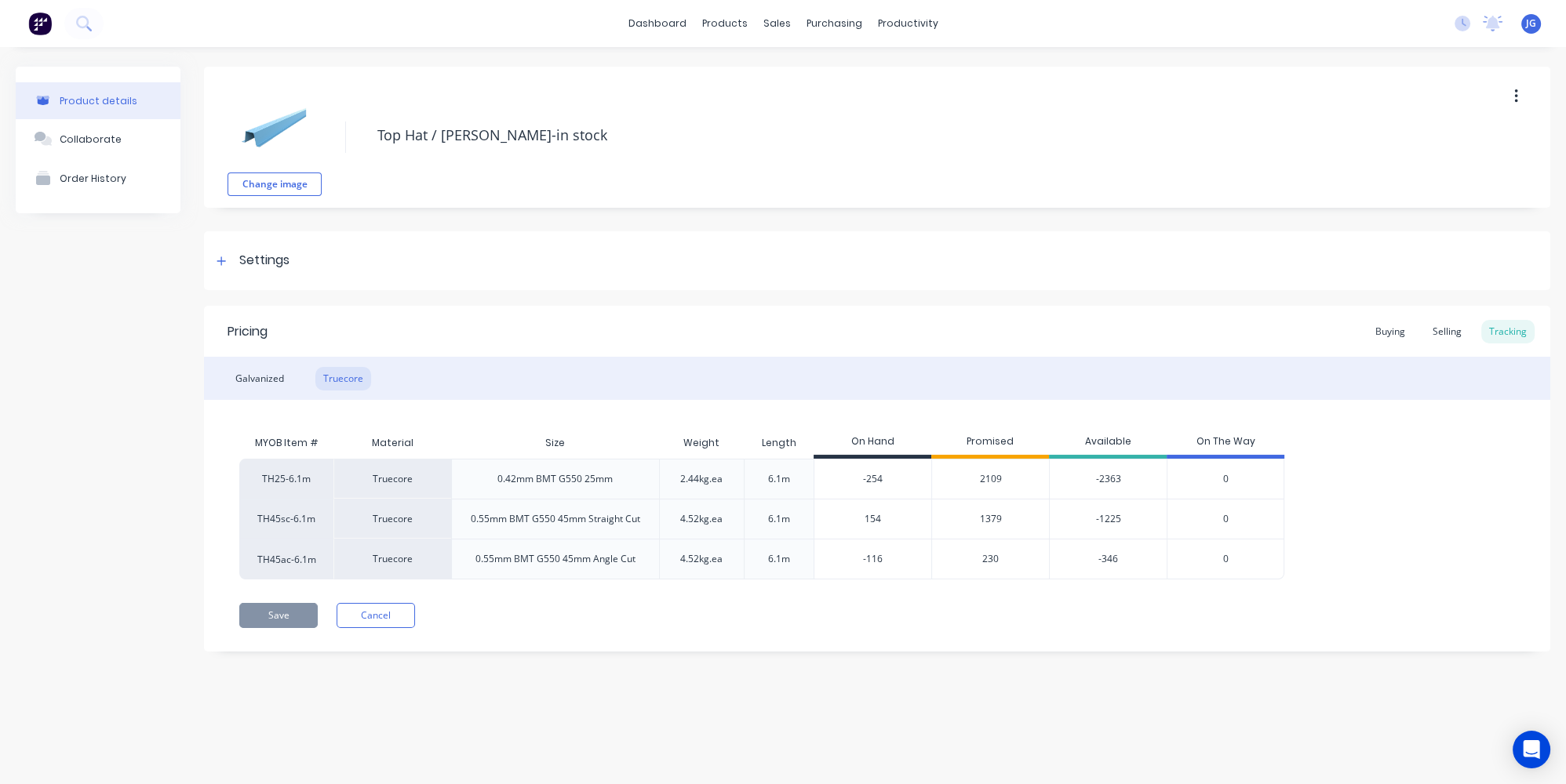
click at [946, 726] on div "Product details Collaborate Order History Change image Top Hat / [PERSON_NAME]-…" at bounding box center [783, 400] width 1566 height 706
click at [634, 637] on div "Pricing Buying Selling Tracking Galvanized Truecore MYOB Item # Material Size W…" at bounding box center [876, 479] width 1346 height 346
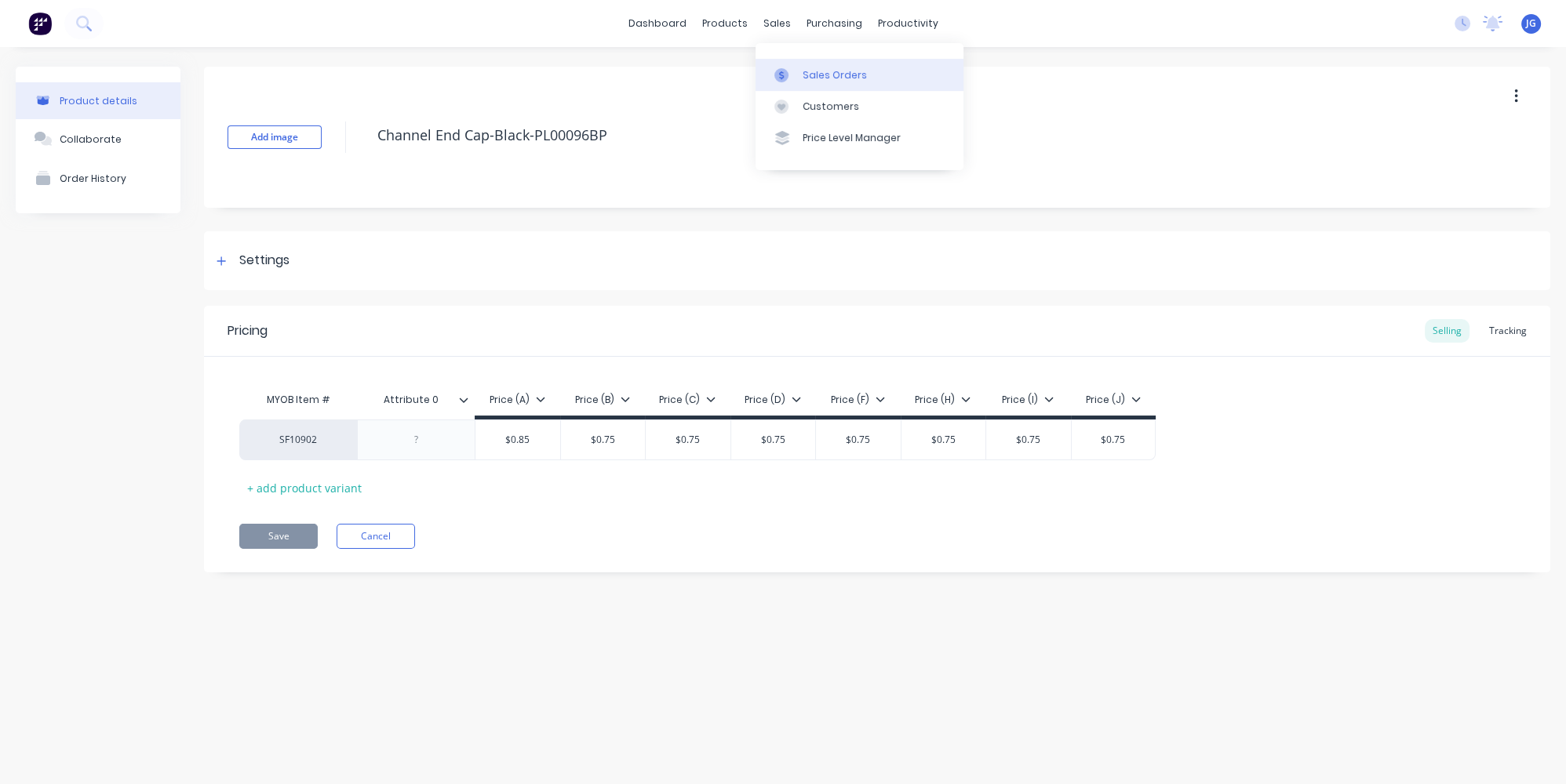
click at [806, 61] on link "Sales Orders" at bounding box center [859, 74] width 208 height 32
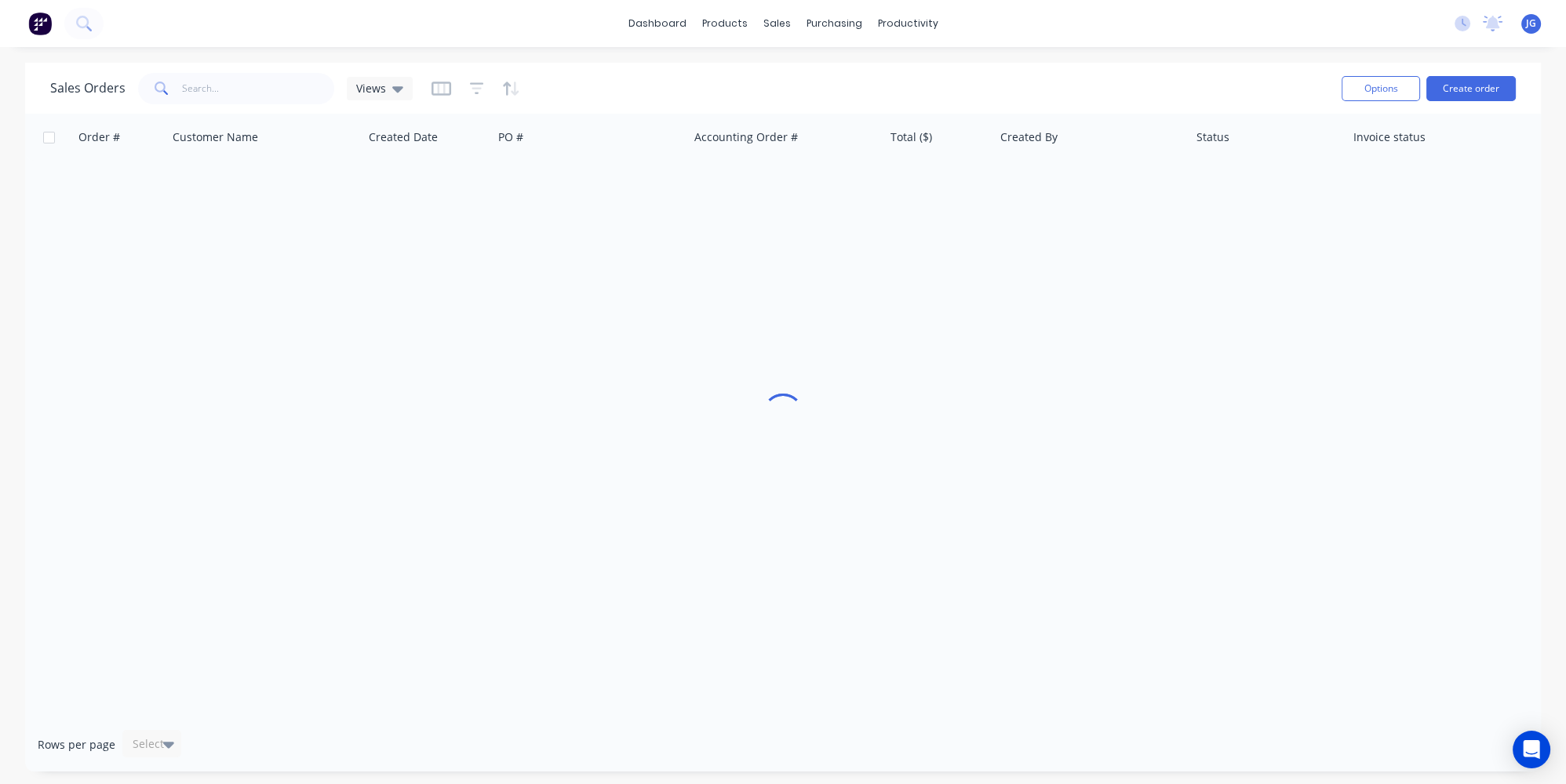
click at [157, 91] on icon at bounding box center [160, 87] width 11 height 11
click at [193, 86] on input "text" at bounding box center [258, 88] width 153 height 32
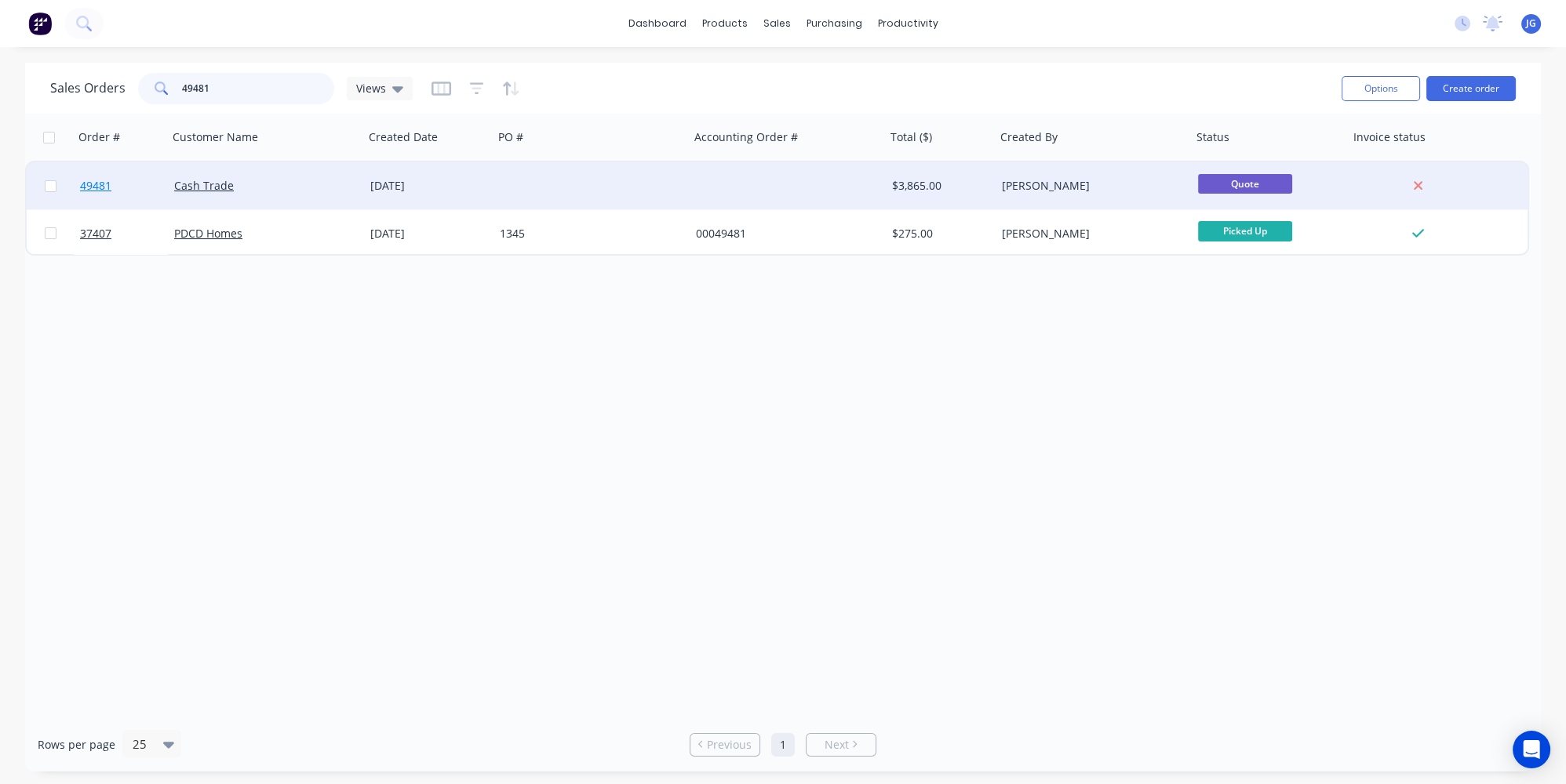
type input "49481"
click at [137, 195] on link "49481" at bounding box center [127, 185] width 95 height 47
